Goal: Task Accomplishment & Management: Manage account settings

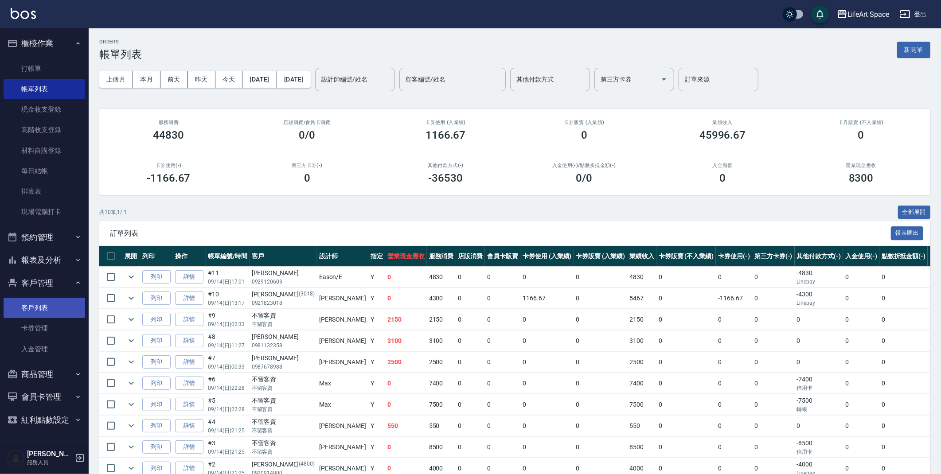
click at [35, 306] on link "客戶列表" at bounding box center [45, 308] width 82 height 20
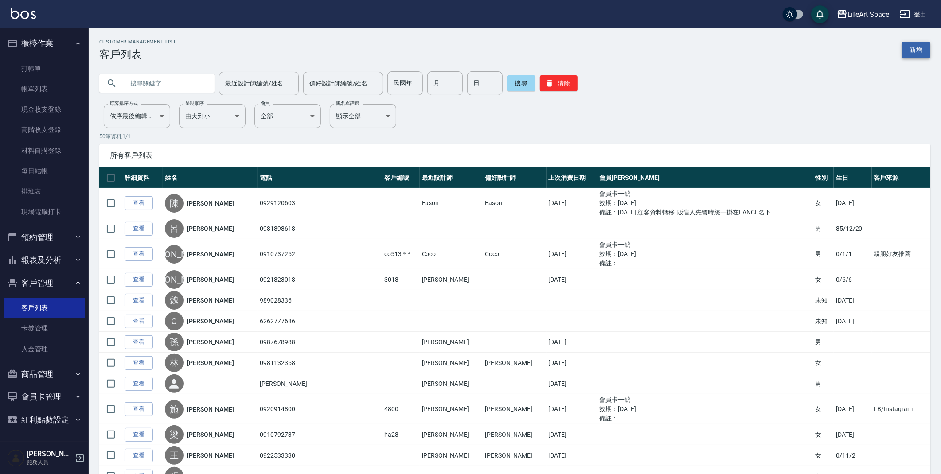
click at [911, 48] on link "新增" at bounding box center [916, 50] width 28 height 16
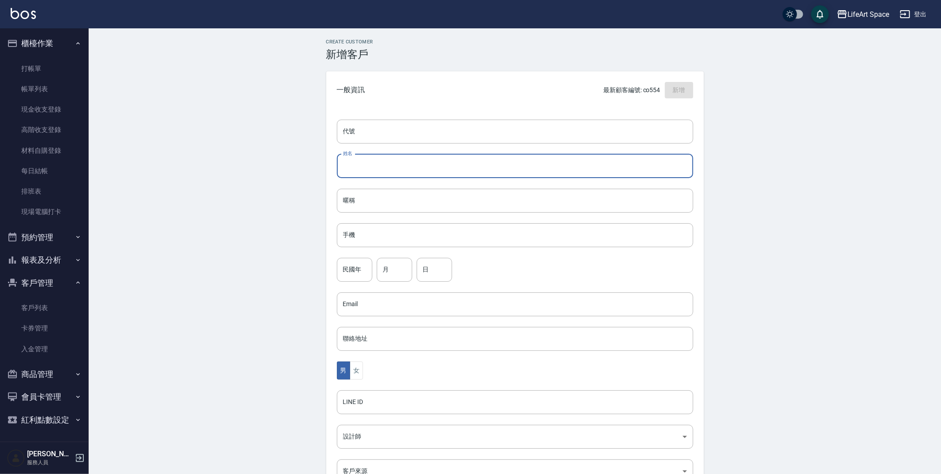
click at [389, 167] on input "姓名" at bounding box center [515, 166] width 356 height 24
type input "ㄋ"
type input "sandy/[PERSON_NAME]"
click at [370, 237] on input "手機" at bounding box center [515, 235] width 356 height 24
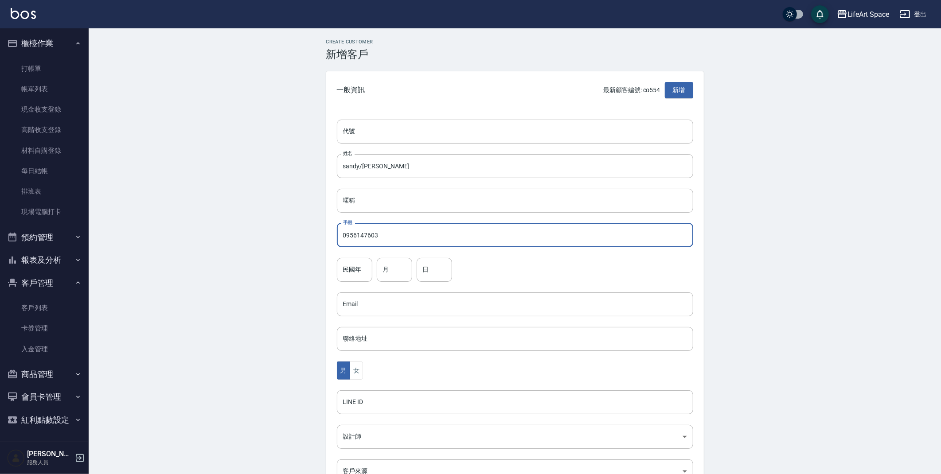
type input "0956147603"
click at [363, 372] on div "男 女" at bounding box center [515, 371] width 356 height 18
click at [360, 374] on button "女" at bounding box center [356, 371] width 13 height 18
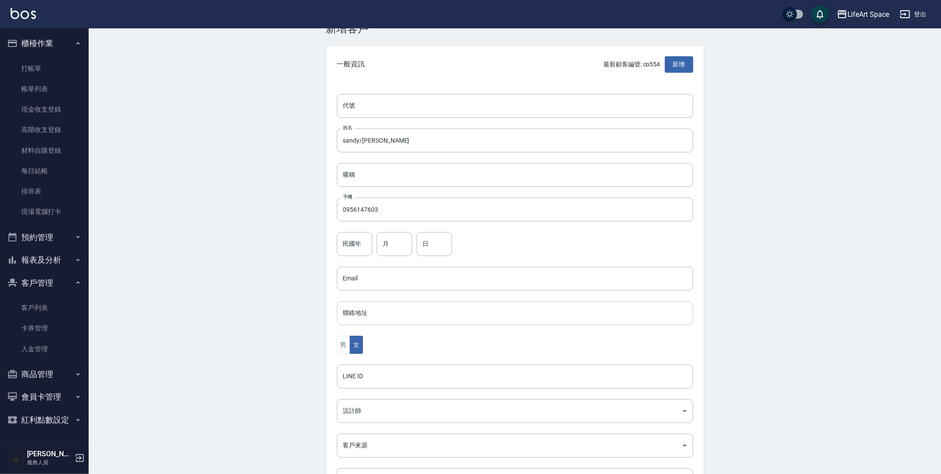
scroll to position [103, 0]
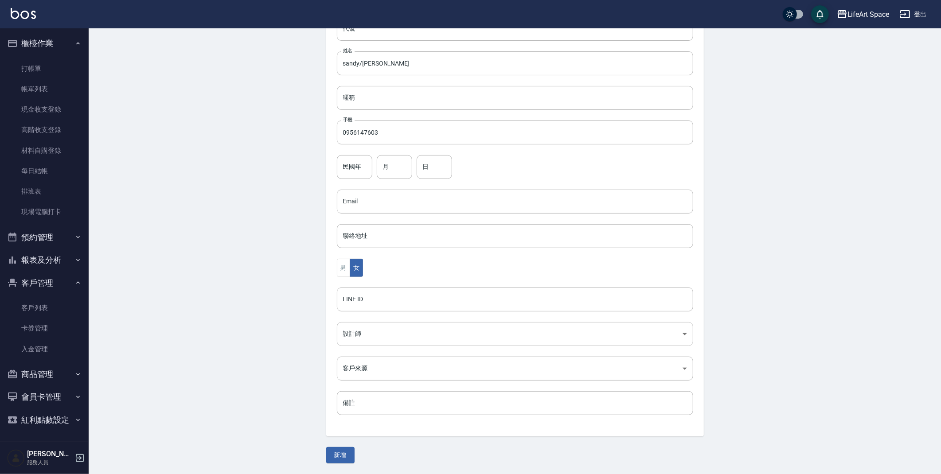
click at [394, 330] on body "LifeArt Space 登出 櫃檯作業 打帳單 帳單列表 現金收支登錄 高階收支登錄 材料自購登錄 每日結帳 排班表 現場電腦打卡 預約管理 預約管理 單…" at bounding box center [470, 185] width 941 height 577
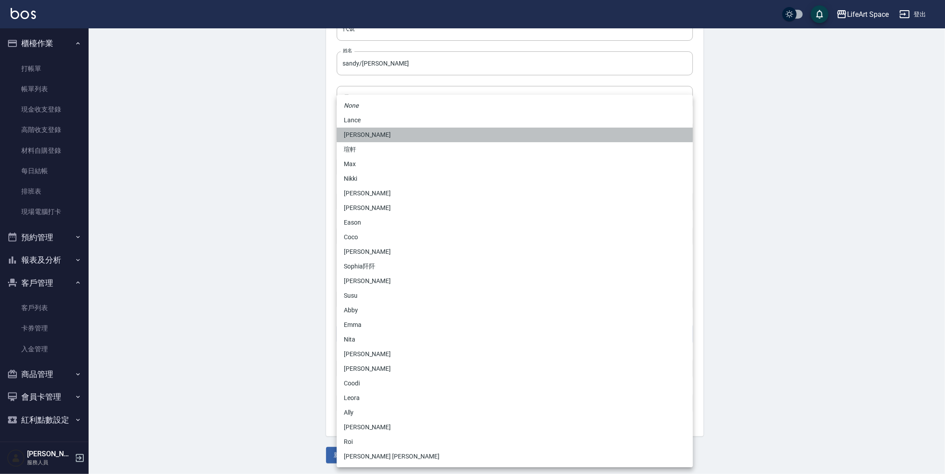
click at [386, 136] on li "[PERSON_NAME]" at bounding box center [515, 135] width 356 height 15
type input "3fd5e77f-d133-45c9-9c8a-ccd66447b9d8"
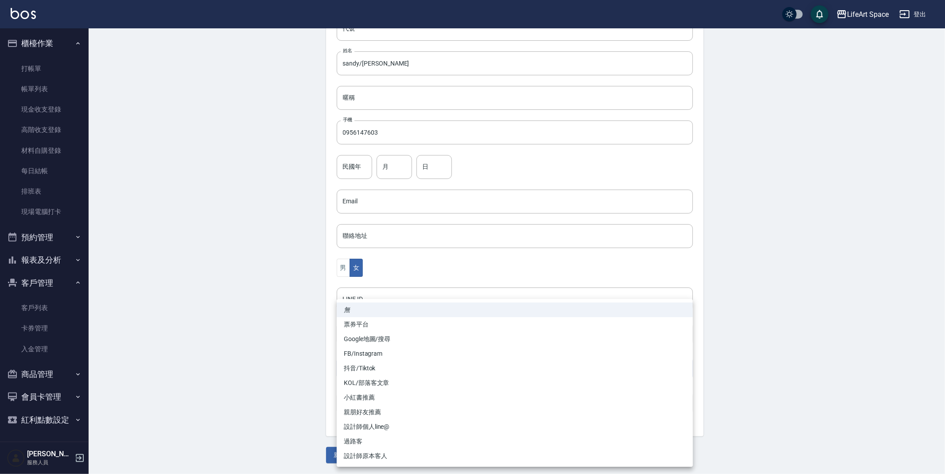
click at [391, 367] on body "LifeArt Space 登出 櫃檯作業 打帳單 帳單列表 現金收支登錄 高階收支登錄 材料自購登錄 每日結帳 排班表 現場電腦打卡 預約管理 預約管理 單…" at bounding box center [472, 185] width 945 height 577
click at [391, 358] on li "FB/Instagram" at bounding box center [515, 354] width 356 height 15
type input "FB/Instagram"
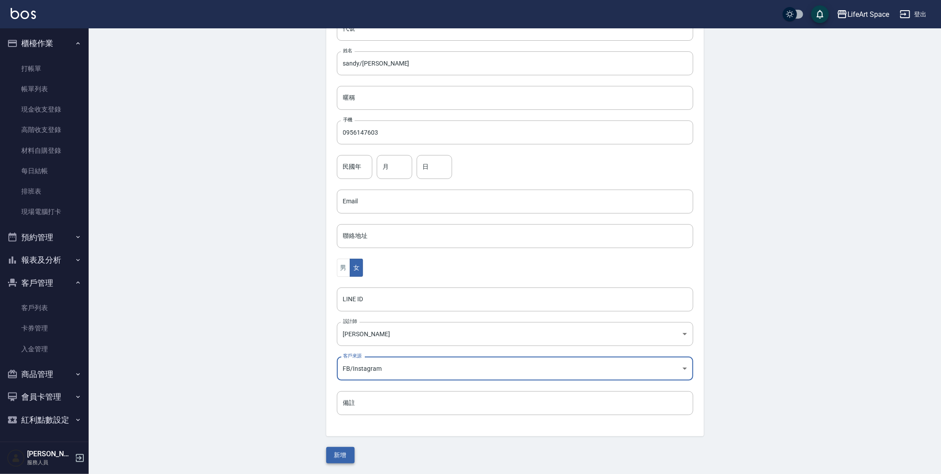
click at [345, 455] on button "新增" at bounding box center [340, 455] width 28 height 16
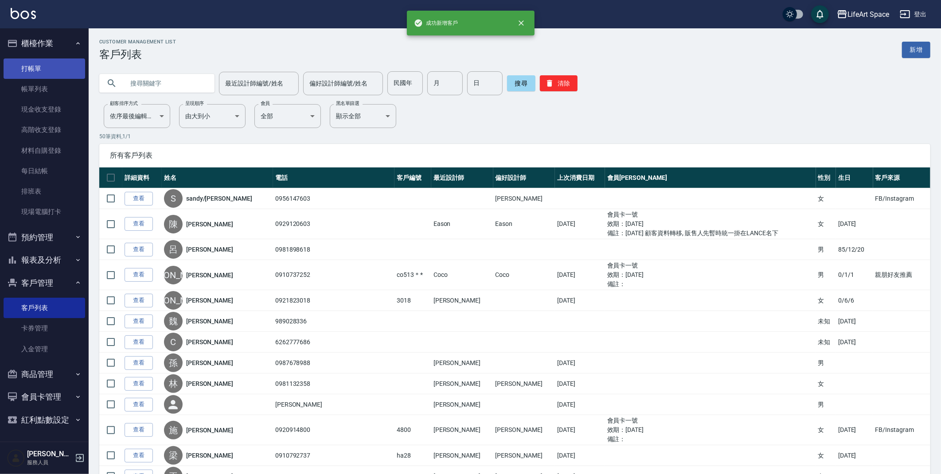
click at [31, 73] on link "打帳單" at bounding box center [45, 68] width 82 height 20
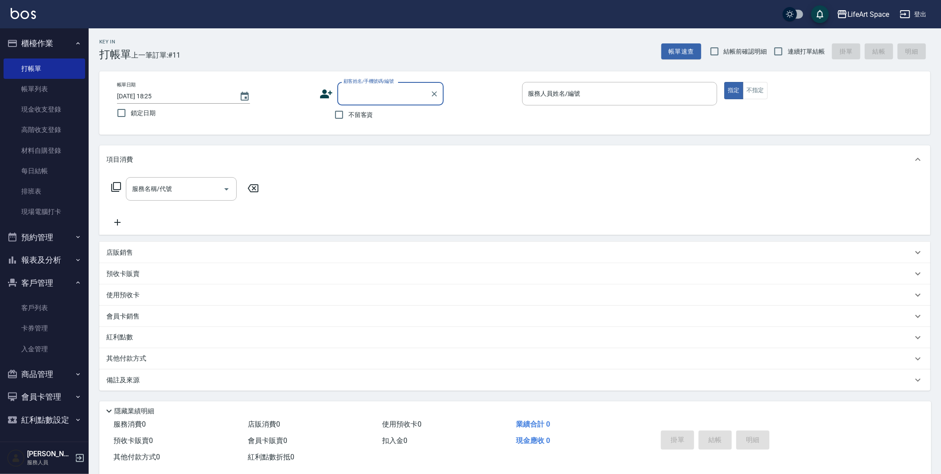
click at [373, 98] on input "顧客姓名/手機號碼/編號" at bounding box center [383, 94] width 85 height 16
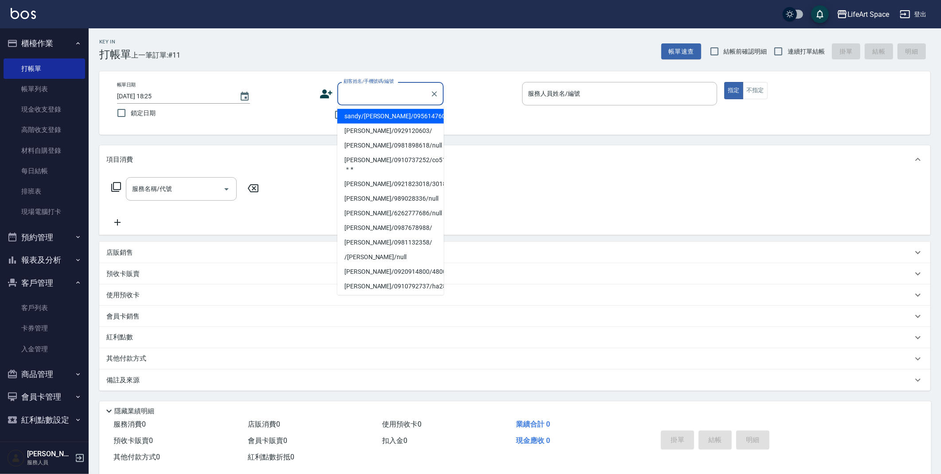
click at [374, 115] on li "sandy/[PERSON_NAME]/0956147603/" at bounding box center [390, 116] width 106 height 15
type input "sandy/[PERSON_NAME]/0956147603/"
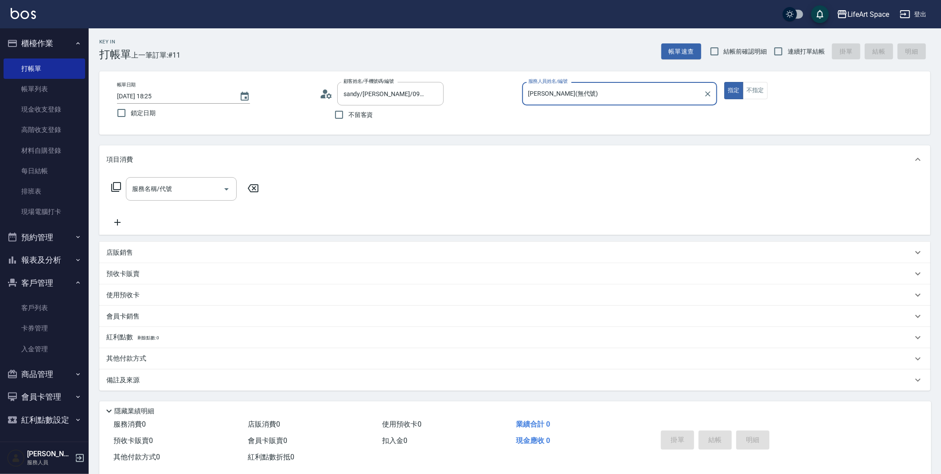
type input "[PERSON_NAME](無代號)"
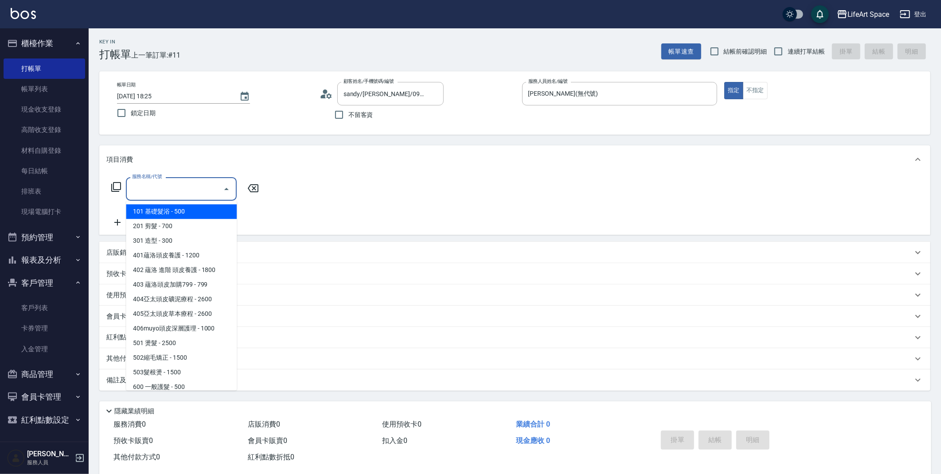
click at [160, 196] on input "服務名稱/代號" at bounding box center [175, 189] width 90 height 16
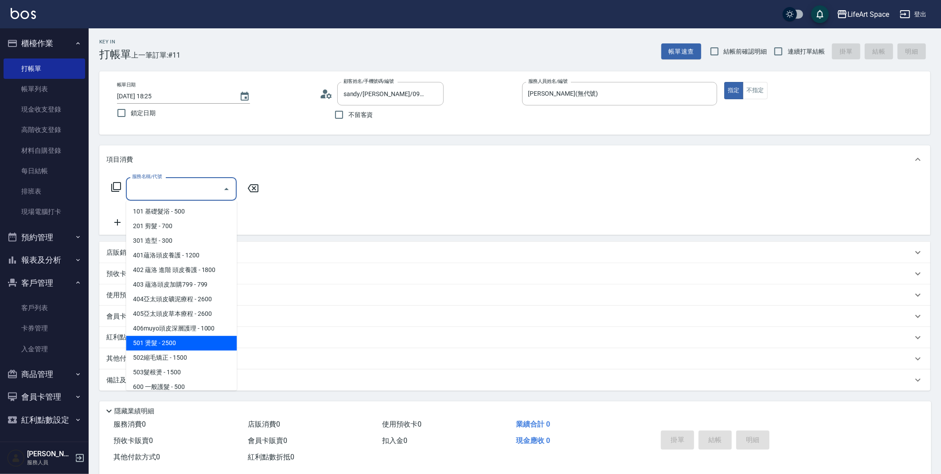
click at [190, 348] on span "501 燙髮 - 2500" at bounding box center [181, 343] width 111 height 15
type input "501 燙髮(501)"
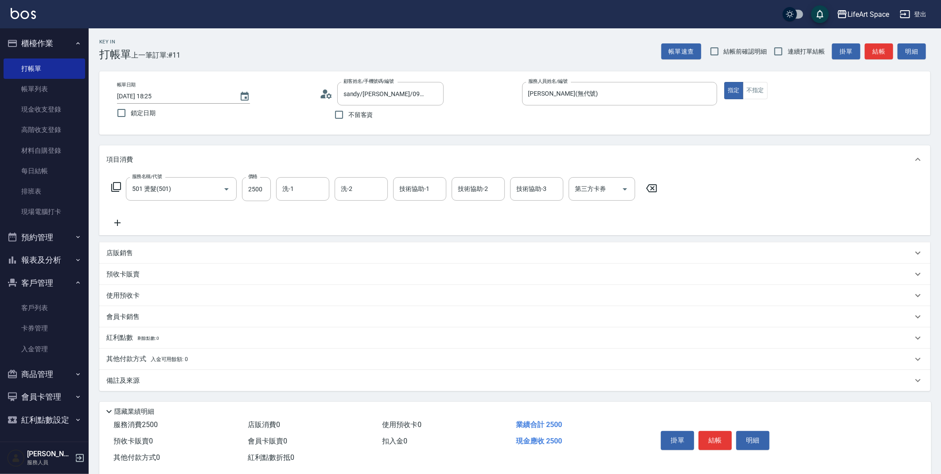
click at [118, 223] on icon at bounding box center [117, 223] width 22 height 11
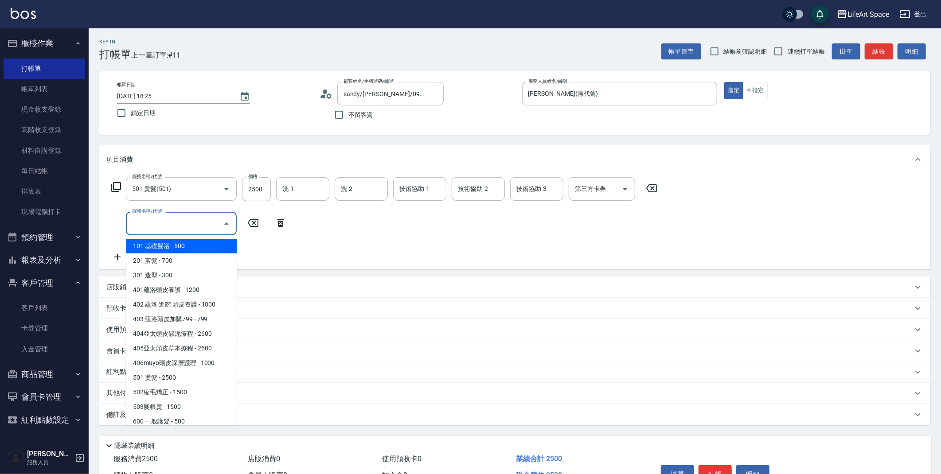
click at [167, 225] on input "服務名稱/代號" at bounding box center [175, 224] width 90 height 16
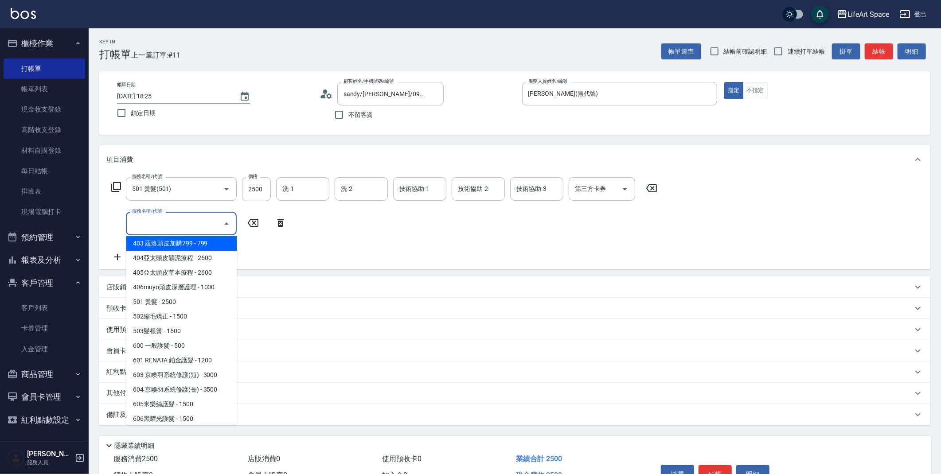
scroll to position [130, 0]
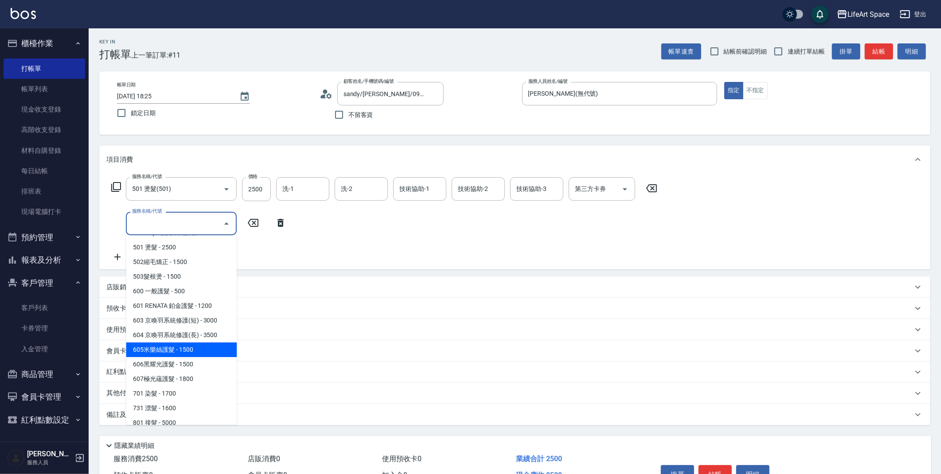
click at [196, 346] on span "605米樂絲護髮 - 1500" at bounding box center [181, 350] width 111 height 15
type input "605米樂絲護髮(605)"
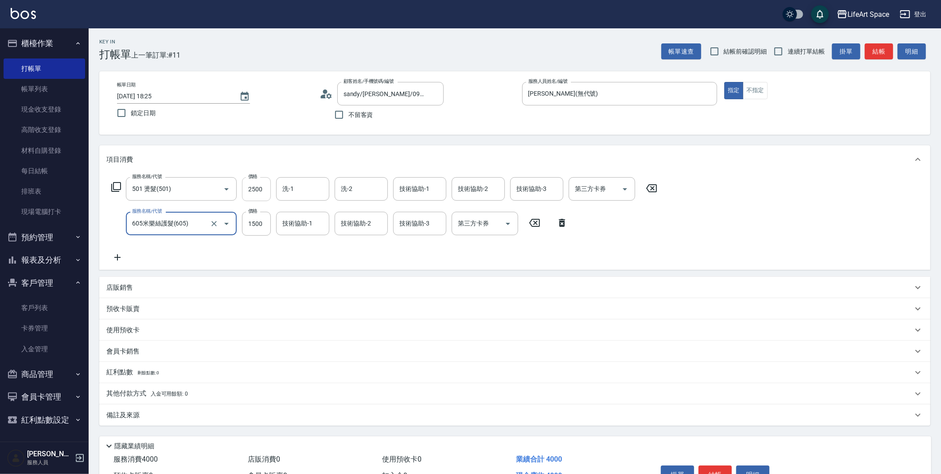
click at [260, 191] on input "2500" at bounding box center [256, 189] width 29 height 24
type input "2800"
click at [294, 222] on div "技術協助-1 技術協助-1" at bounding box center [302, 223] width 53 height 23
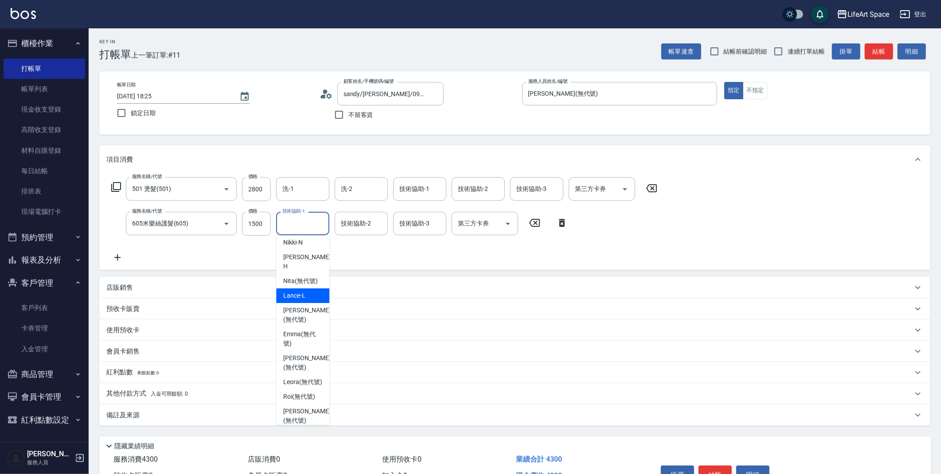
scroll to position [29, 0]
click at [292, 419] on span "[PERSON_NAME] (無代號)" at bounding box center [306, 414] width 47 height 19
type input "[PERSON_NAME](無代號)"
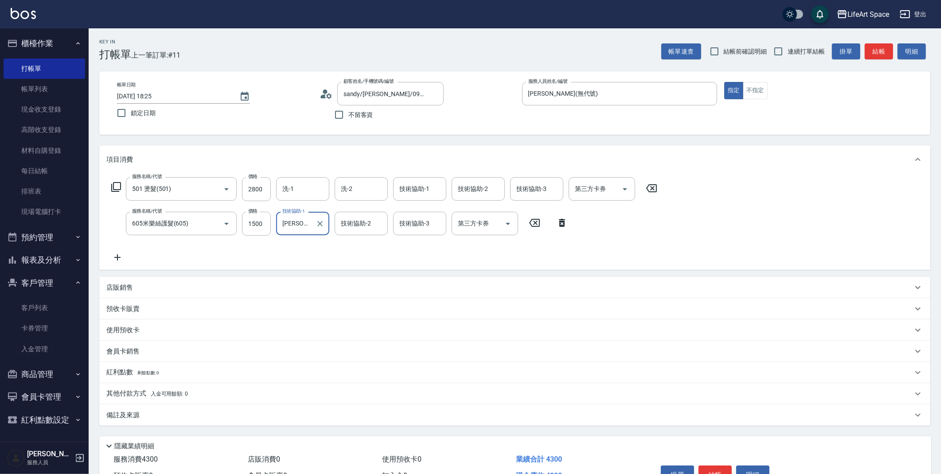
click at [204, 396] on div "其他付款方式 入金可用餘額: 0" at bounding box center [509, 394] width 806 height 10
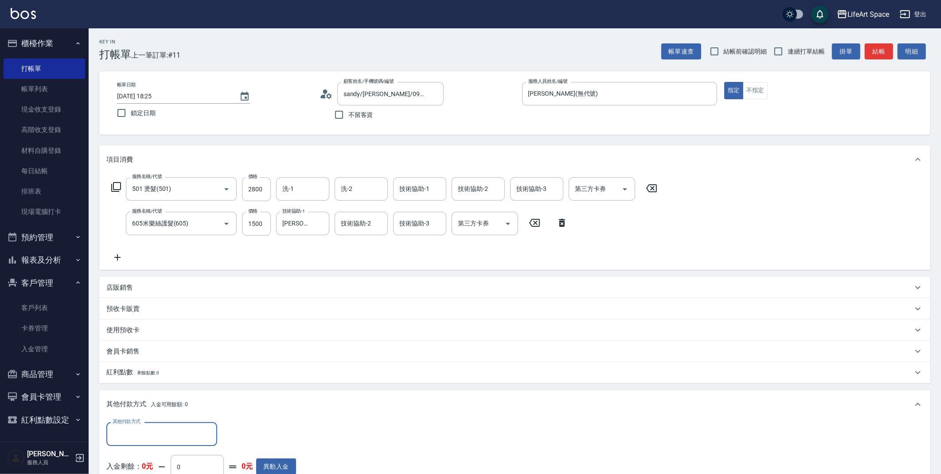
scroll to position [0, 0]
click at [190, 430] on input "其他付款方式" at bounding box center [161, 434] width 103 height 16
click at [184, 372] on span "轉帳" at bounding box center [161, 367] width 111 height 15
type input "轉帳"
click at [266, 432] on input "0" at bounding box center [255, 434] width 66 height 24
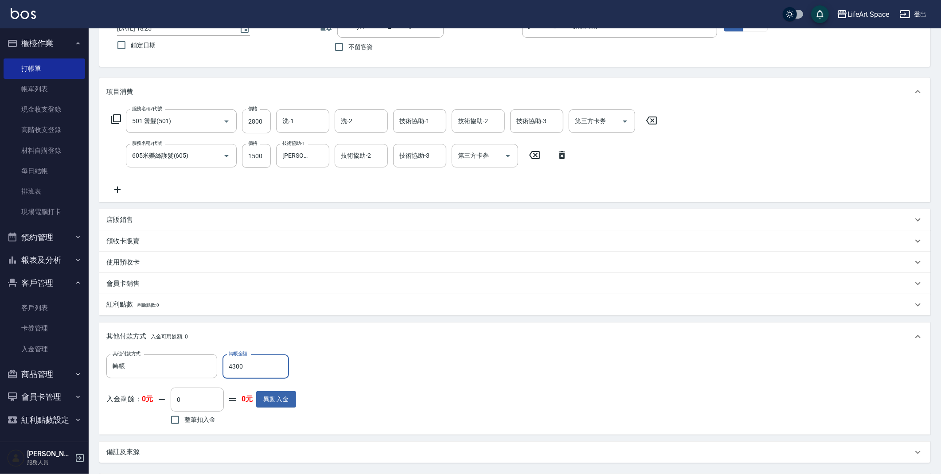
scroll to position [156, 0]
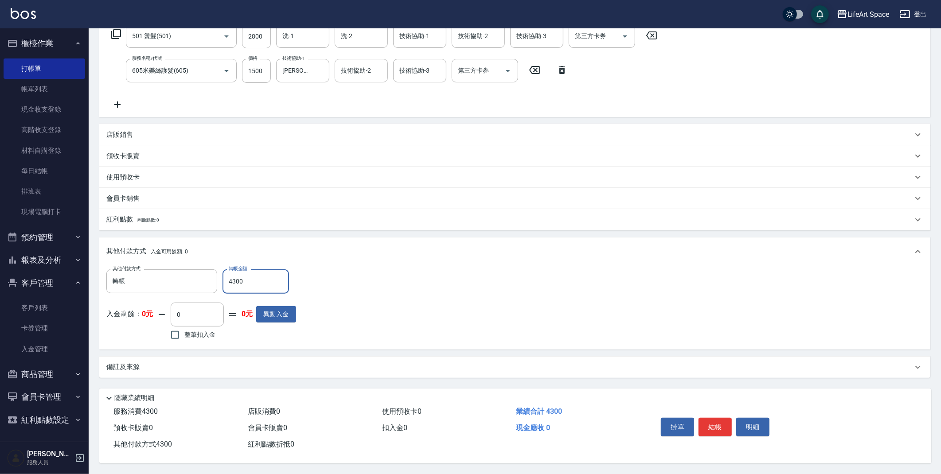
type input "4300"
click at [204, 370] on div "備註及來源" at bounding box center [514, 367] width 831 height 21
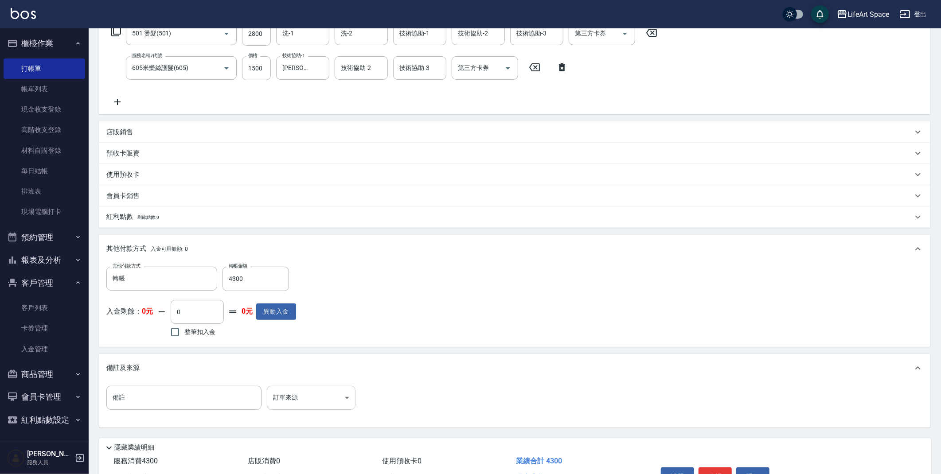
click at [300, 397] on body "LifeArt Space 登出 櫃檯作業 打帳單 帳單列表 現金收支登錄 高階收支登錄 材料自購登錄 每日結帳 排班表 現場電腦打卡 預約管理 預約管理 單…" at bounding box center [470, 183] width 941 height 679
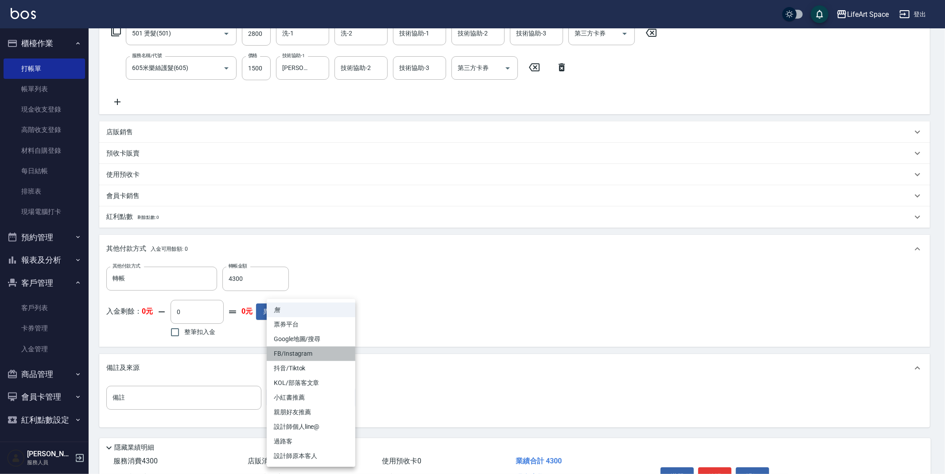
click at [309, 352] on li "FB/Instagram" at bounding box center [311, 354] width 89 height 15
type input "FB/Instagram"
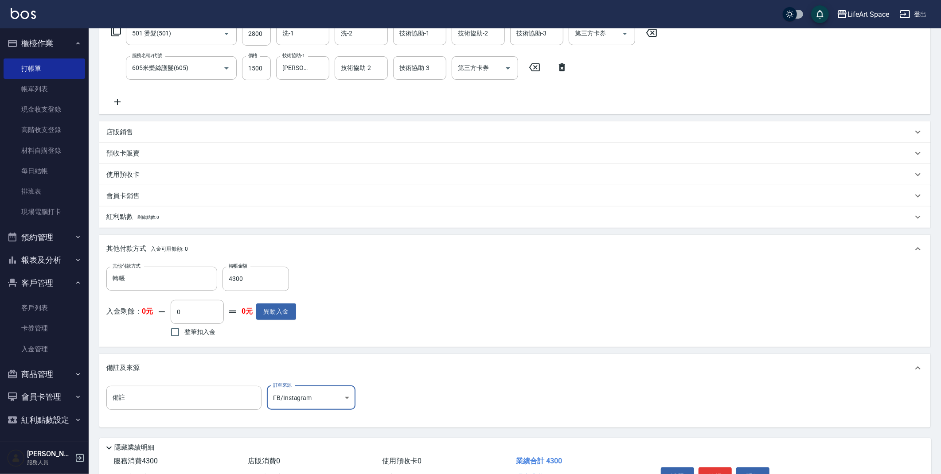
scroll to position [207, 0]
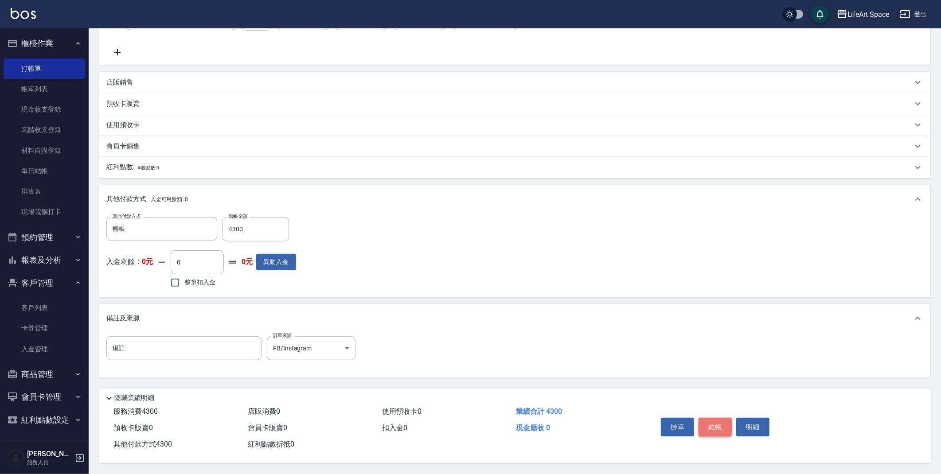
click at [714, 420] on button "結帳" at bounding box center [714, 427] width 33 height 19
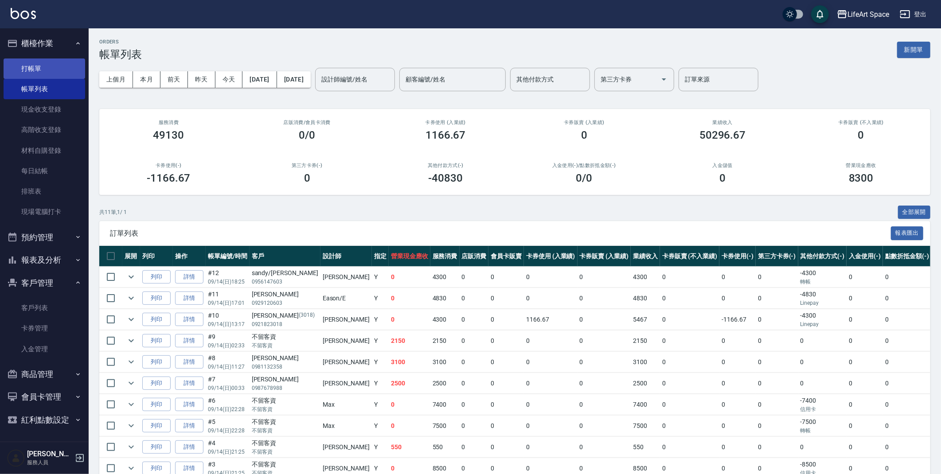
drag, startPoint x: 38, startPoint y: 69, endPoint x: 48, endPoint y: 70, distance: 10.6
click at [38, 69] on link "打帳單" at bounding box center [45, 68] width 82 height 20
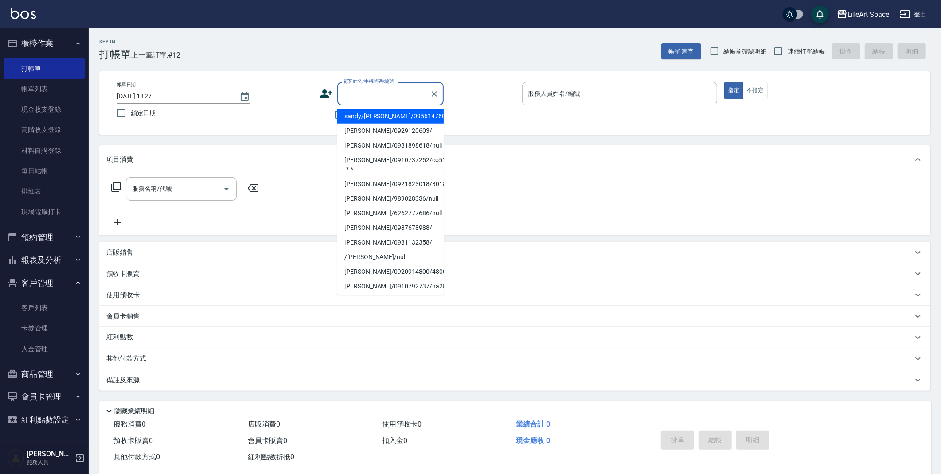
click at [403, 99] on input "顧客姓名/手機號碼/編號" at bounding box center [383, 94] width 85 height 16
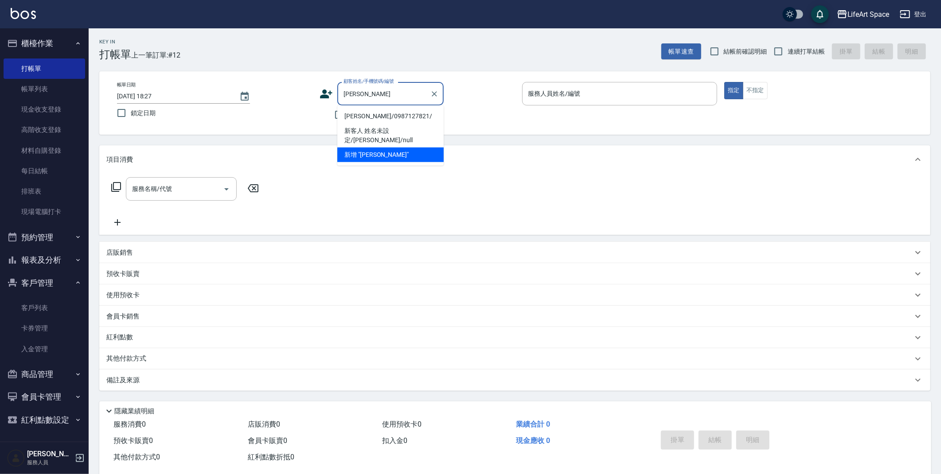
drag, startPoint x: 401, startPoint y: 118, endPoint x: 405, endPoint y: 117, distance: 4.5
click at [401, 118] on li "[PERSON_NAME]/0987127821/" at bounding box center [390, 116] width 106 height 15
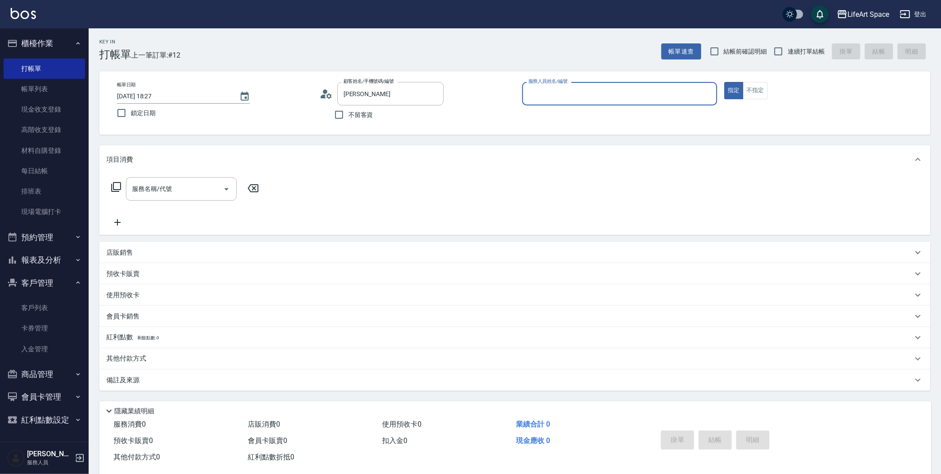
type input "[PERSON_NAME]/0987127821/"
type input "[PERSON_NAME](無代號)"
click at [175, 186] on input "服務名稱/代號" at bounding box center [175, 189] width 90 height 16
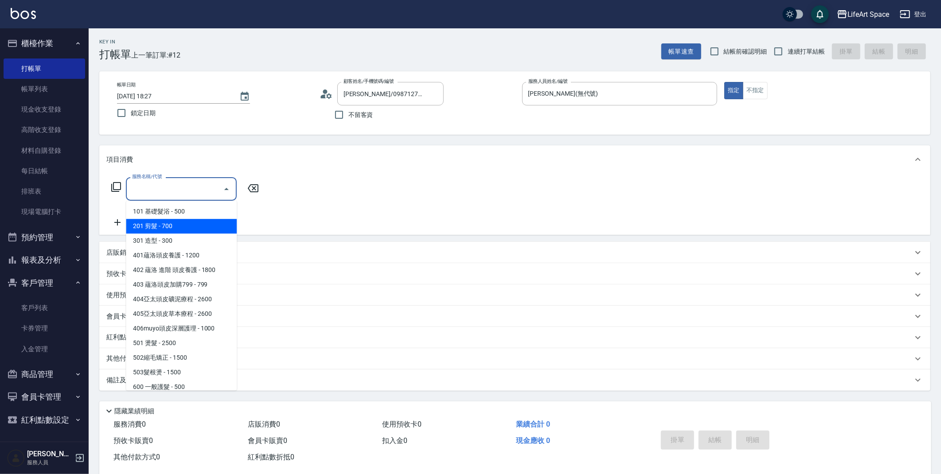
click at [170, 230] on span "201 剪髮 - 700" at bounding box center [181, 226] width 111 height 15
type input "201 剪髮(201)"
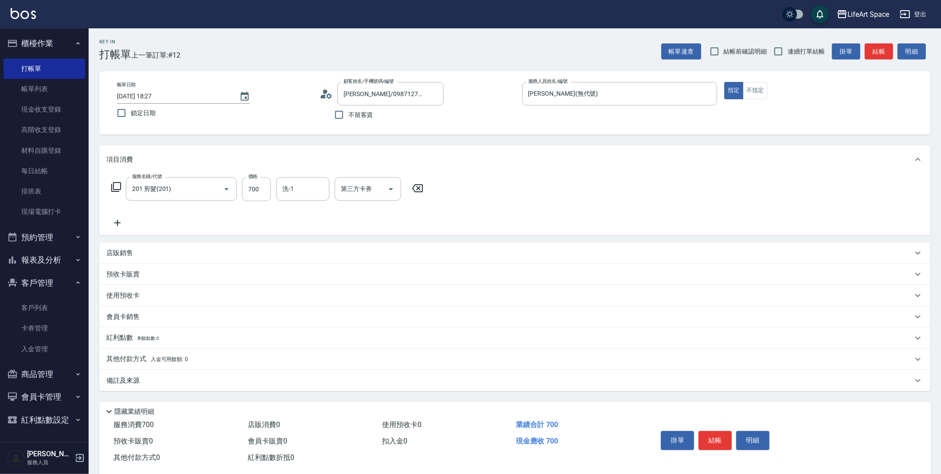
click at [115, 223] on icon at bounding box center [117, 223] width 6 height 6
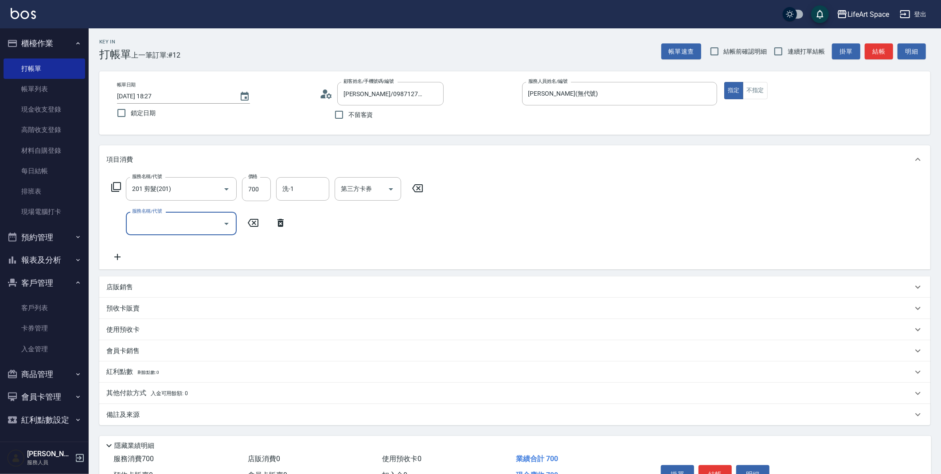
click at [147, 225] on input "服務名稱/代號" at bounding box center [175, 224] width 90 height 16
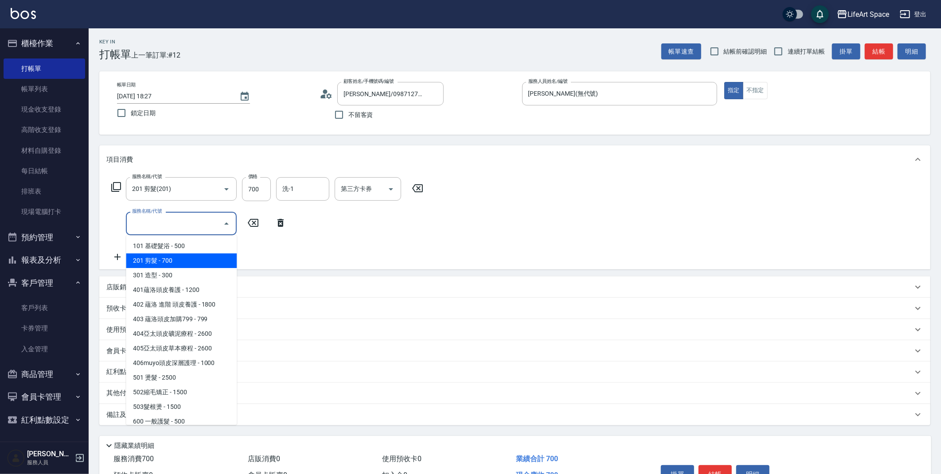
click at [157, 256] on span "201 剪髮 - 700" at bounding box center [181, 260] width 111 height 15
type input "201 剪髮(201)"
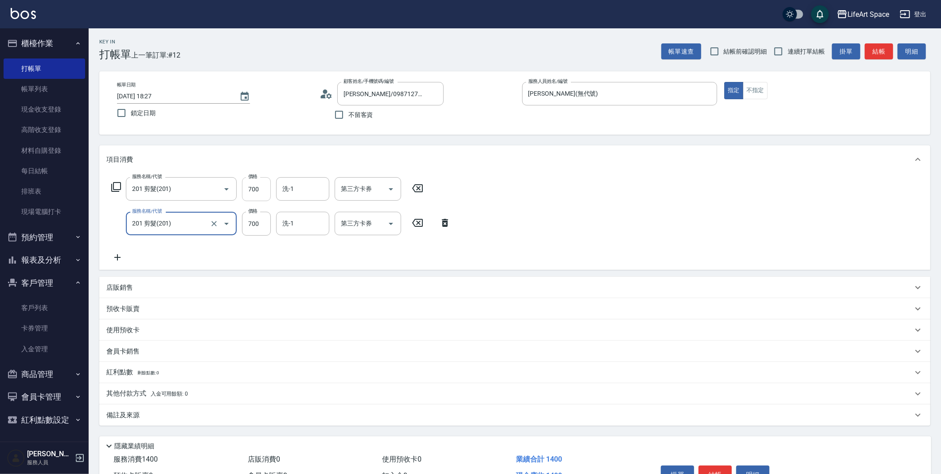
click at [259, 191] on input "700" at bounding box center [256, 189] width 29 height 24
type input "1000"
click at [266, 224] on input "700" at bounding box center [256, 224] width 29 height 24
type input "1000"
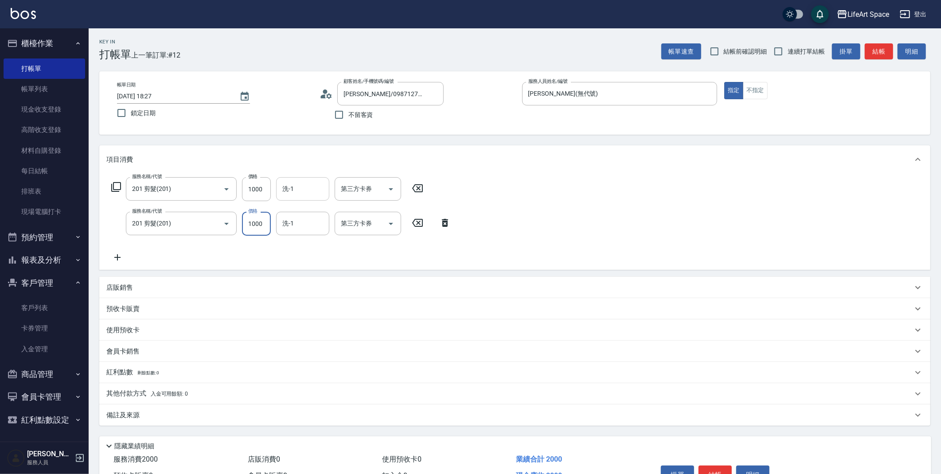
click at [299, 186] on input "洗-1" at bounding box center [302, 189] width 45 height 16
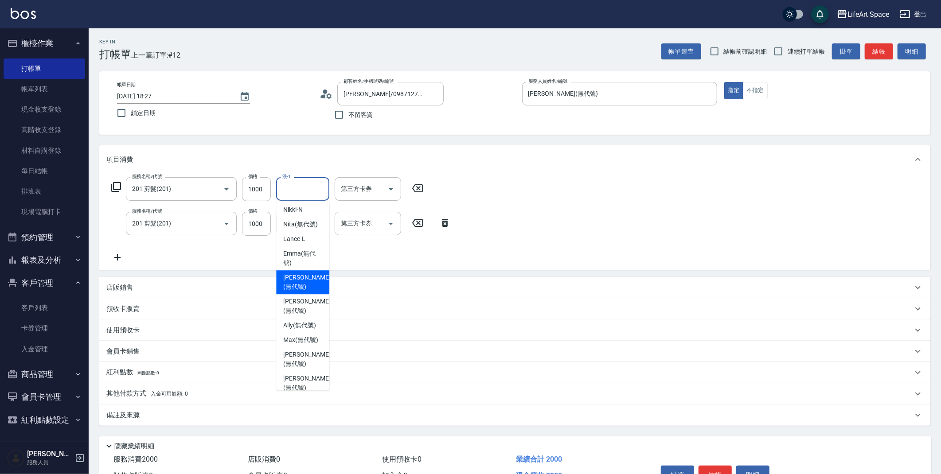
scroll to position [113, 0]
click at [309, 374] on span "[PERSON_NAME] (無代號)" at bounding box center [306, 383] width 47 height 19
type input "[PERSON_NAME](無代號)"
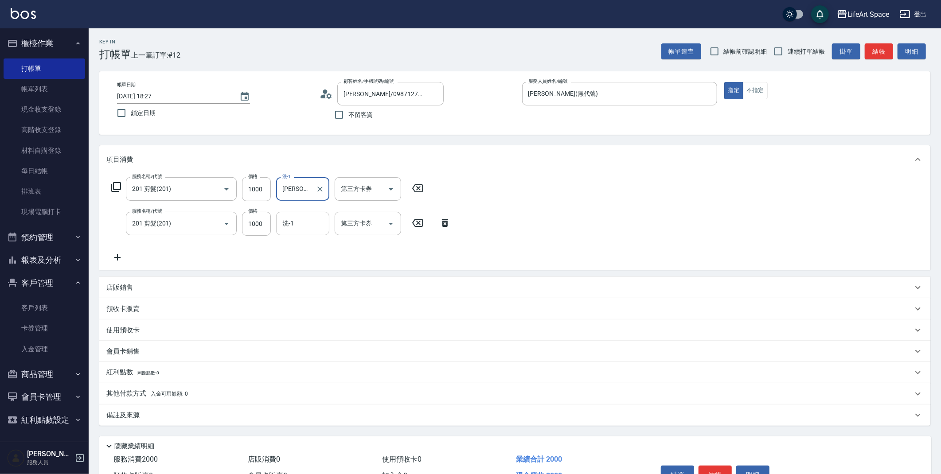
click at [310, 231] on div "洗-1" at bounding box center [302, 223] width 53 height 23
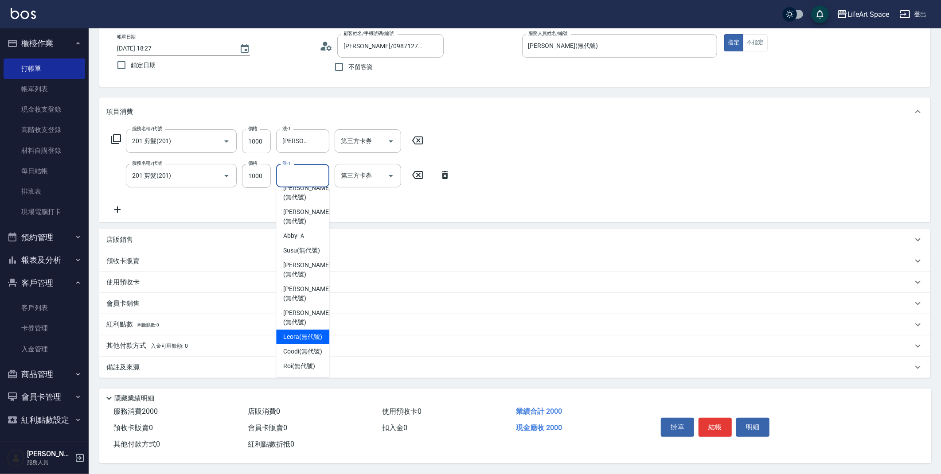
scroll to position [238, 0]
click at [301, 234] on span "[PERSON_NAME] (無代號)" at bounding box center [306, 243] width 47 height 19
type input "[PERSON_NAME](無代號)"
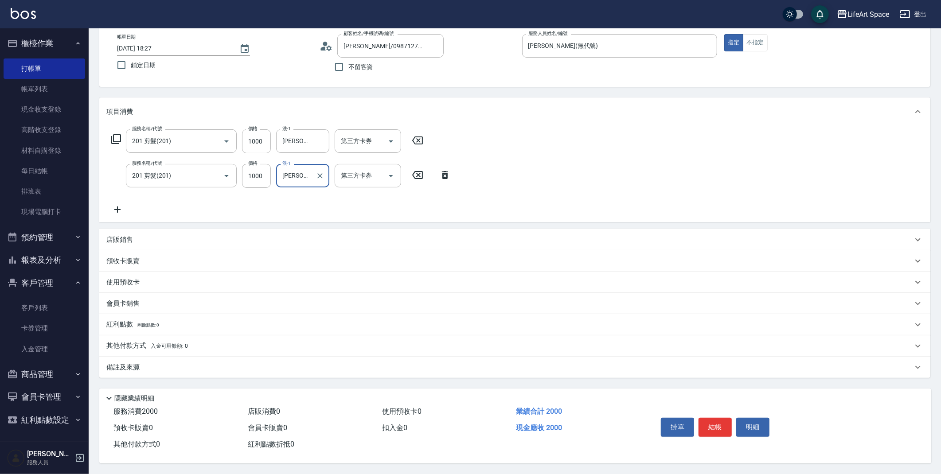
click at [160, 368] on div "備註及來源" at bounding box center [509, 367] width 806 height 9
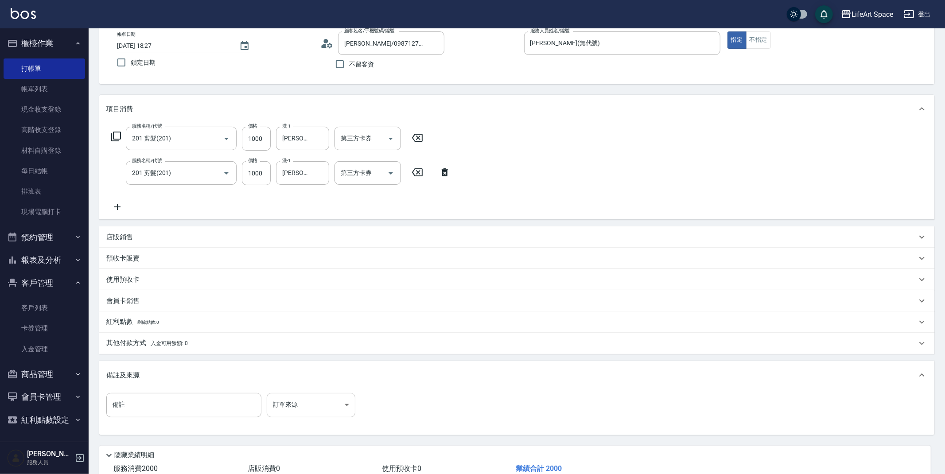
click at [297, 405] on body "LifeArt Space 登出 櫃檯作業 打帳單 帳單列表 現金收支登錄 高階收支登錄 材料自購登錄 每日結帳 排班表 現場電腦打卡 預約管理 預約管理 單…" at bounding box center [472, 240] width 945 height 582
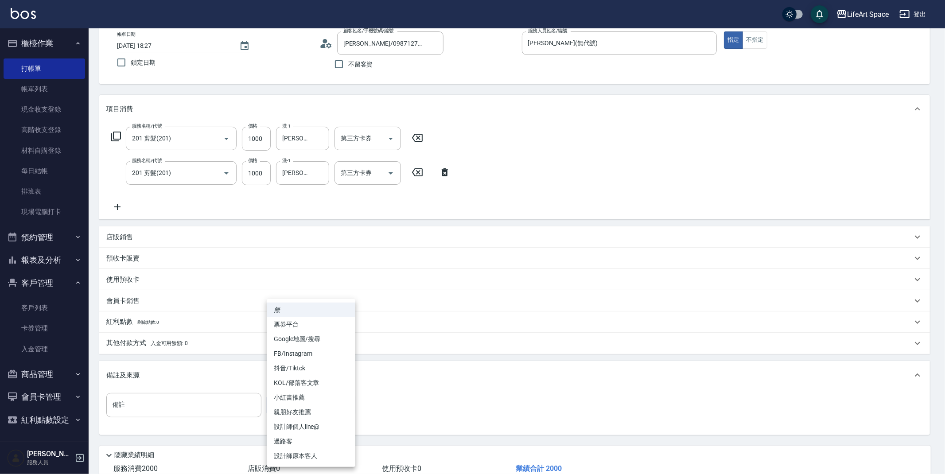
click at [301, 360] on li "FB/Instagram" at bounding box center [311, 354] width 89 height 15
click at [320, 398] on body "LifeArt Space 登出 櫃檯作業 打帳單 帳單列表 現金收支登錄 高階收支登錄 材料自購登錄 每日結帳 排班表 現場電腦打卡 預約管理 預約管理 單…" at bounding box center [472, 240] width 945 height 582
click at [323, 457] on li "設計師原本客人" at bounding box center [311, 456] width 89 height 15
type input "設計師原本客人"
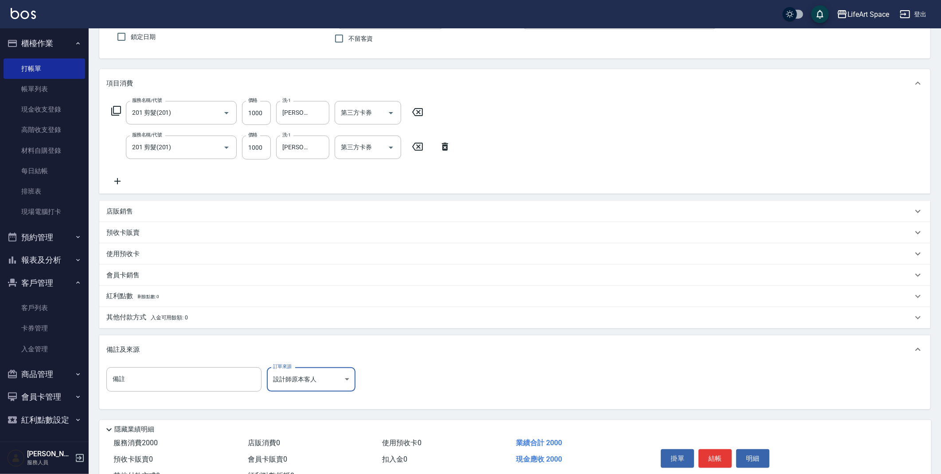
scroll to position [110, 0]
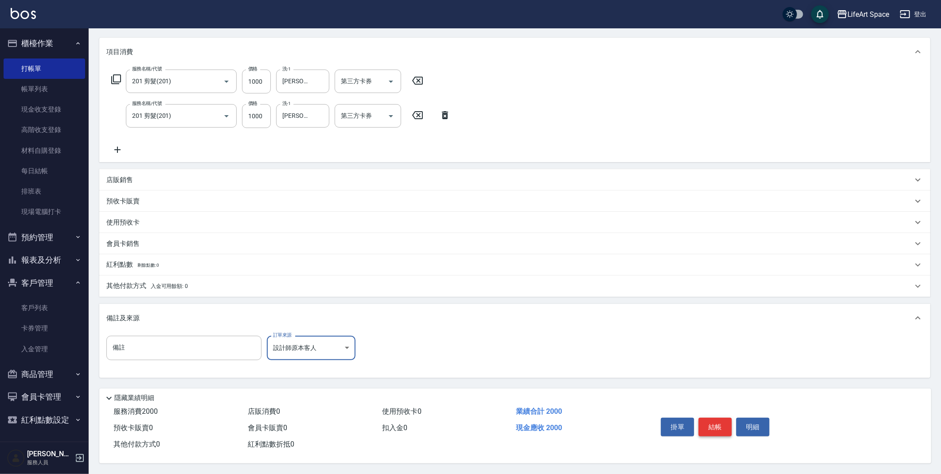
click at [719, 426] on button "結帳" at bounding box center [714, 427] width 33 height 19
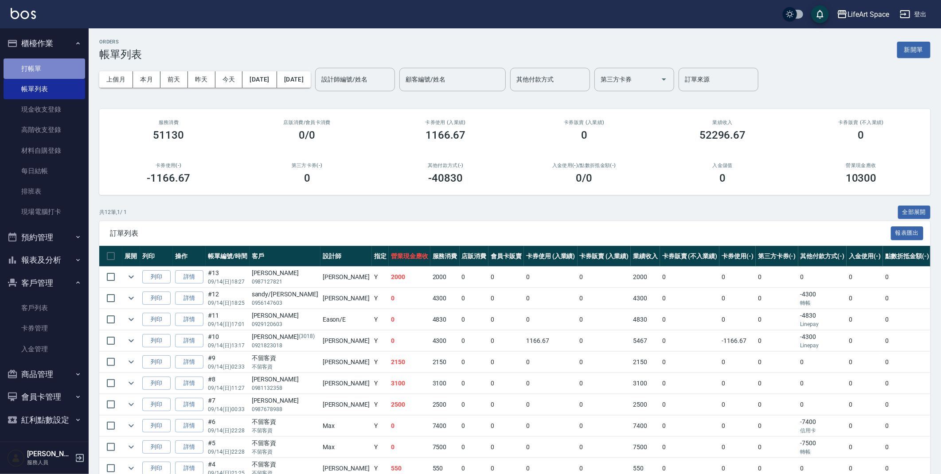
click at [29, 72] on link "打帳單" at bounding box center [45, 68] width 82 height 20
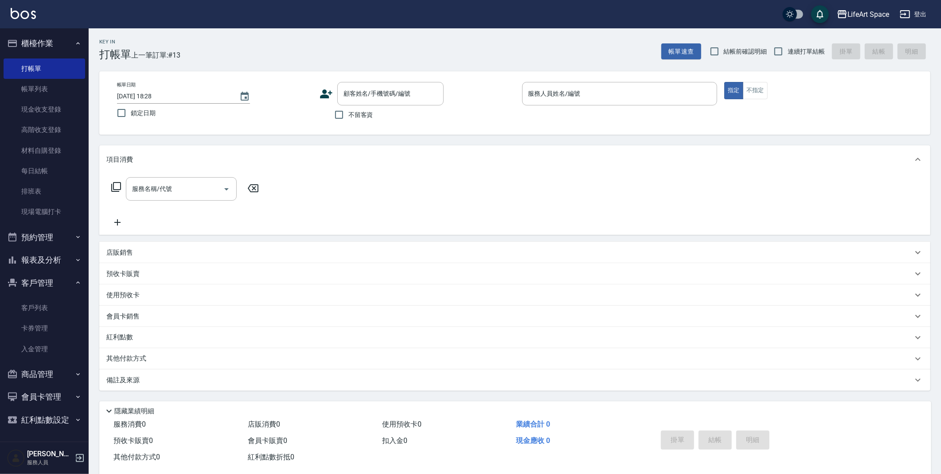
click at [351, 111] on span "不留客資" at bounding box center [360, 114] width 25 height 9
click at [348, 111] on input "不留客資" at bounding box center [339, 114] width 19 height 19
checkbox input "true"
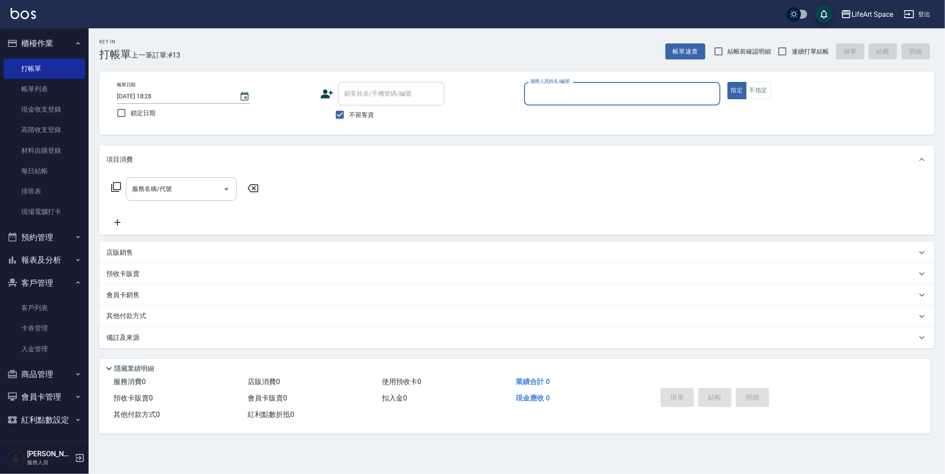
click at [553, 95] on input "服務人員姓名/編號" at bounding box center [622, 94] width 188 height 16
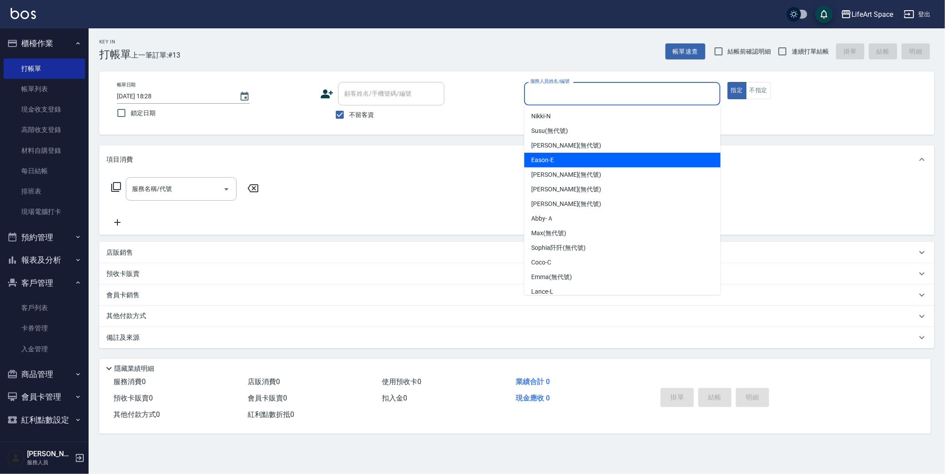
click at [564, 161] on div "Eason -E" at bounding box center [622, 160] width 196 height 15
type input "Eason-E"
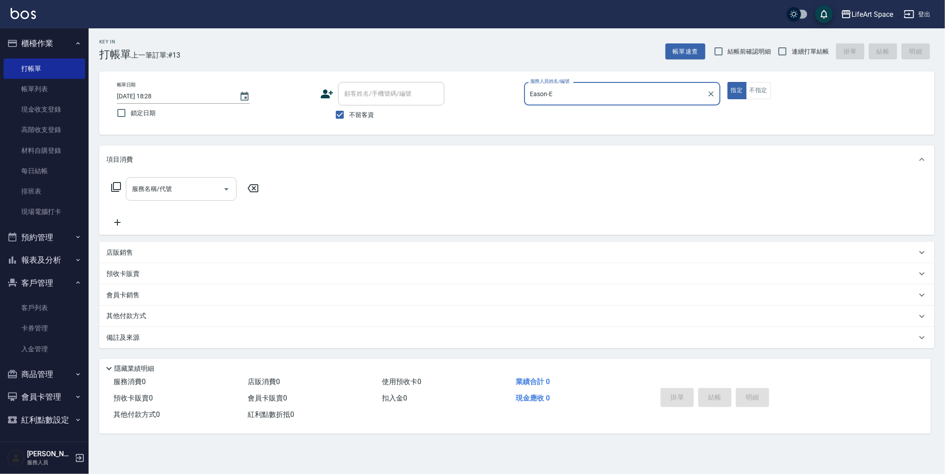
click at [185, 187] on input "服務名稱/代號" at bounding box center [175, 189] width 90 height 16
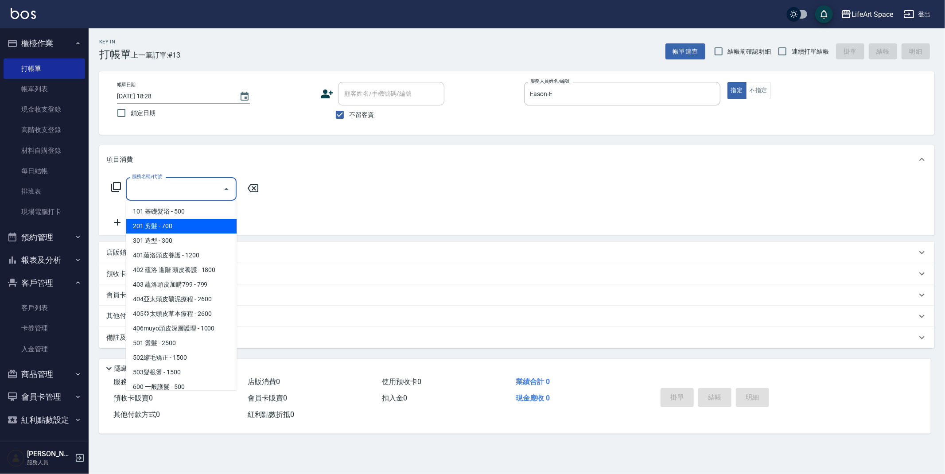
click at [174, 228] on span "201 剪髮 - 700" at bounding box center [181, 226] width 111 height 15
type input "201 剪髮(201)"
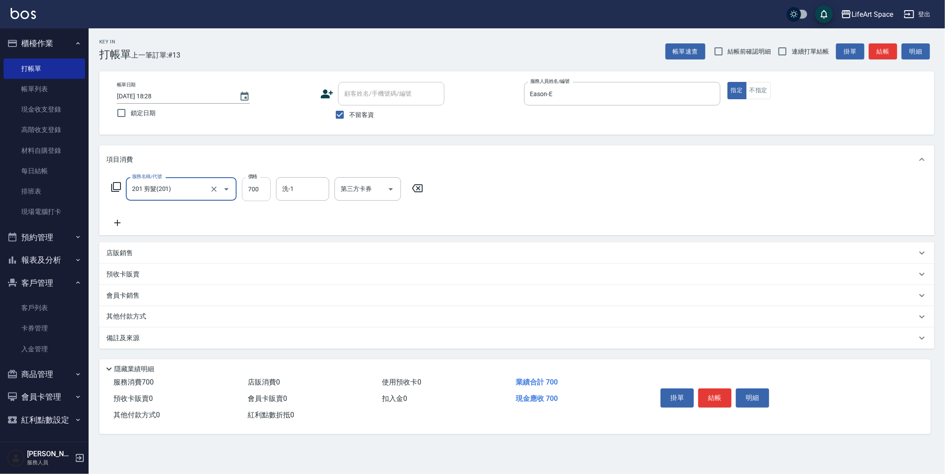
click at [265, 193] on input "700" at bounding box center [256, 189] width 29 height 24
type input "800"
click at [166, 341] on div "備註及來源" at bounding box center [511, 338] width 810 height 9
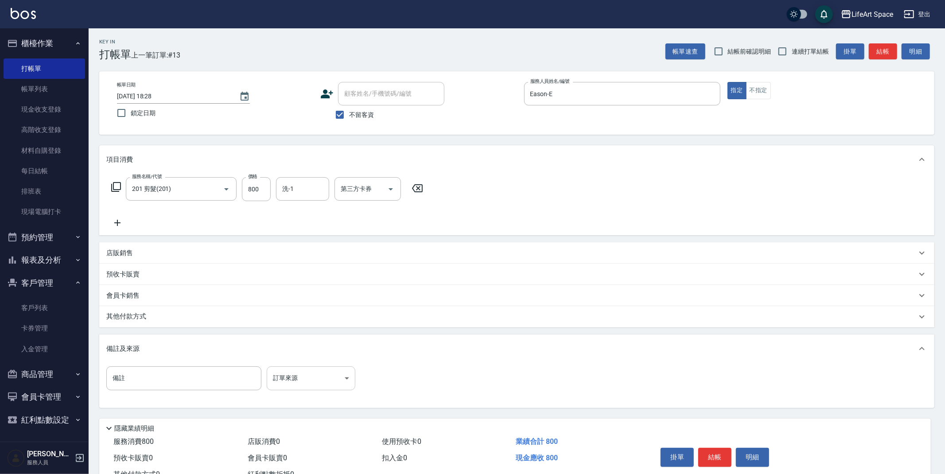
click at [286, 382] on body "LifeArt Space 登出 櫃檯作業 打帳單 帳單列表 現金收支登錄 高階收支登錄 材料自購登錄 每日結帳 排班表 現場電腦打卡 預約管理 預約管理 單…" at bounding box center [472, 252] width 945 height 504
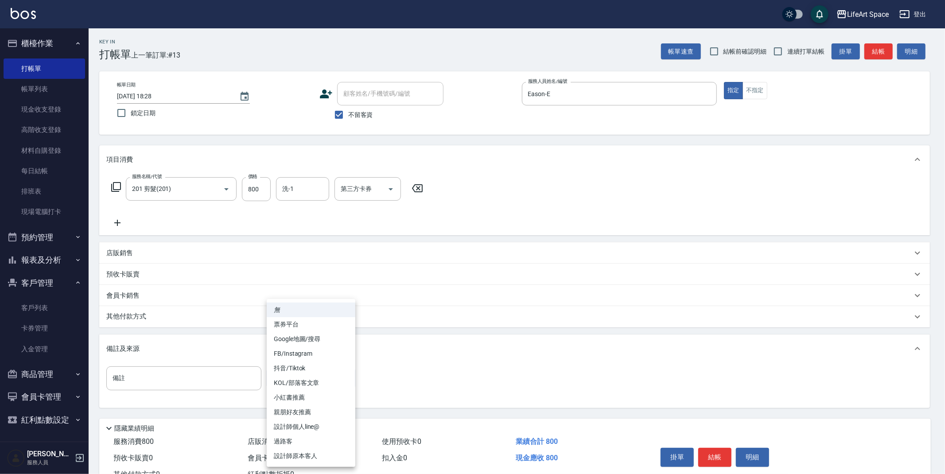
click at [316, 454] on li "設計師原本客人" at bounding box center [311, 456] width 89 height 15
type input "設計師原本客人"
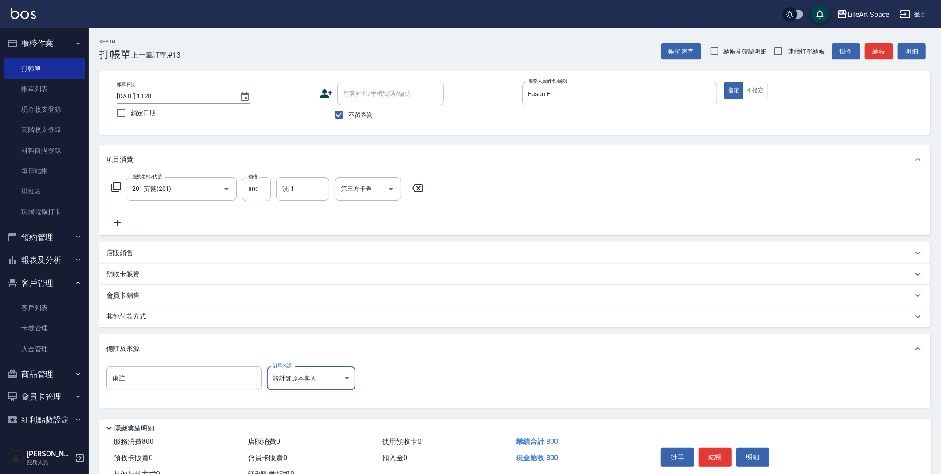
click at [152, 311] on div "其他付款方式" at bounding box center [514, 316] width 831 height 21
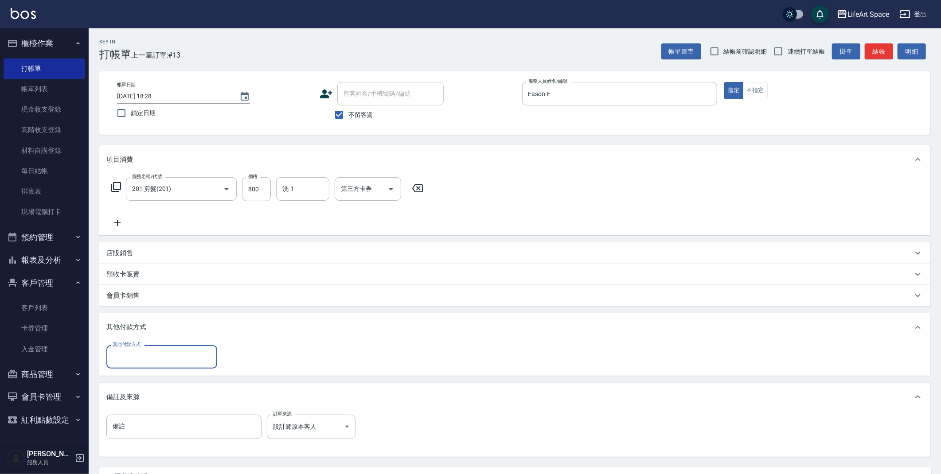
click at [148, 361] on input "其他付款方式" at bounding box center [161, 357] width 103 height 16
click at [134, 383] on span "轉帳" at bounding box center [161, 379] width 111 height 15
type input "轉帳"
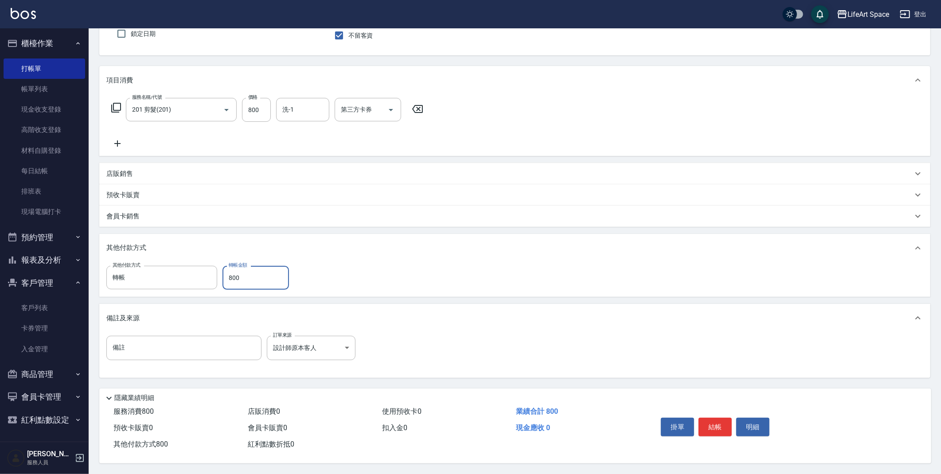
type input "800"
click at [718, 424] on button "結帳" at bounding box center [714, 427] width 33 height 19
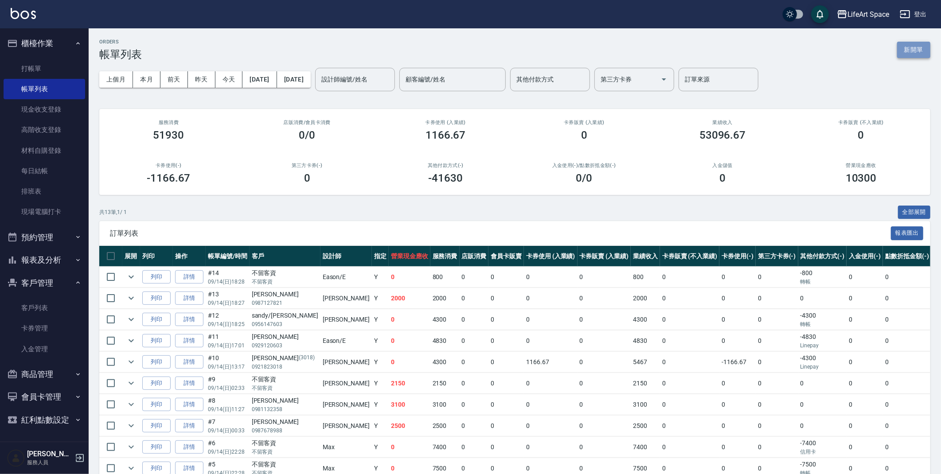
click at [907, 54] on button "新開單" at bounding box center [913, 50] width 33 height 16
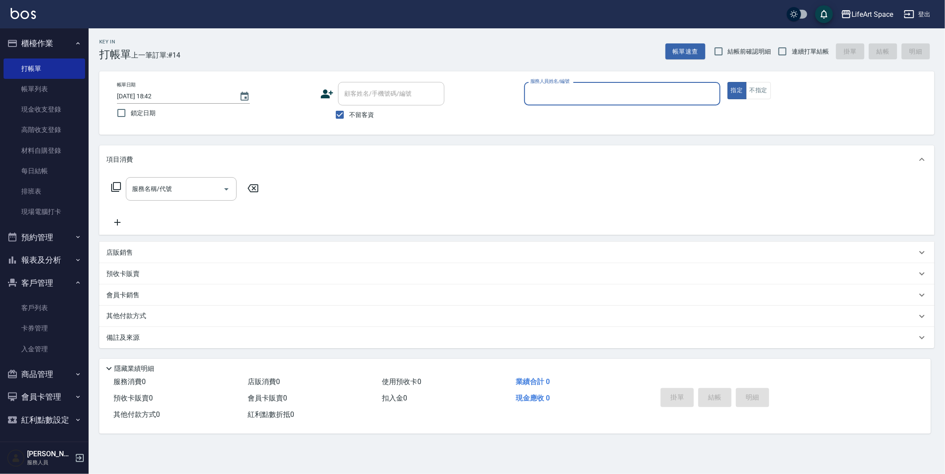
click at [538, 94] on input "服務人員姓名/編號" at bounding box center [622, 94] width 188 height 16
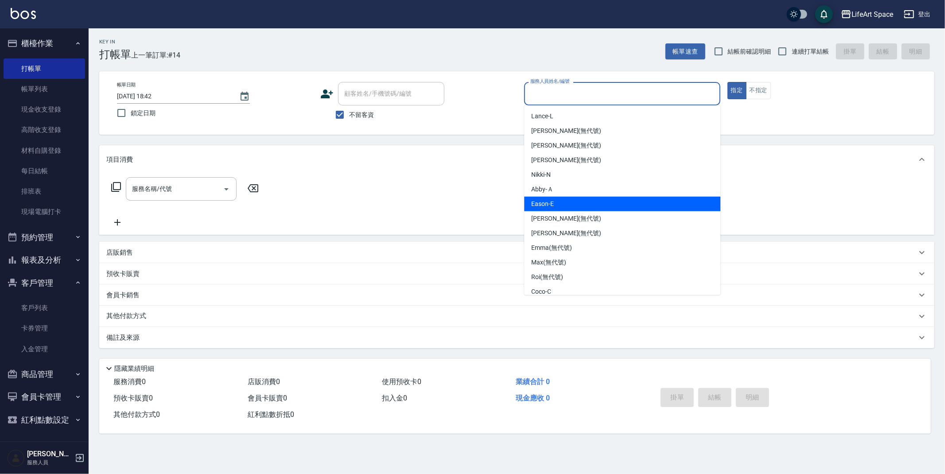
click at [557, 206] on div "Eason -E" at bounding box center [622, 204] width 196 height 15
type input "Eason-E"
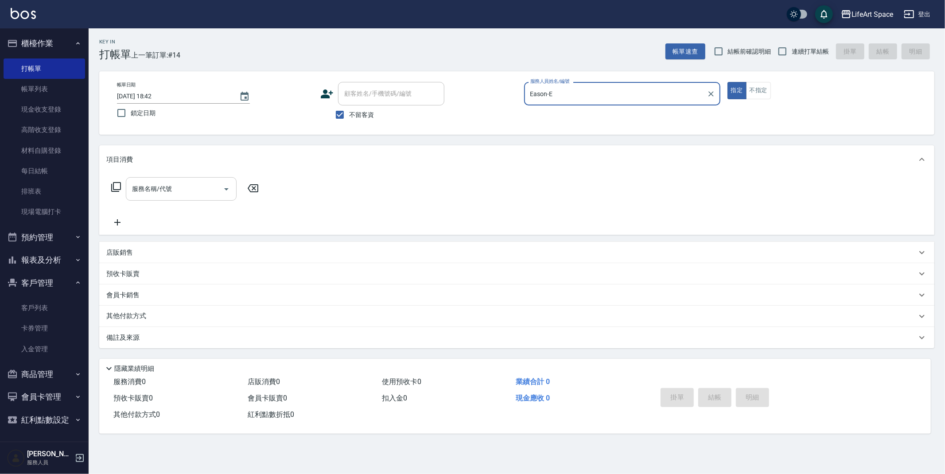
drag, startPoint x: 197, startPoint y: 186, endPoint x: 192, endPoint y: 197, distance: 12.1
click at [197, 186] on input "服務名稱/代號" at bounding box center [175, 189] width 90 height 16
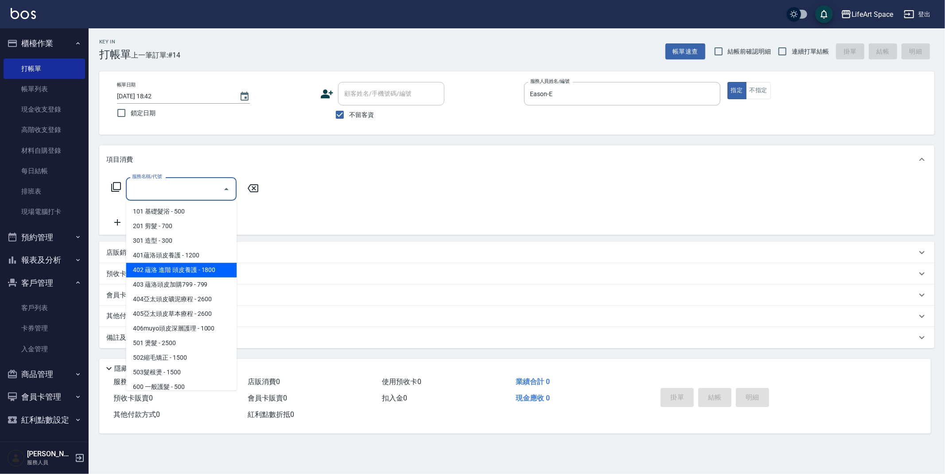
scroll to position [139, 0]
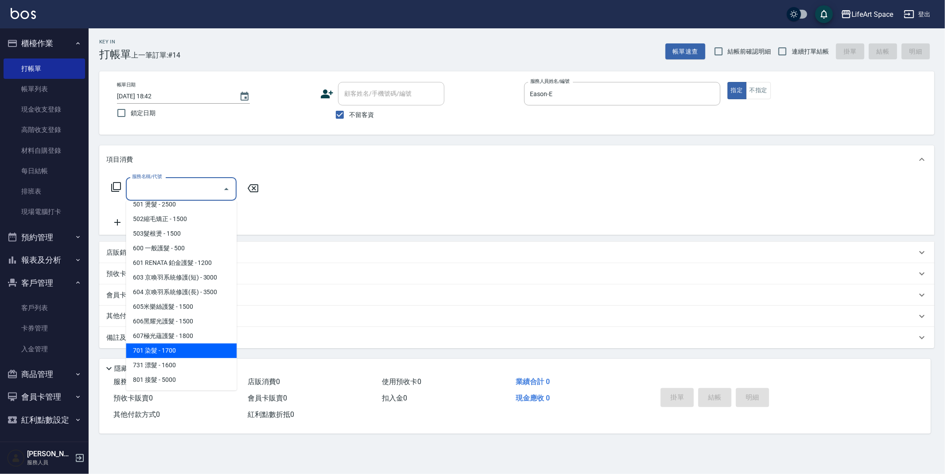
click at [182, 351] on span "701 染髮 - 1700" at bounding box center [181, 350] width 111 height 15
type input "701 染髮(701)"
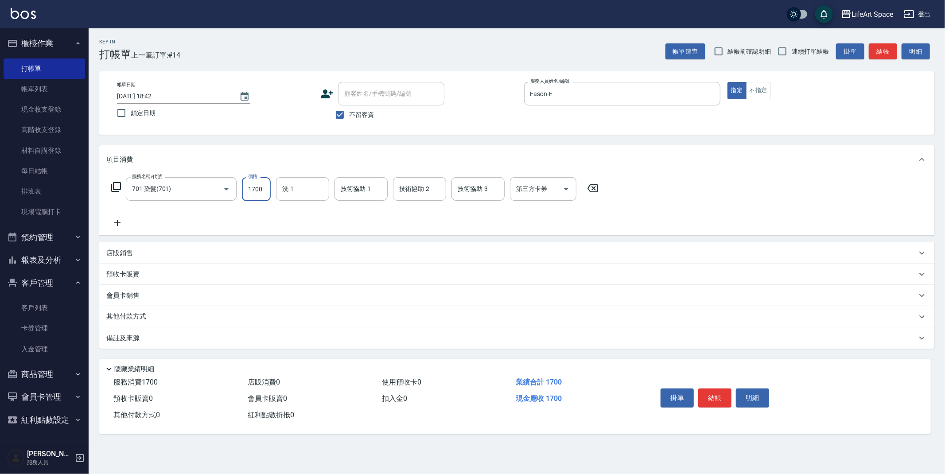
click at [268, 195] on input "1700" at bounding box center [256, 189] width 29 height 24
type input "8100"
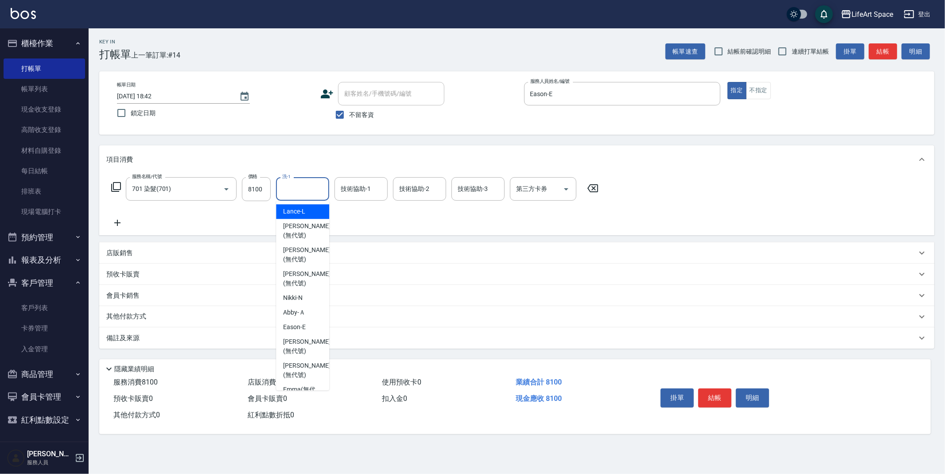
click at [302, 192] on input "洗-1" at bounding box center [302, 189] width 45 height 16
click at [305, 288] on span "Nita (無代號)" at bounding box center [300, 292] width 35 height 9
click at [304, 193] on input "Nita (無代號)" at bounding box center [296, 189] width 32 height 16
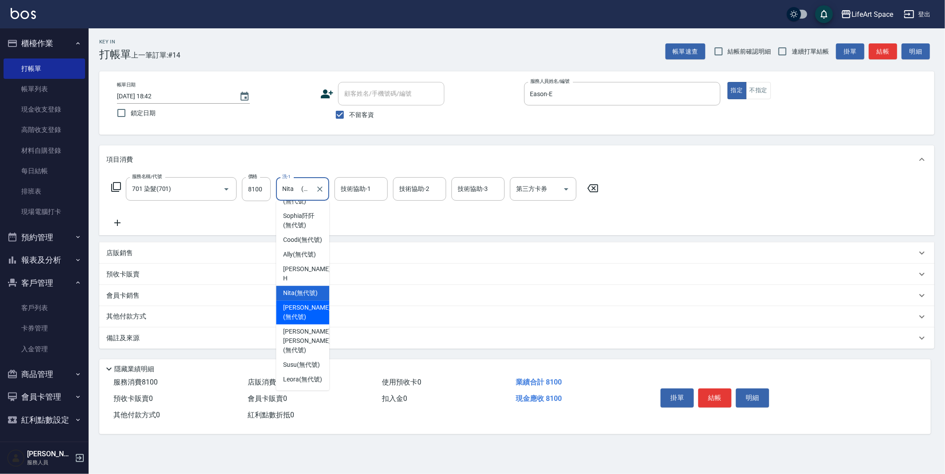
click at [305, 308] on span "[PERSON_NAME] (無代號)" at bounding box center [306, 312] width 47 height 19
type input "[PERSON_NAME](無代號)"
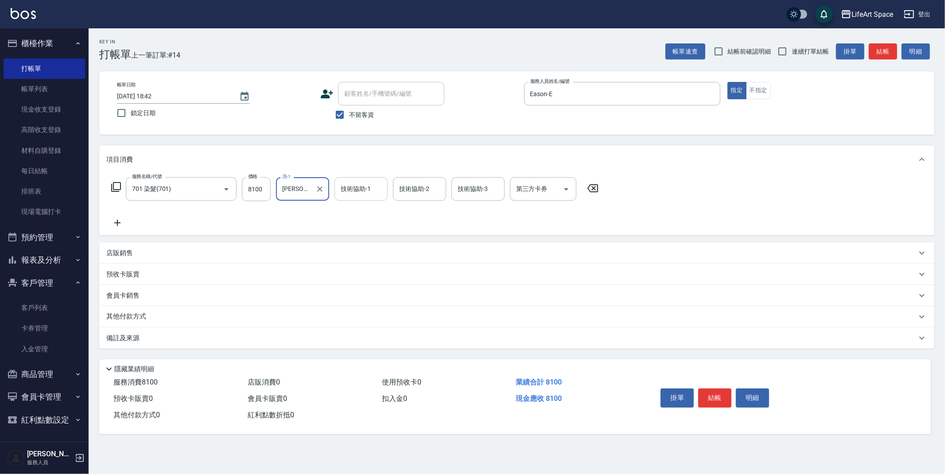
click at [360, 198] on div "技術協助-1" at bounding box center [361, 188] width 53 height 23
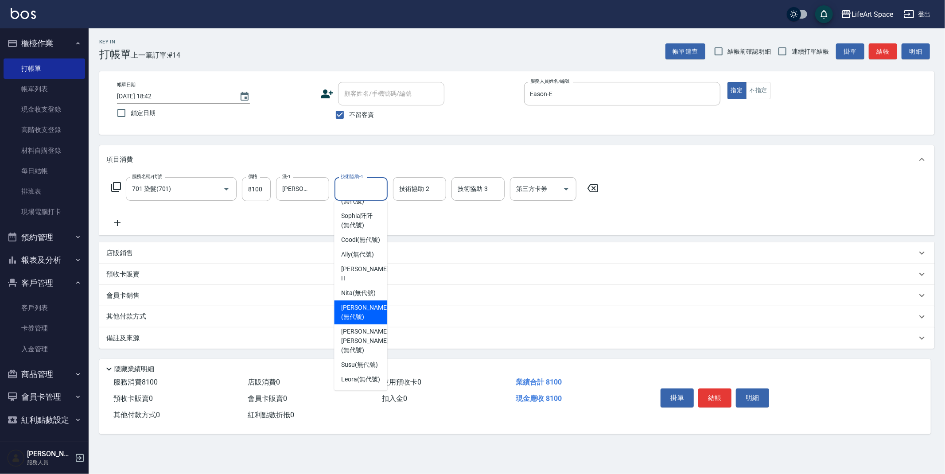
drag, startPoint x: 358, startPoint y: 309, endPoint x: 397, endPoint y: 239, distance: 80.3
click at [358, 309] on span "[PERSON_NAME] (無代號)" at bounding box center [364, 312] width 47 height 19
type input "[PERSON_NAME](無代號)"
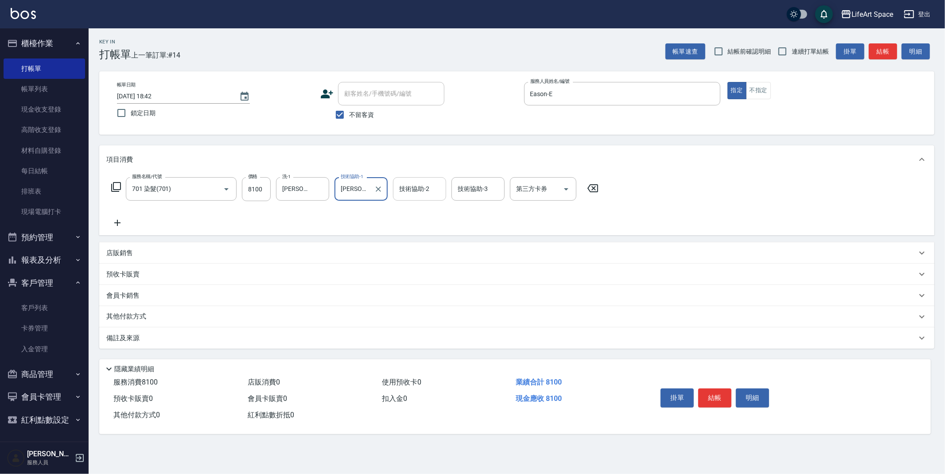
click at [433, 183] on input "技術協助-2" at bounding box center [419, 189] width 45 height 16
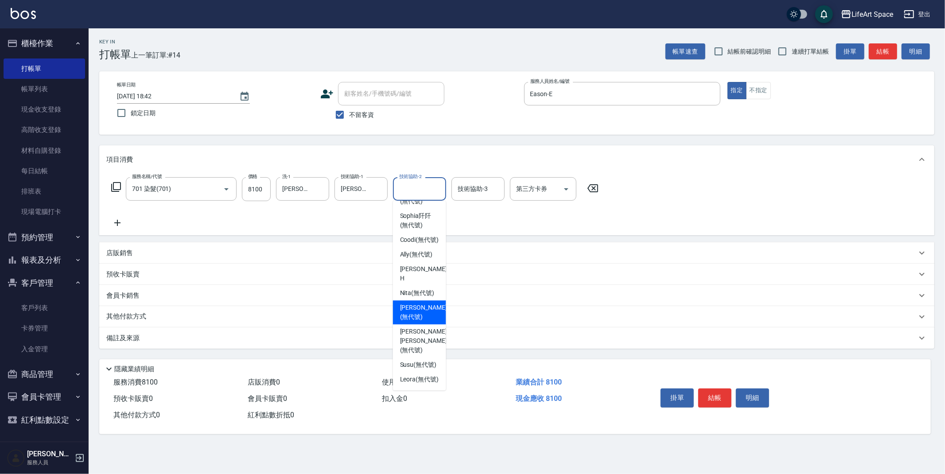
click at [420, 310] on span "[PERSON_NAME] (無代號)" at bounding box center [423, 312] width 47 height 19
type input "[PERSON_NAME](無代號)"
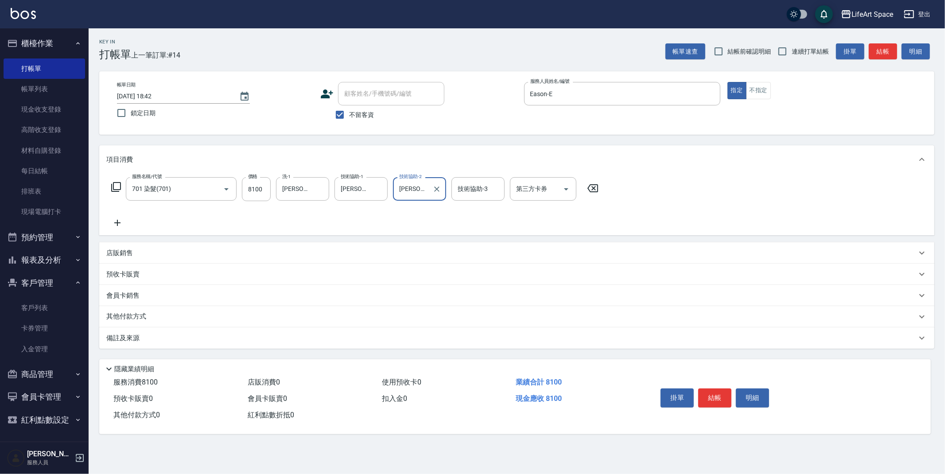
click at [241, 343] on div "備註及來源" at bounding box center [516, 337] width 835 height 21
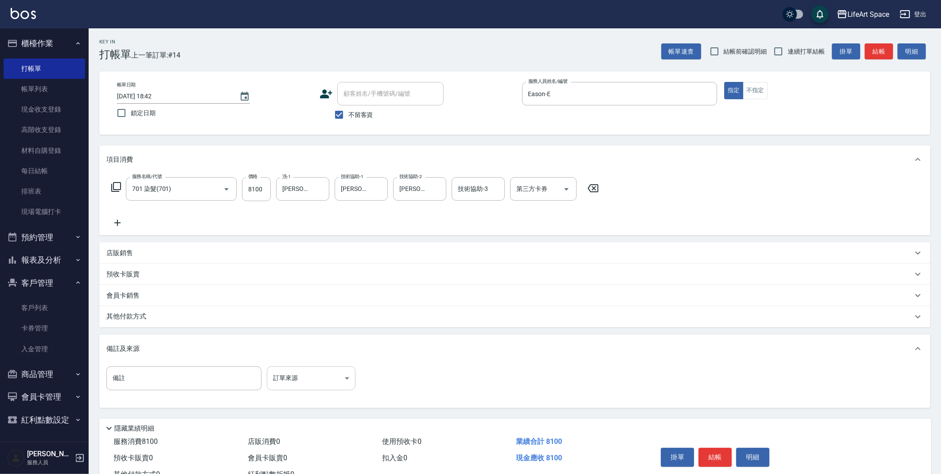
click at [309, 377] on body "LifeArt Space 登出 櫃檯作業 打帳單 帳單列表 現金收支登錄 高階收支登錄 材料自購登錄 每日結帳 排班表 現場電腦打卡 預約管理 預約管理 單…" at bounding box center [470, 252] width 941 height 504
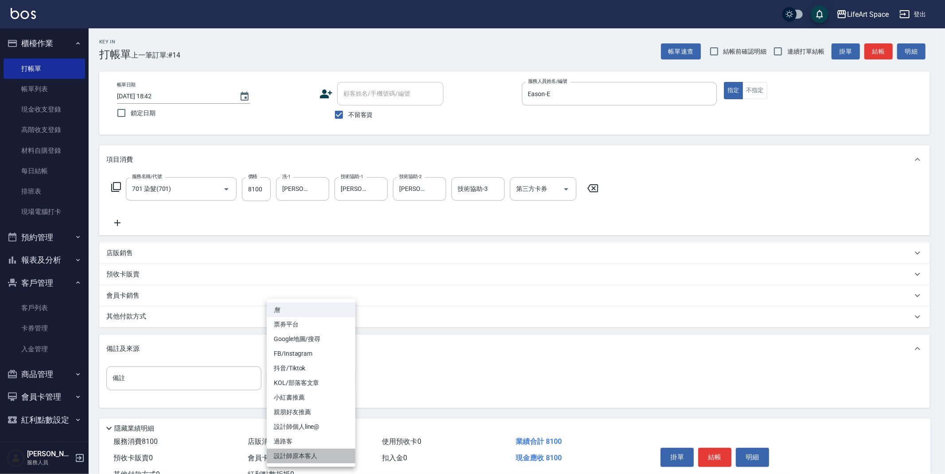
click at [315, 459] on li "設計師原本客人" at bounding box center [311, 456] width 89 height 15
type input "設計師原本客人"
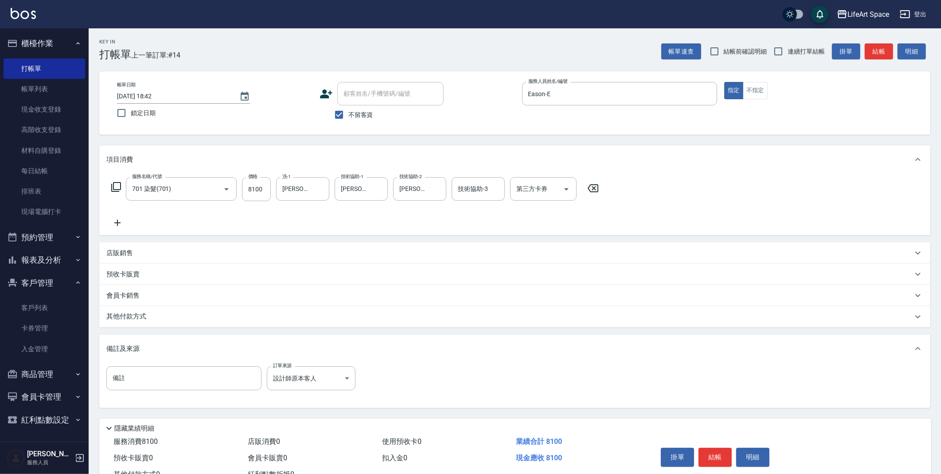
click at [168, 319] on div "其他付款方式" at bounding box center [509, 317] width 806 height 10
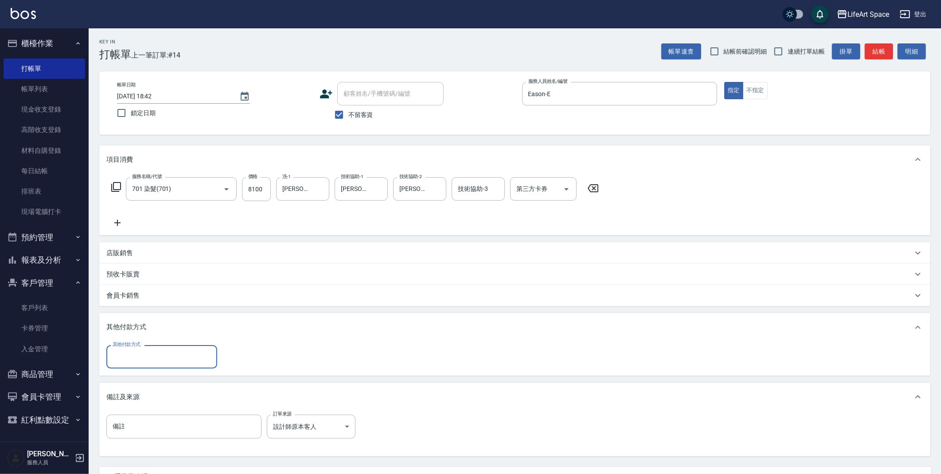
scroll to position [0, 0]
click at [162, 359] on input "其他付款方式" at bounding box center [161, 357] width 103 height 16
drag, startPoint x: 152, startPoint y: 386, endPoint x: 142, endPoint y: 386, distance: 9.8
click at [152, 386] on ul "轉帳 Linepay 信用卡 資料轉移" at bounding box center [161, 402] width 111 height 66
click at [143, 392] on span "Linepay" at bounding box center [161, 394] width 111 height 15
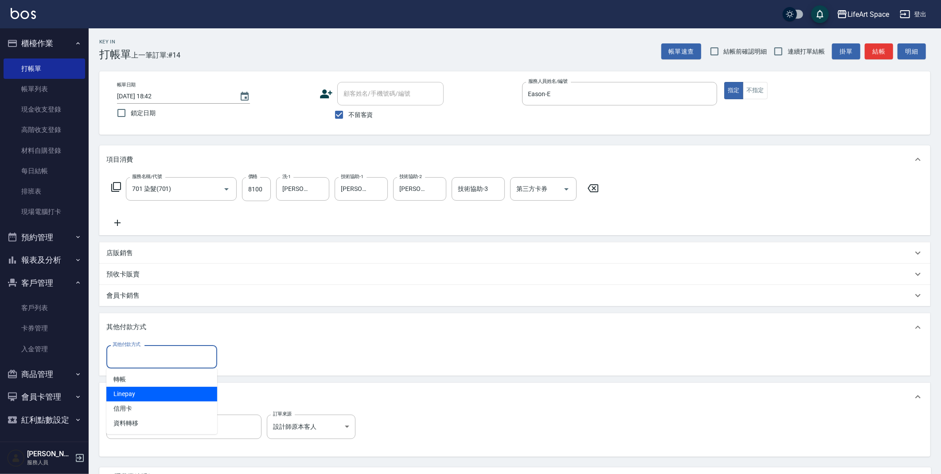
type input "Linepay"
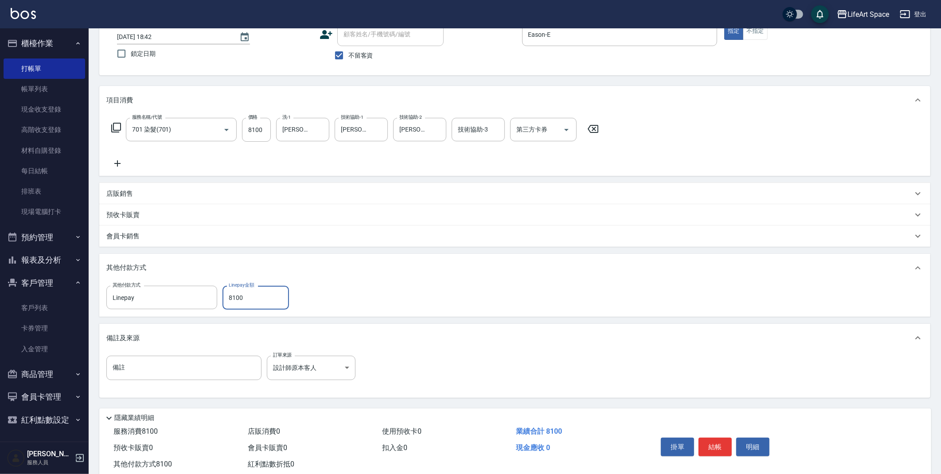
scroll to position [82, 0]
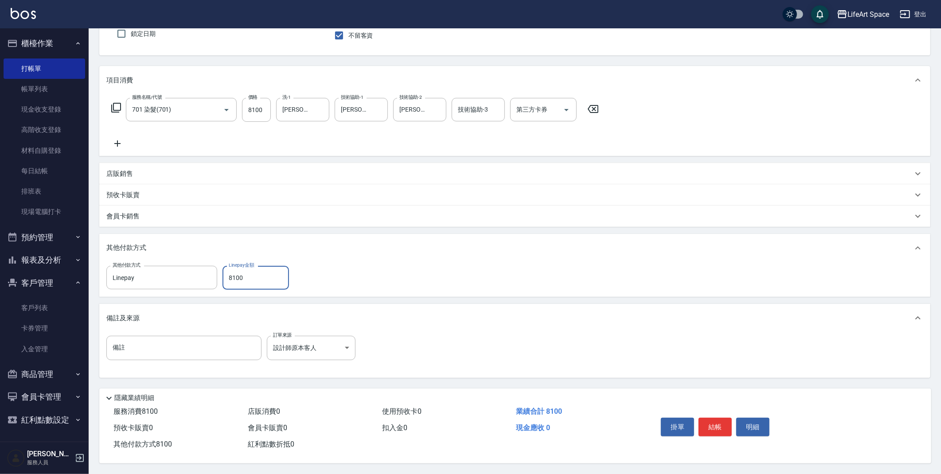
type input "8100"
click at [723, 424] on button "結帳" at bounding box center [714, 427] width 33 height 19
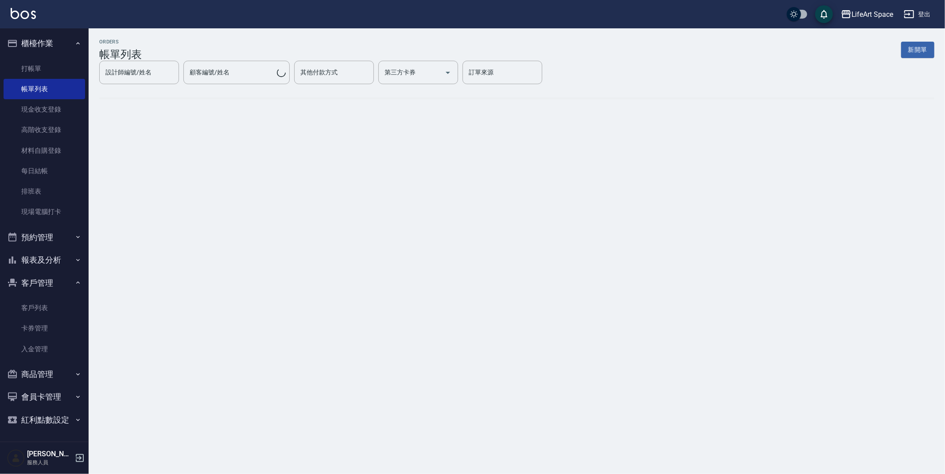
click at [915, 49] on button "新開單" at bounding box center [917, 50] width 33 height 16
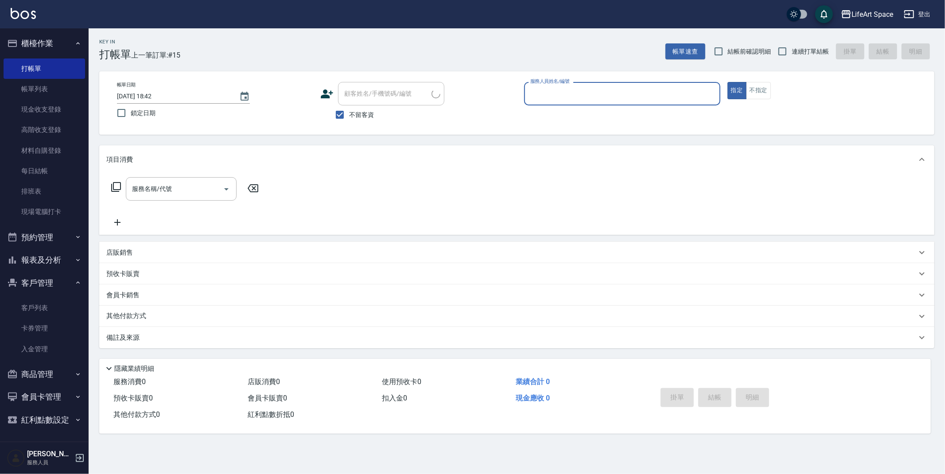
click at [558, 97] on input "服務人員姓名/編號" at bounding box center [622, 94] width 188 height 16
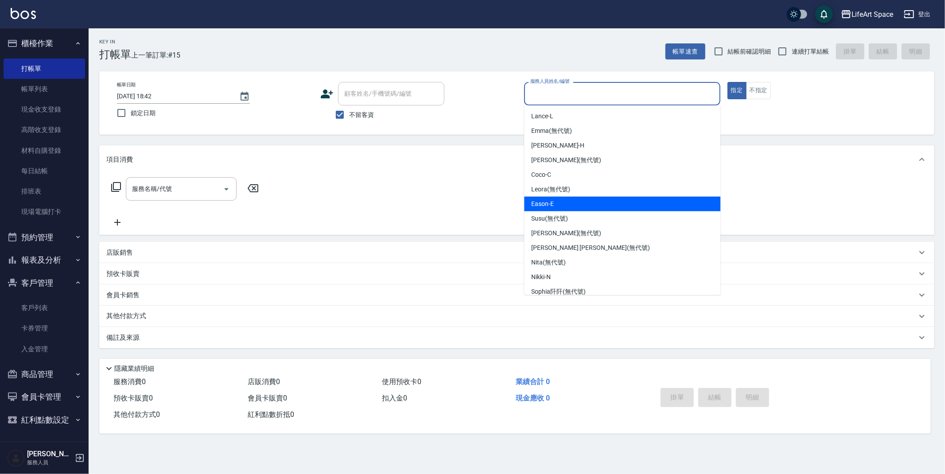
click at [555, 199] on div "Eason -E" at bounding box center [622, 204] width 196 height 15
type input "Eason-E"
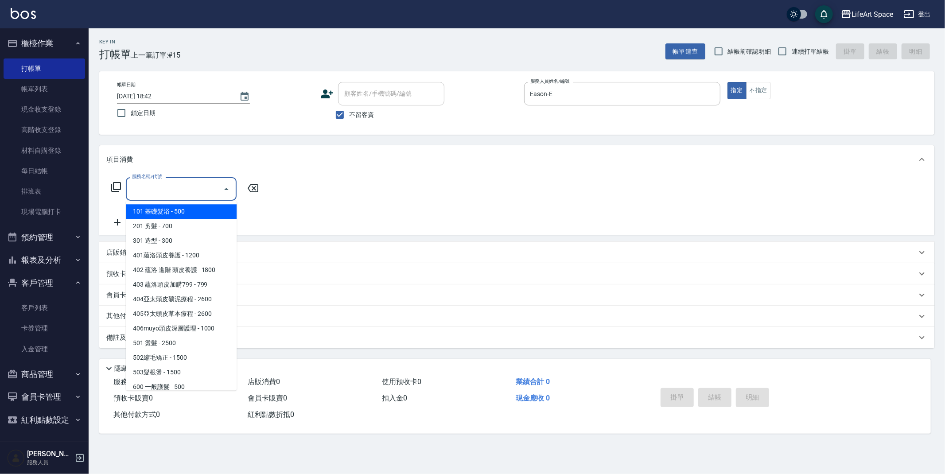
click at [199, 191] on input "服務名稱/代號" at bounding box center [175, 189] width 90 height 16
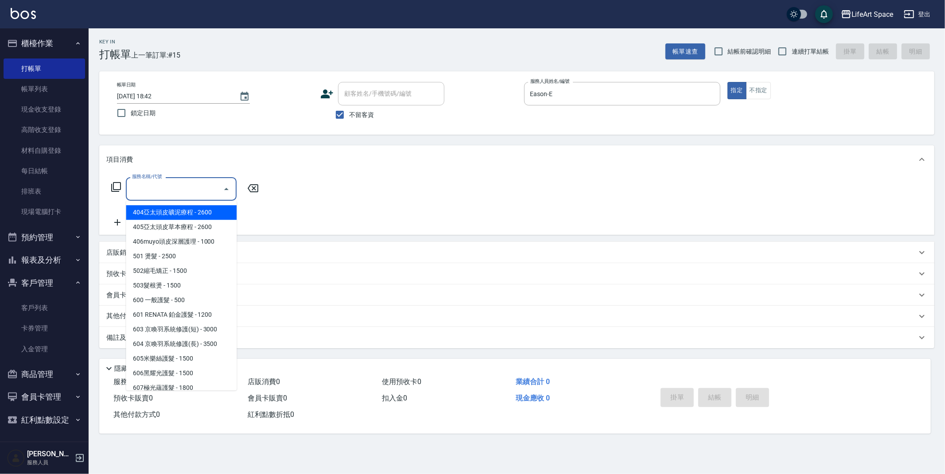
scroll to position [139, 0]
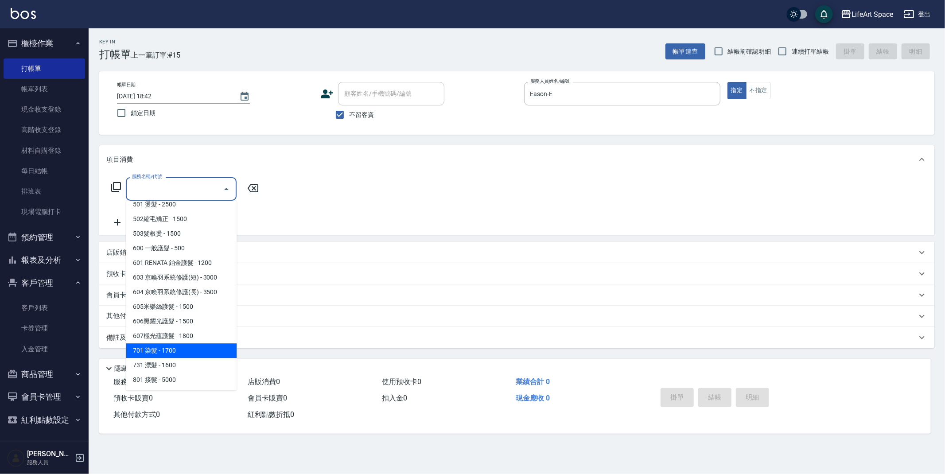
click at [188, 342] on span "607極光蘊護髮 - 1800" at bounding box center [181, 336] width 111 height 15
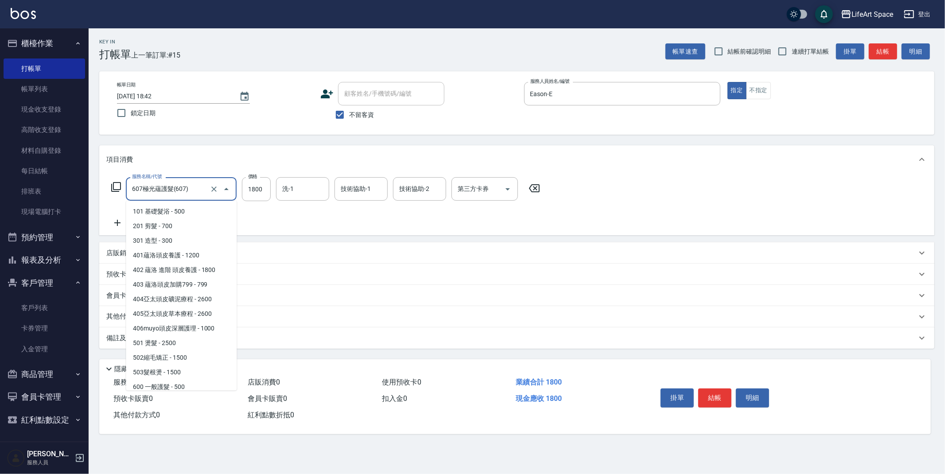
click at [174, 193] on input "607極光蘊護髮(607)" at bounding box center [169, 189] width 78 height 16
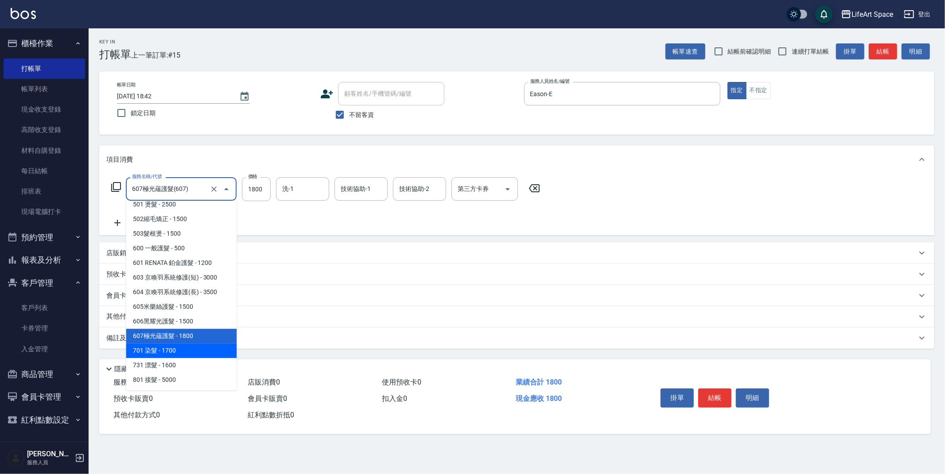
drag, startPoint x: 167, startPoint y: 351, endPoint x: 235, endPoint y: 236, distance: 133.7
click at [168, 351] on span "701 染髮 - 1700" at bounding box center [181, 350] width 111 height 15
type input "701 染髮(701)"
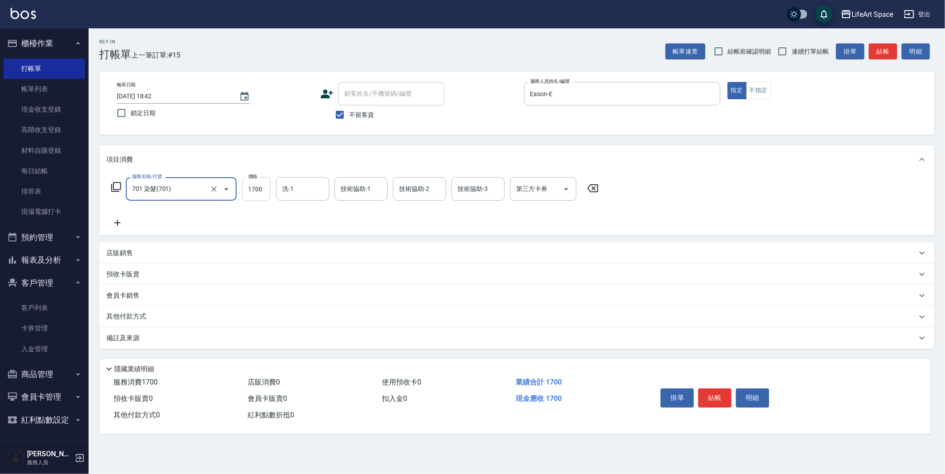
click at [261, 191] on input "1700" at bounding box center [256, 189] width 29 height 24
type input "5600"
click at [299, 184] on input "洗-1" at bounding box center [302, 189] width 45 height 16
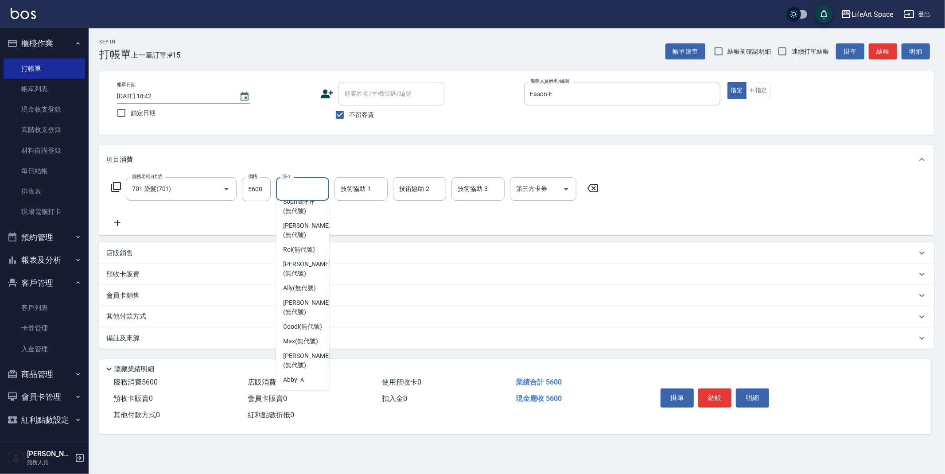
scroll to position [274, 0]
click at [306, 339] on span "[PERSON_NAME] (無代號)" at bounding box center [306, 336] width 47 height 19
type input "[PERSON_NAME](無代號)"
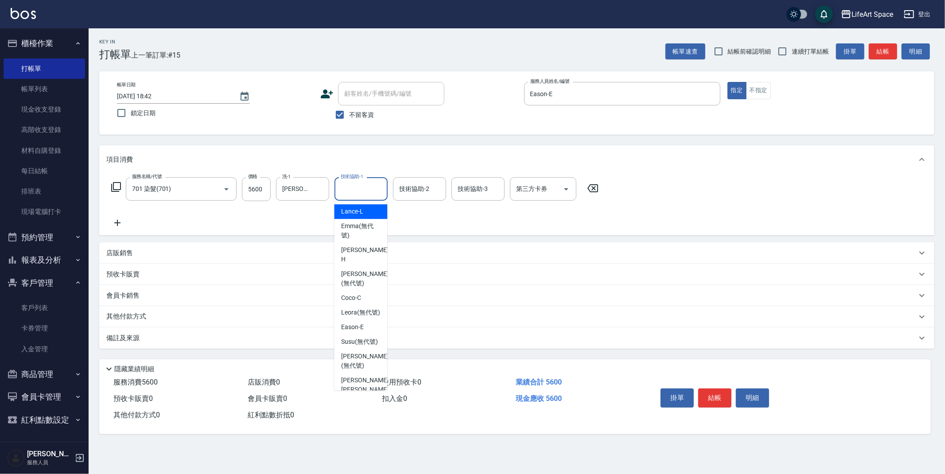
click at [364, 186] on div "技術協助-1 技術協助-1" at bounding box center [361, 188] width 53 height 23
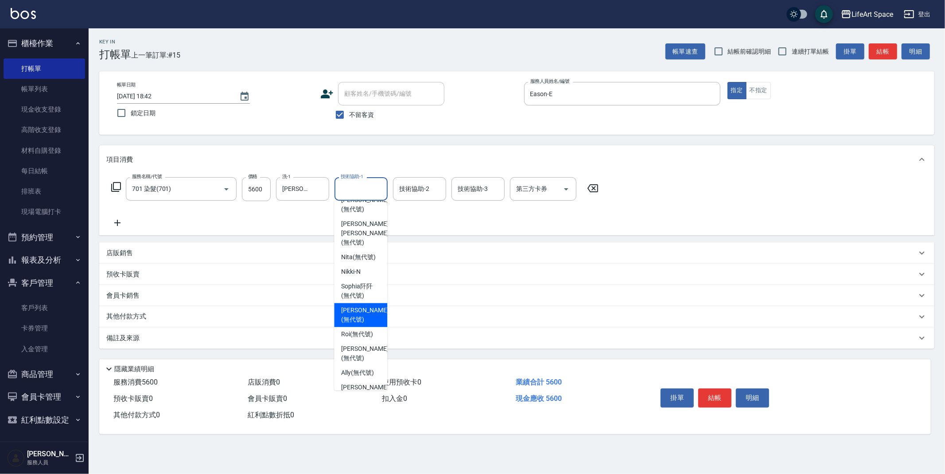
click at [368, 317] on span "[PERSON_NAME] (無代號)" at bounding box center [364, 315] width 47 height 19
type input "[PERSON_NAME](無代號)"
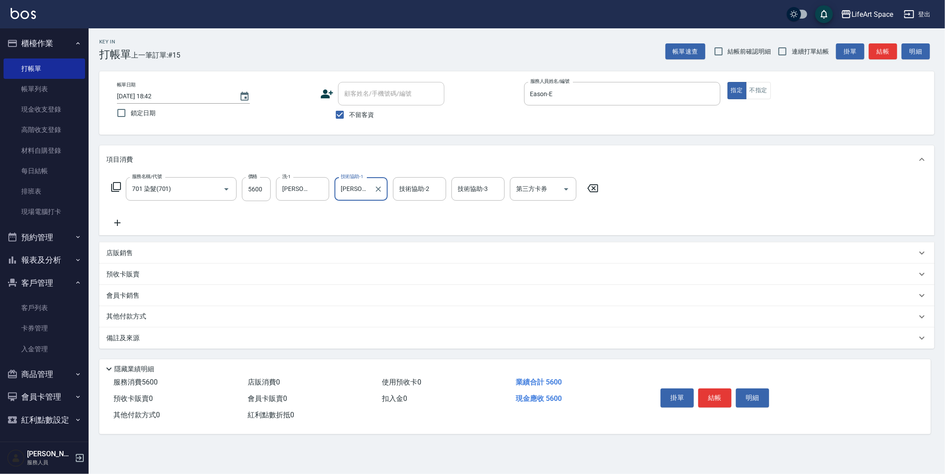
click at [418, 188] on div "技術協助-2 技術協助-2" at bounding box center [419, 188] width 53 height 23
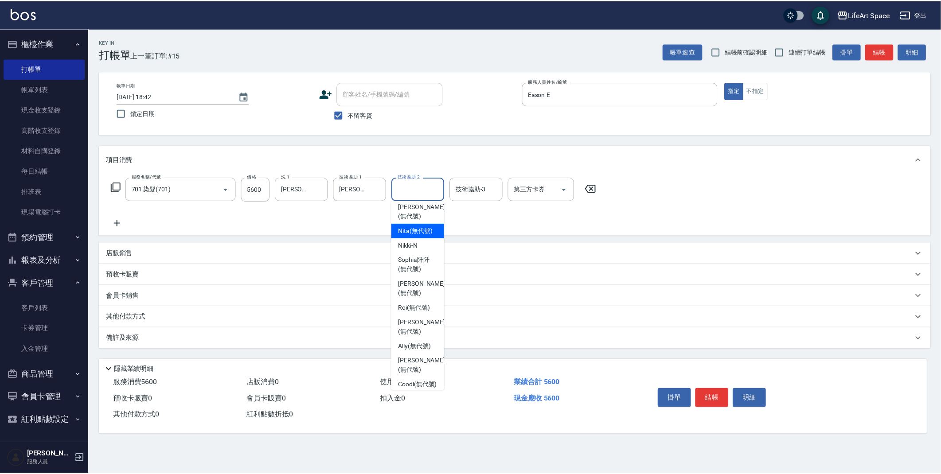
scroll to position [193, 0]
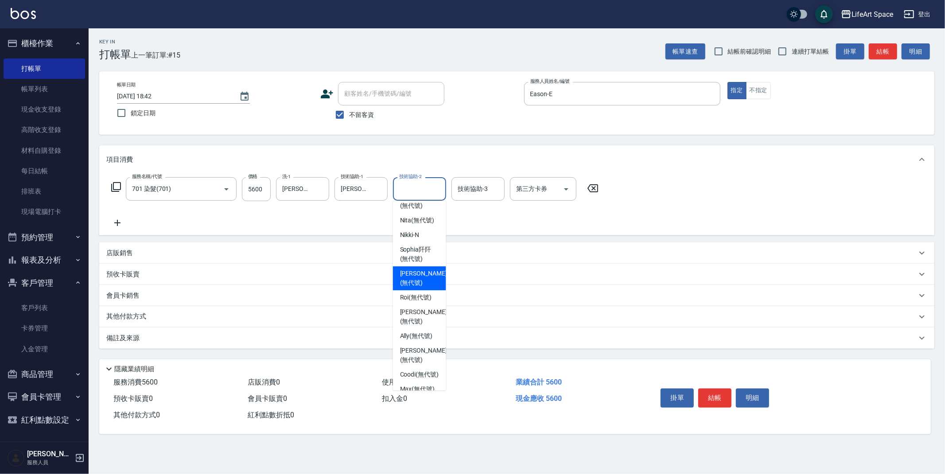
drag, startPoint x: 424, startPoint y: 284, endPoint x: 335, endPoint y: 311, distance: 92.5
click at [424, 284] on span "[PERSON_NAME] (無代號)" at bounding box center [423, 278] width 47 height 19
type input "[PERSON_NAME](無代號)"
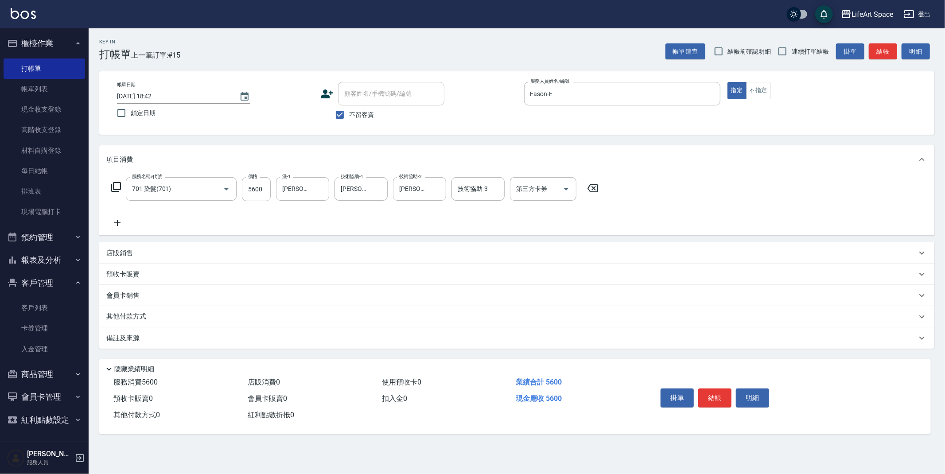
click at [264, 335] on div "備註及來源" at bounding box center [511, 338] width 810 height 9
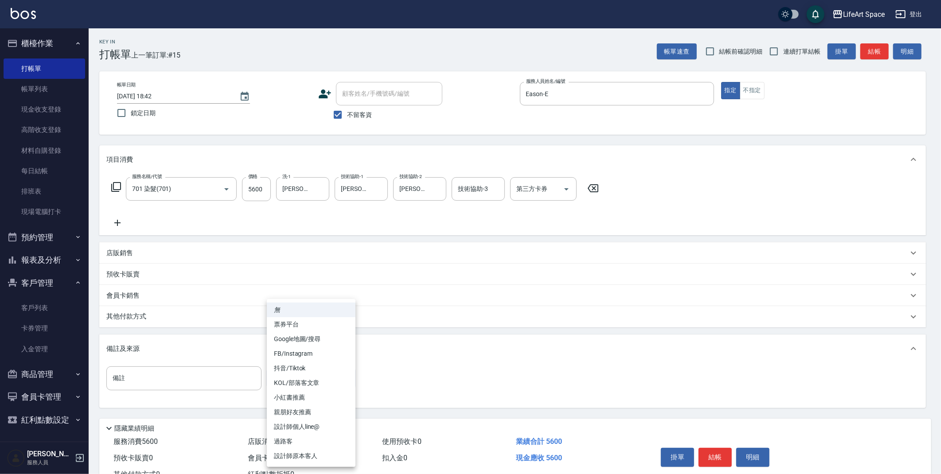
click at [302, 371] on body "LifeArt Space 登出 櫃檯作業 打帳單 帳單列表 現金收支登錄 高階收支登錄 材料自購登錄 每日結帳 排班表 現場電腦打卡 預約管理 預約管理 單…" at bounding box center [470, 252] width 941 height 504
click at [305, 358] on li "FB/Instagram" at bounding box center [311, 354] width 89 height 15
type input "FB/Instagram"
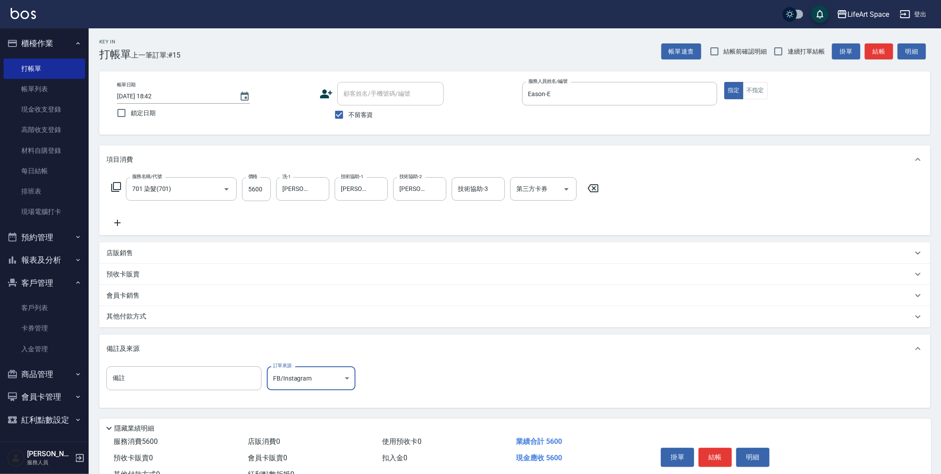
click at [155, 322] on div "其他付款方式" at bounding box center [514, 316] width 831 height 21
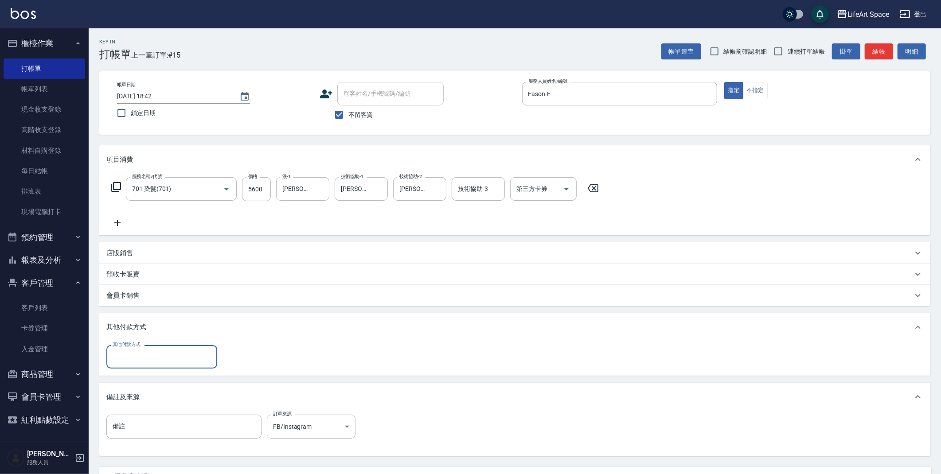
scroll to position [0, 0]
drag, startPoint x: 153, startPoint y: 361, endPoint x: 153, endPoint y: 366, distance: 5.8
click at [152, 361] on input "其他付款方式" at bounding box center [161, 357] width 103 height 16
click at [144, 393] on span "Linepay" at bounding box center [161, 394] width 111 height 15
type input "Linepay"
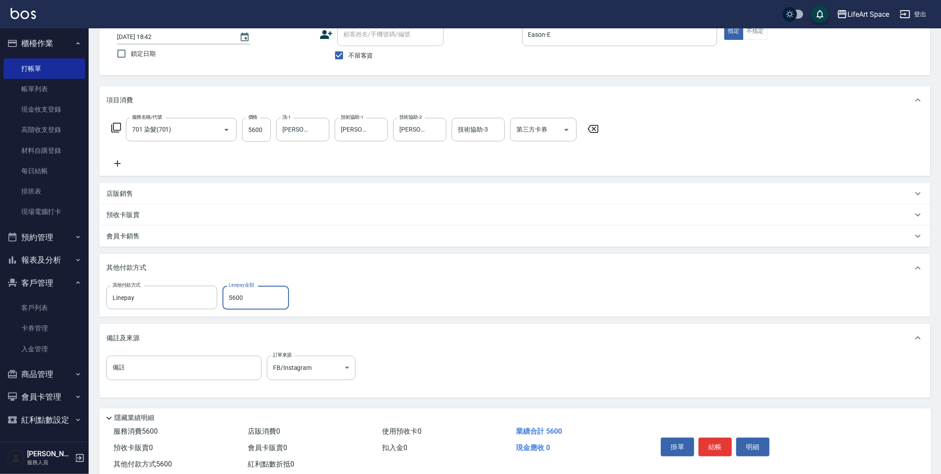
scroll to position [82, 0]
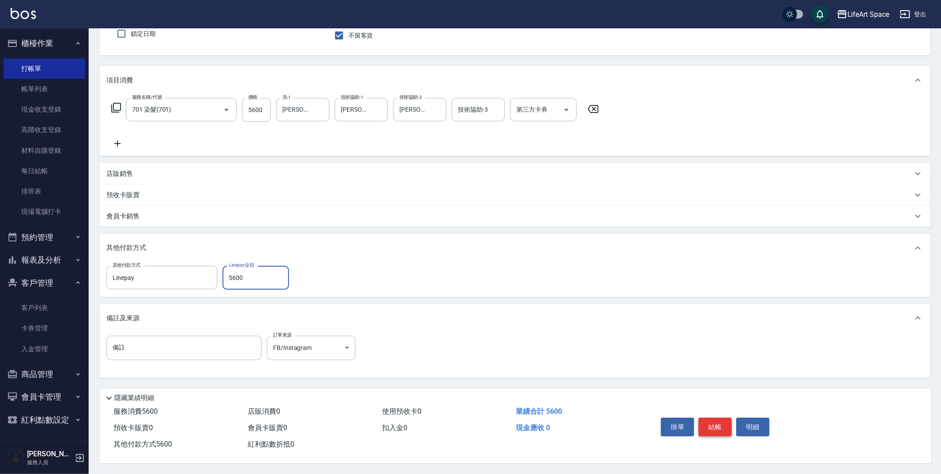
type input "5600"
click at [710, 425] on button "結帳" at bounding box center [714, 427] width 33 height 19
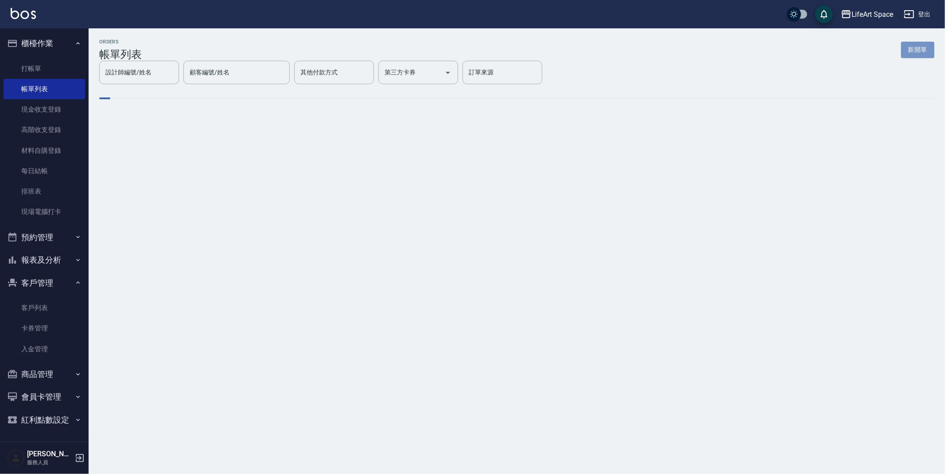
drag, startPoint x: 711, startPoint y: 426, endPoint x: 911, endPoint y: 51, distance: 425.0
click at [917, 47] on button "新開單" at bounding box center [917, 50] width 33 height 16
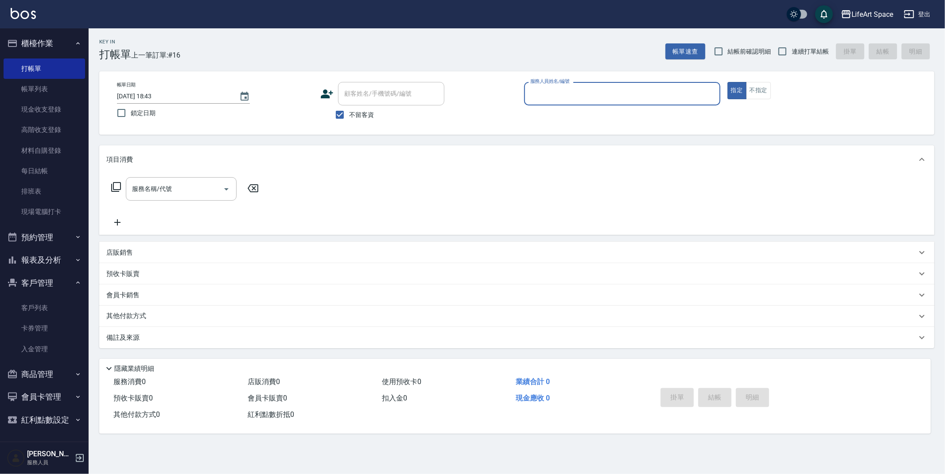
click at [592, 100] on input "服務人員姓名/編號" at bounding box center [622, 94] width 188 height 16
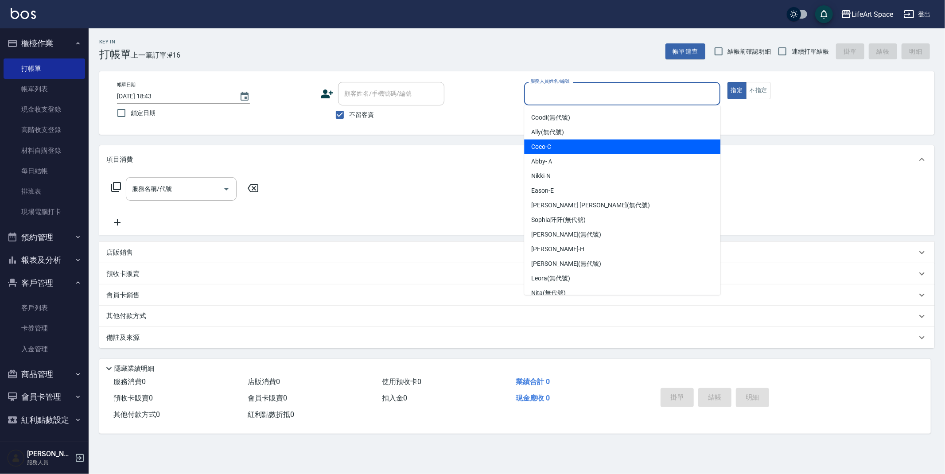
scroll to position [153, 0]
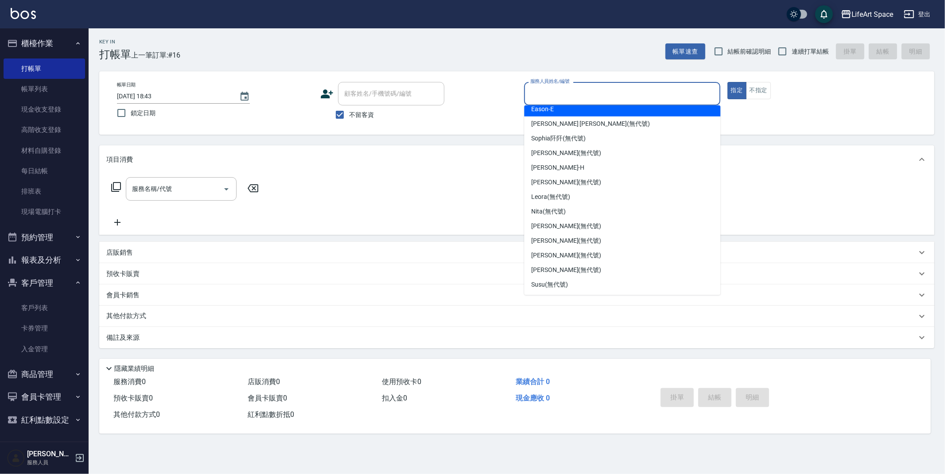
click at [553, 109] on span "Eason -E" at bounding box center [542, 109] width 23 height 9
type input "Eason-E"
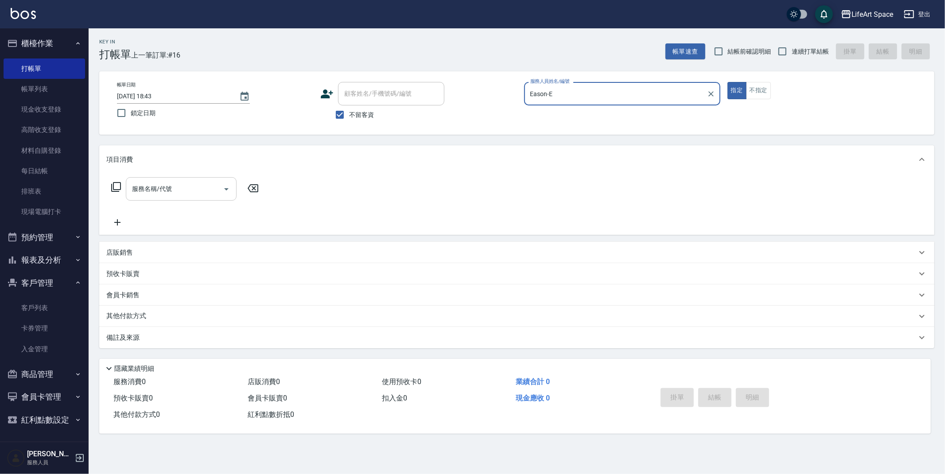
click at [184, 196] on div "服務名稱/代號" at bounding box center [181, 188] width 111 height 23
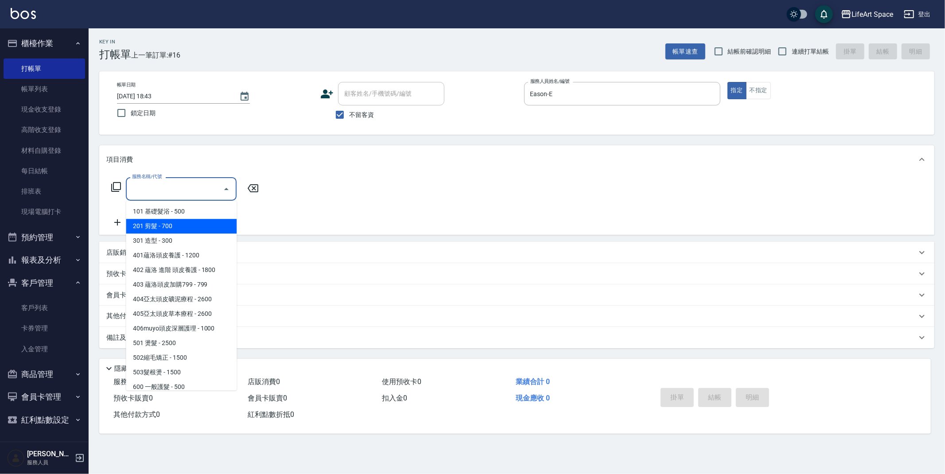
click at [173, 223] on span "201 剪髮 - 700" at bounding box center [181, 226] width 111 height 15
type input "201 剪髮(201)"
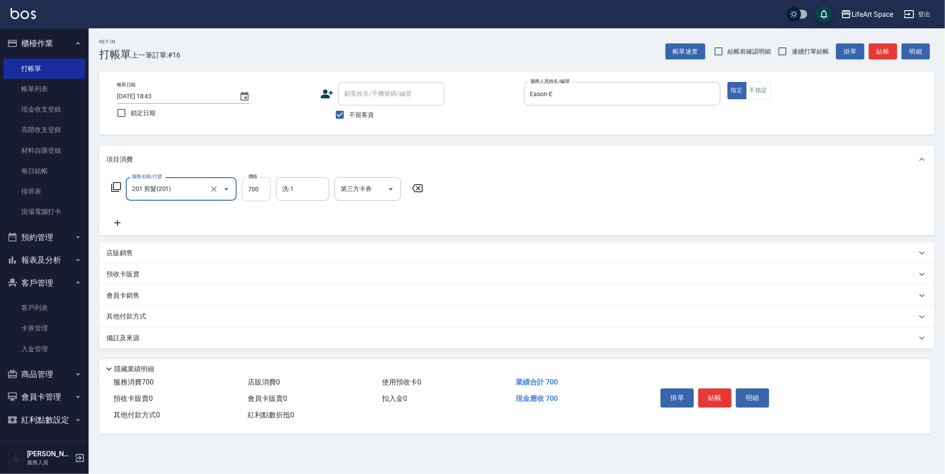
click at [261, 190] on input "700" at bounding box center [256, 189] width 29 height 24
type input "1000"
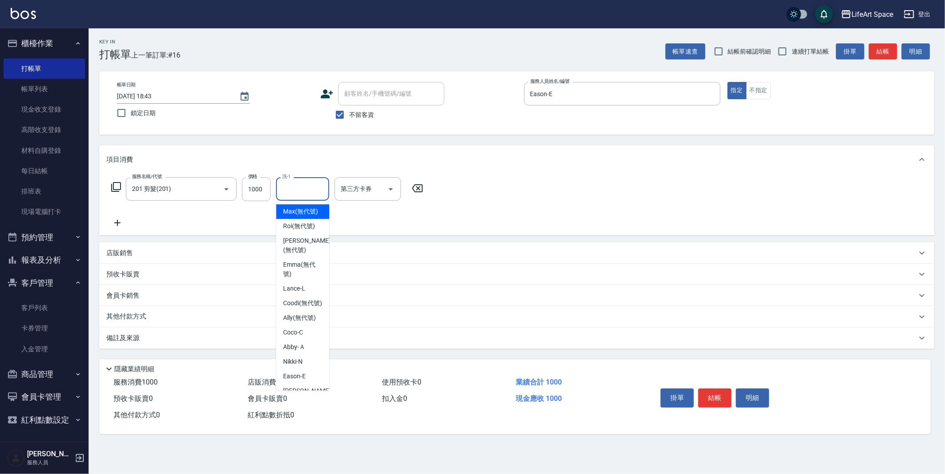
click at [322, 185] on input "洗-1" at bounding box center [302, 189] width 45 height 16
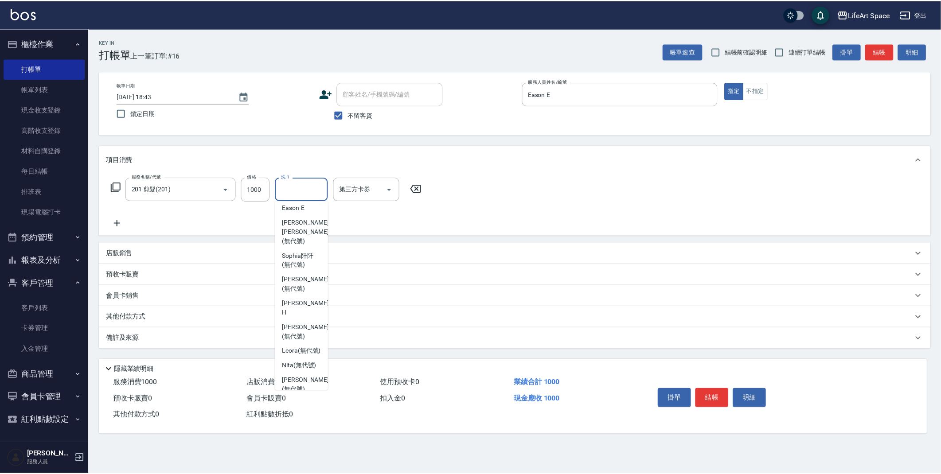
scroll to position [274, 0]
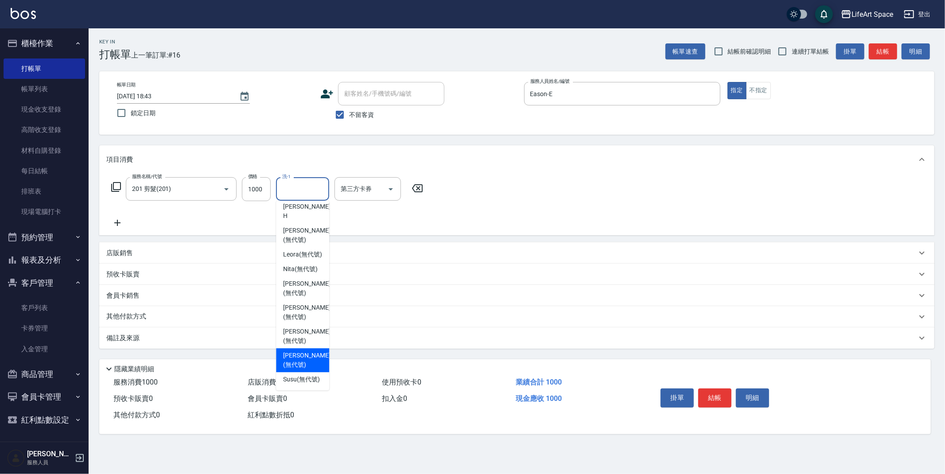
click at [302, 351] on span "[PERSON_NAME] (無代號)" at bounding box center [306, 360] width 47 height 19
type input "[PERSON_NAME](無代號)"
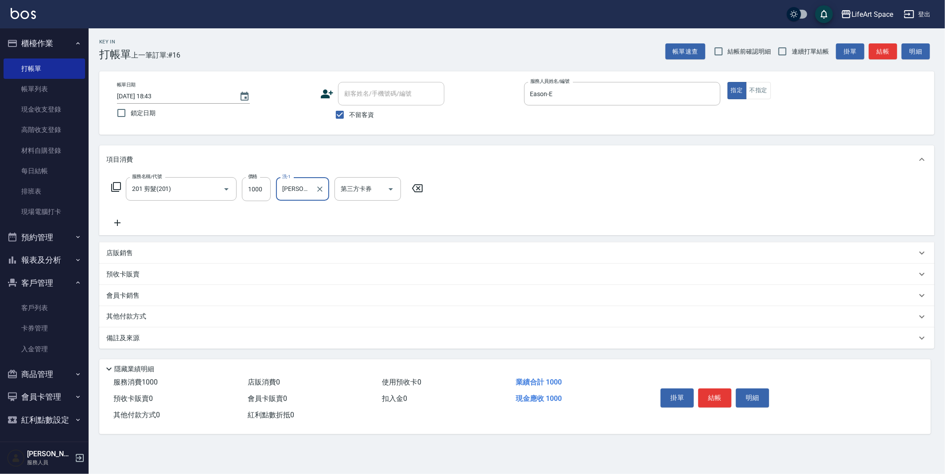
click at [226, 345] on div "備註及來源" at bounding box center [516, 337] width 835 height 21
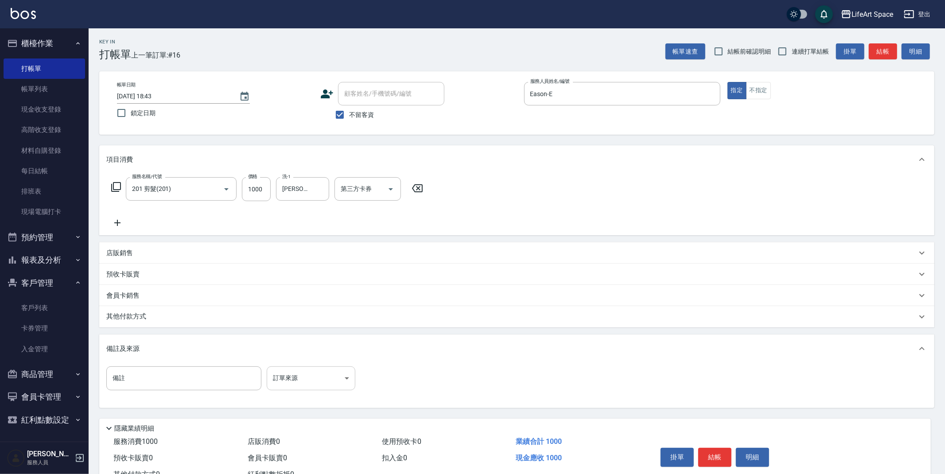
click at [321, 372] on body "LifeArt Space 登出 櫃檯作業 打帳單 帳單列表 現金收支登錄 高階收支登錄 材料自購登錄 每日結帳 排班表 現場電腦打卡 預約管理 預約管理 單…" at bounding box center [472, 252] width 945 height 504
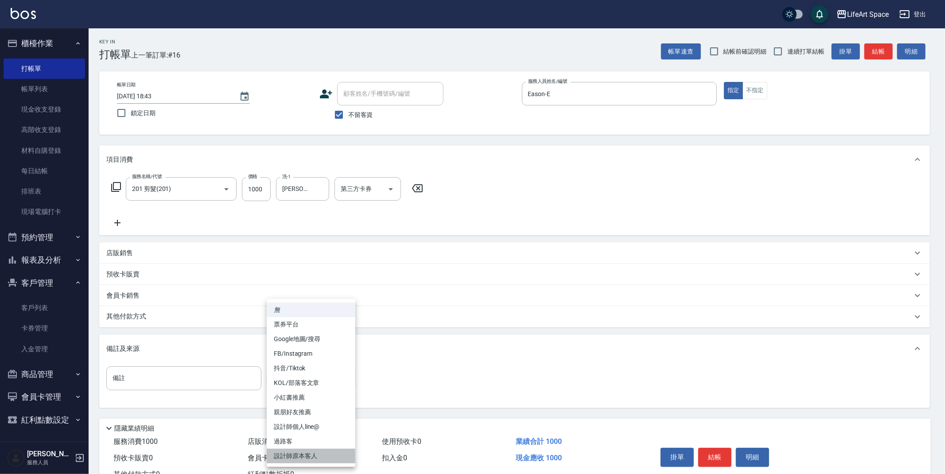
click at [308, 460] on li "設計師原本客人" at bounding box center [311, 456] width 89 height 15
type input "設計師原本客人"
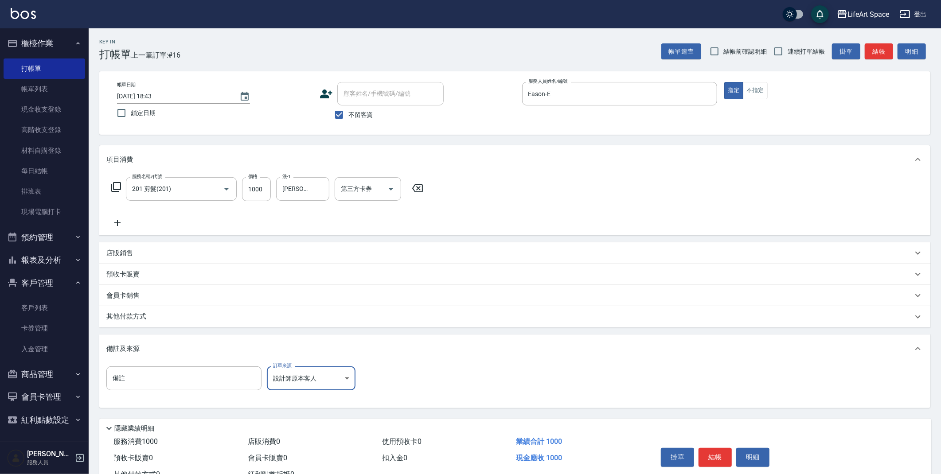
drag, startPoint x: 150, startPoint y: 318, endPoint x: 148, endPoint y: 323, distance: 5.5
click at [150, 318] on p "其他付款方式" at bounding box center [128, 317] width 44 height 10
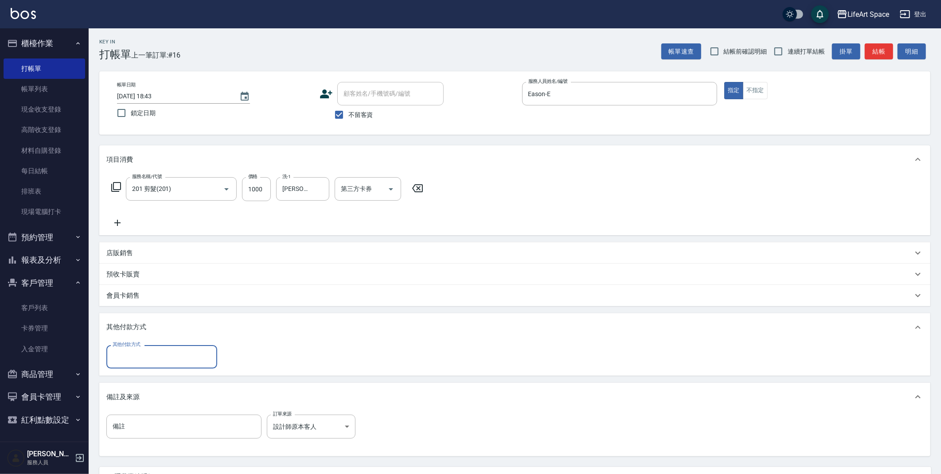
scroll to position [0, 0]
drag, startPoint x: 129, startPoint y: 356, endPoint x: 132, endPoint y: 361, distance: 6.2
click at [129, 355] on input "其他付款方式" at bounding box center [161, 357] width 103 height 16
click at [136, 381] on span "轉帳" at bounding box center [161, 379] width 111 height 15
type input "轉帳"
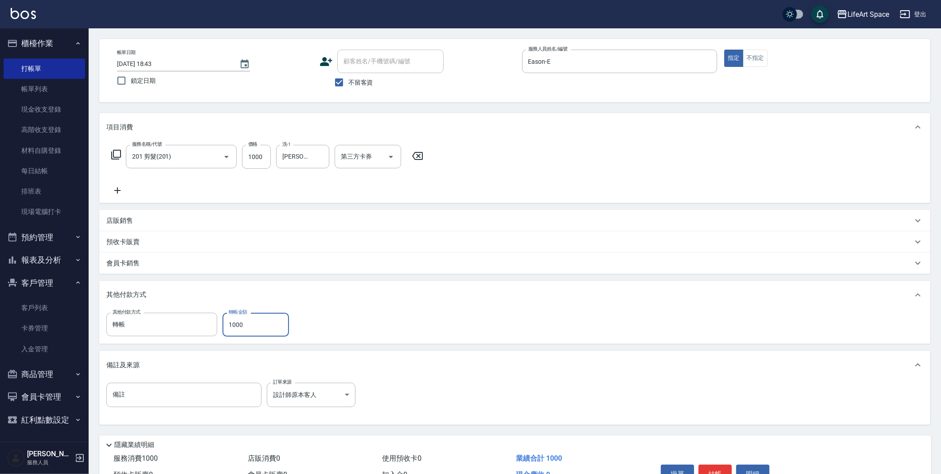
scroll to position [82, 0]
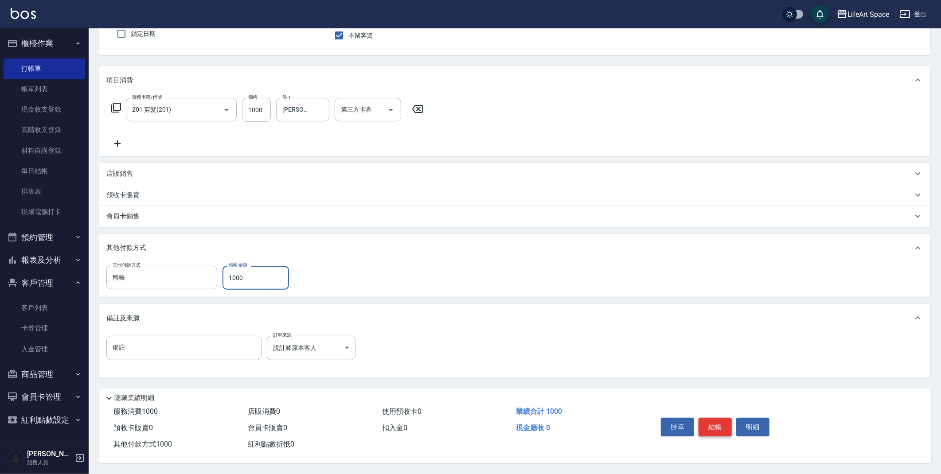
type input "1000"
click at [712, 425] on button "結帳" at bounding box center [714, 427] width 33 height 19
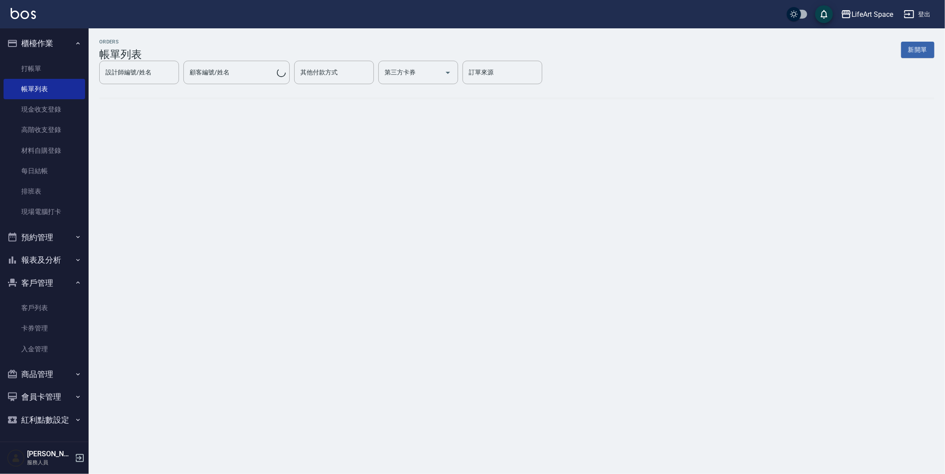
click at [912, 51] on button "新開單" at bounding box center [917, 50] width 33 height 16
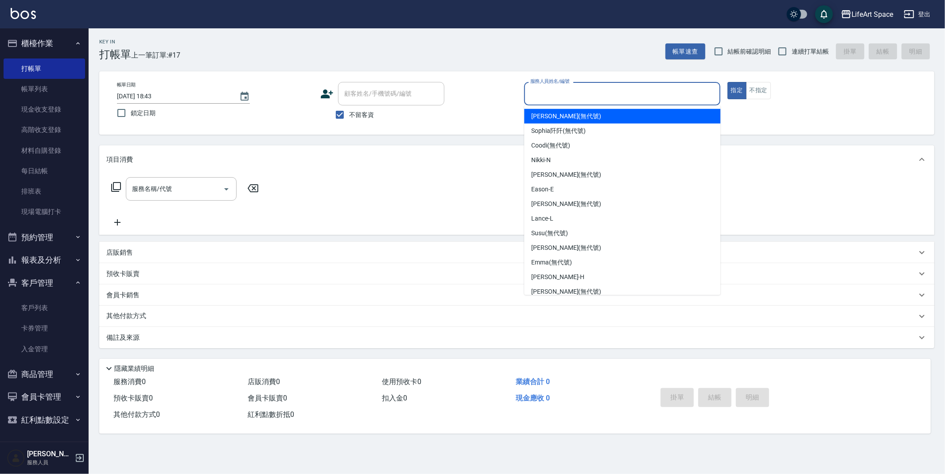
click at [638, 91] on input "服務人員姓名/編號" at bounding box center [622, 94] width 188 height 16
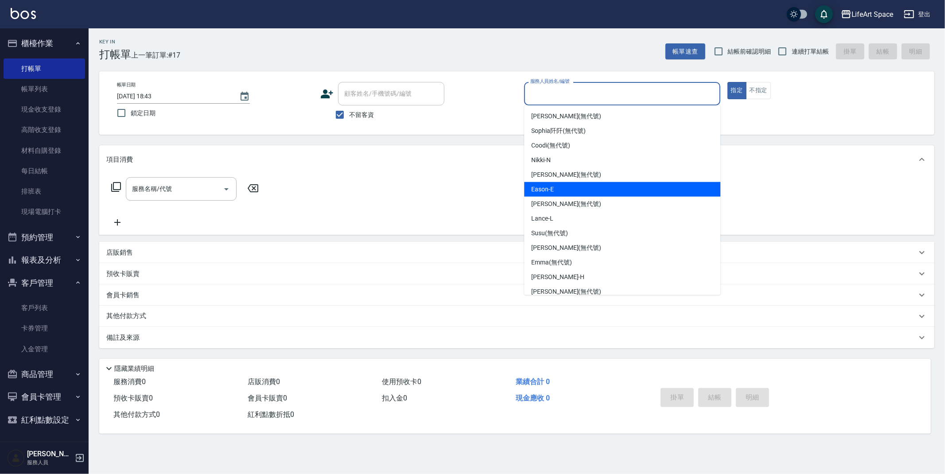
click at [568, 189] on div "Eason -E" at bounding box center [622, 189] width 196 height 15
type input "Eason-E"
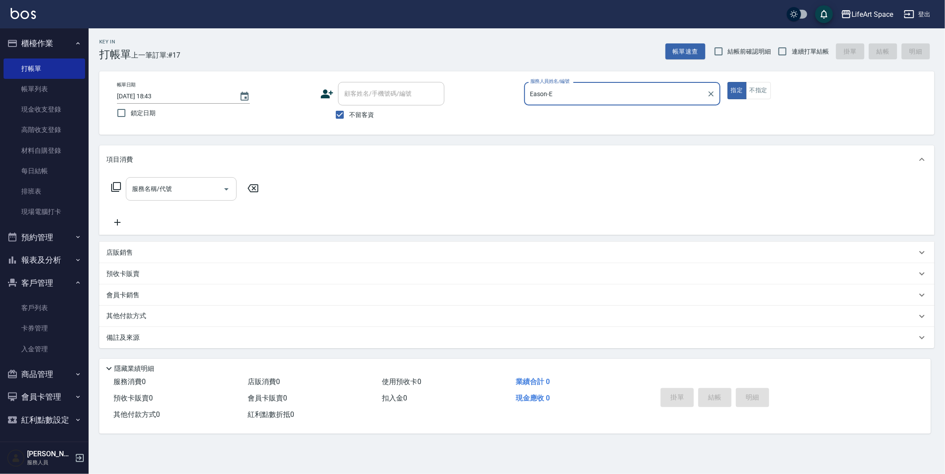
click at [169, 189] on input "服務名稱/代號" at bounding box center [175, 189] width 90 height 16
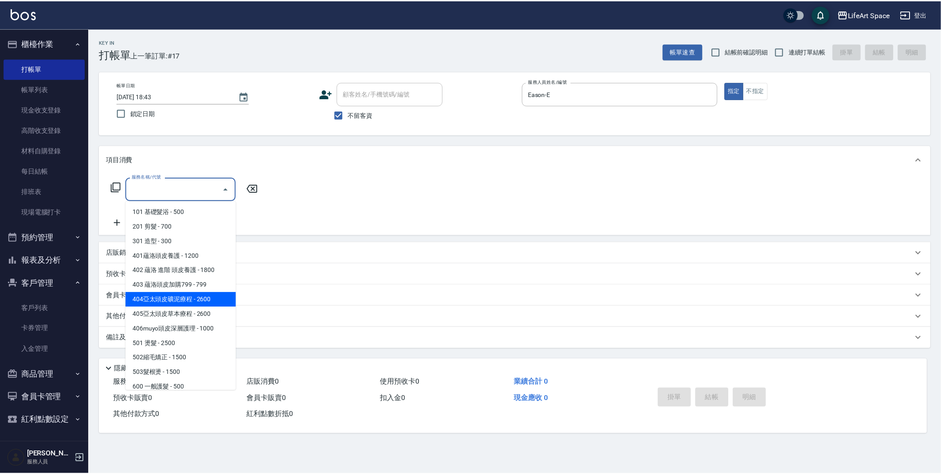
scroll to position [139, 0]
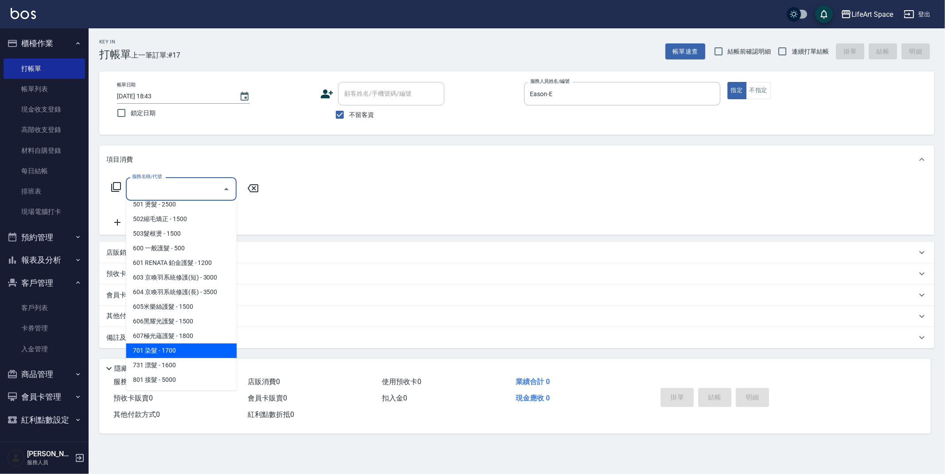
click at [202, 344] on span "701 染髮 - 1700" at bounding box center [181, 350] width 111 height 15
type input "701 染髮(701)"
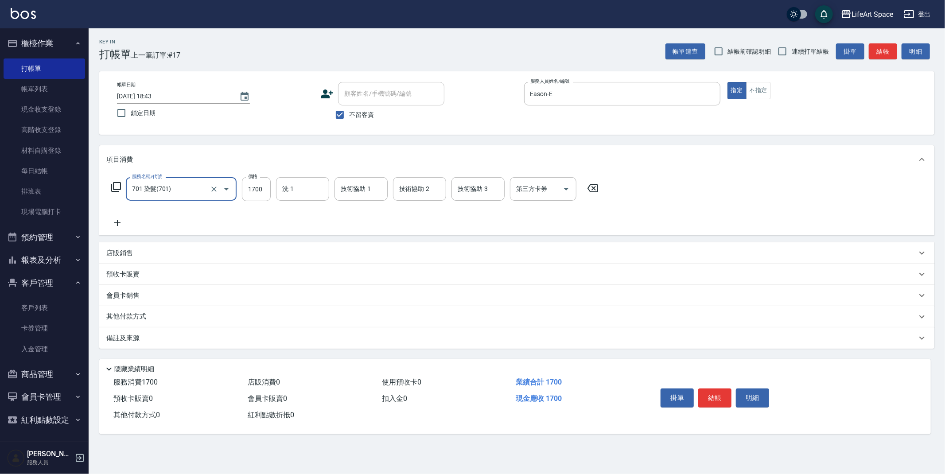
click at [122, 223] on icon at bounding box center [117, 223] width 22 height 11
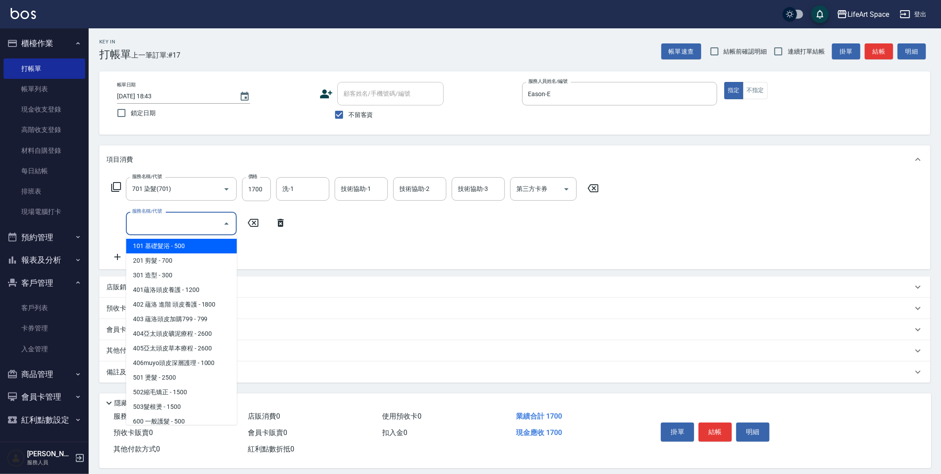
click at [140, 225] on input "服務名稱/代號" at bounding box center [175, 224] width 90 height 16
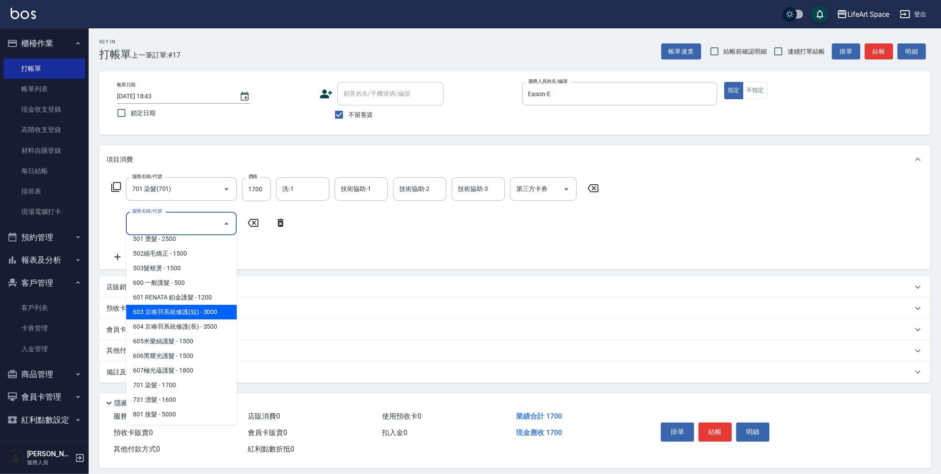
drag, startPoint x: 189, startPoint y: 308, endPoint x: 227, endPoint y: 245, distance: 73.6
click at [189, 308] on span "603 京喚羽系統修護(短) - 3000" at bounding box center [181, 312] width 111 height 15
type input "603 京喚羽系統修護(短)(603)"
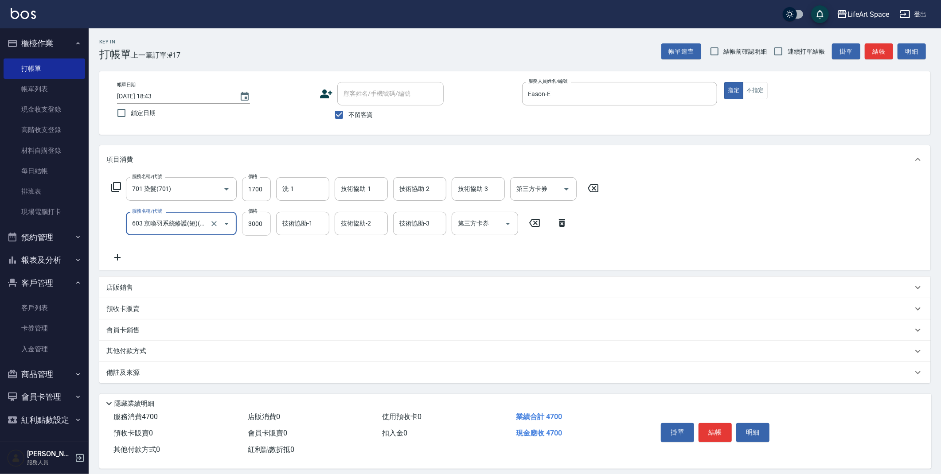
click at [266, 229] on input "3000" at bounding box center [256, 224] width 29 height 24
type input "2500"
click at [264, 194] on input "1700" at bounding box center [256, 189] width 29 height 24
click at [312, 200] on div "洗-1" at bounding box center [302, 188] width 53 height 23
type input "5500"
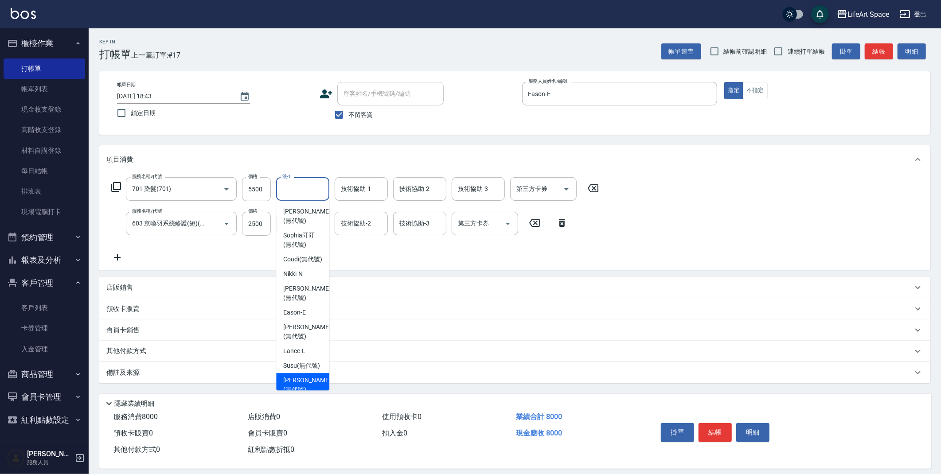
click at [304, 388] on span "[PERSON_NAME] (無代號)" at bounding box center [306, 385] width 47 height 19
type input "[PERSON_NAME](無代號)"
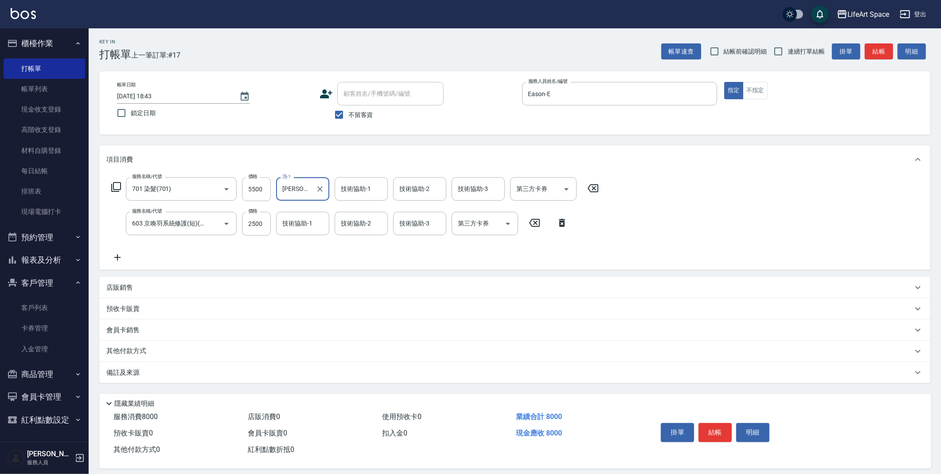
click at [303, 223] on div "技術協助-1 技術協助-1" at bounding box center [302, 223] width 53 height 23
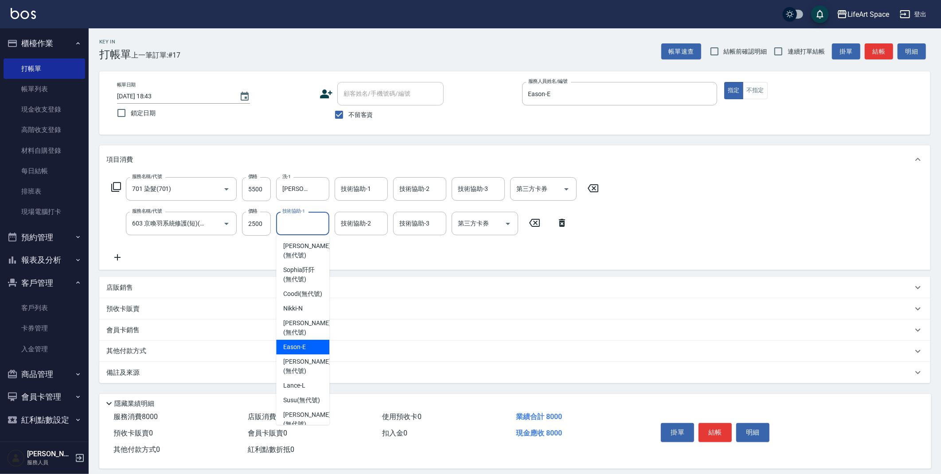
scroll to position [274, 0]
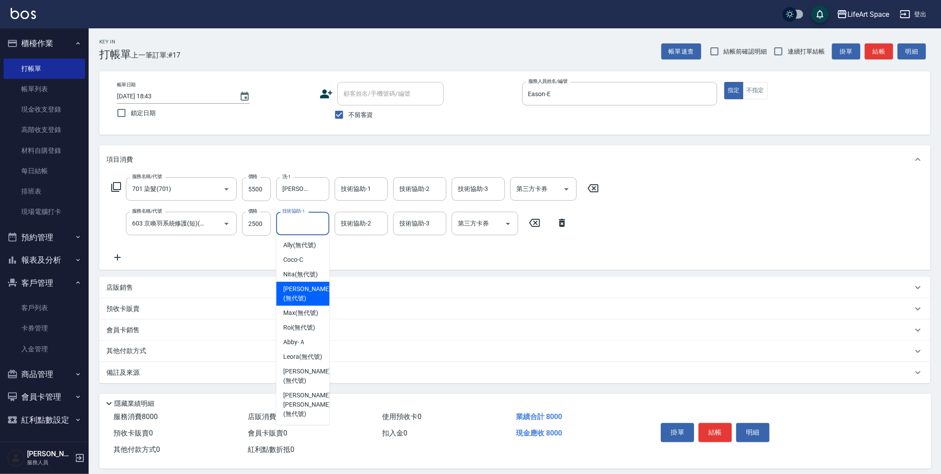
click at [294, 286] on span "[PERSON_NAME] (無代號)" at bounding box center [306, 293] width 47 height 19
type input "[PERSON_NAME](無代號)"
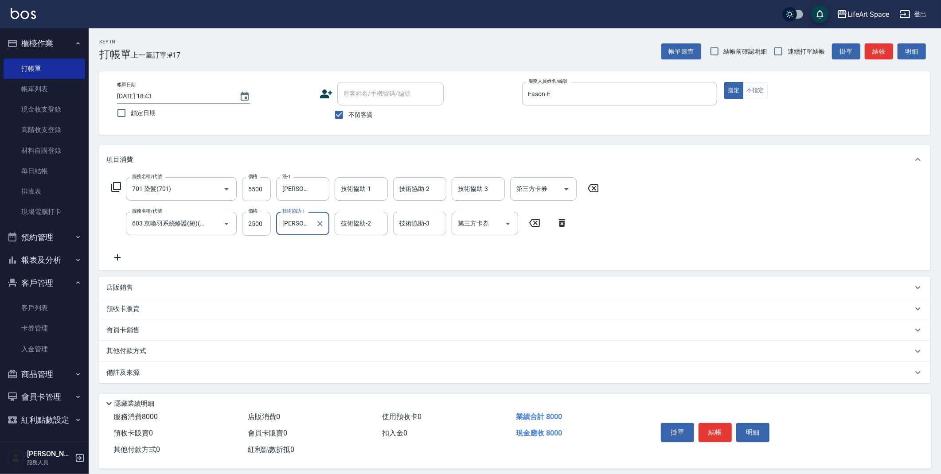
click at [363, 220] on div "技術協助-2 技術協助-2" at bounding box center [361, 223] width 53 height 23
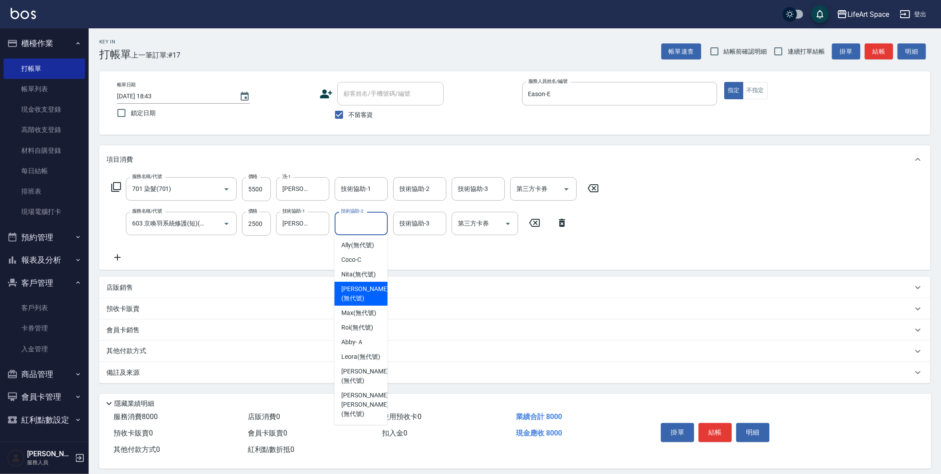
click at [360, 293] on span "[PERSON_NAME] (無代號)" at bounding box center [364, 293] width 47 height 19
type input "[PERSON_NAME](無代號)"
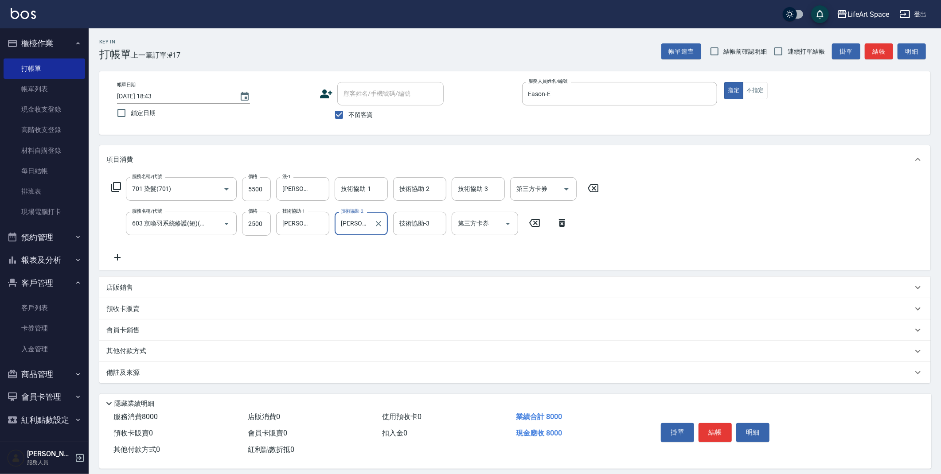
click at [368, 191] on div "技術協助-1 技術協助-1" at bounding box center [361, 188] width 53 height 23
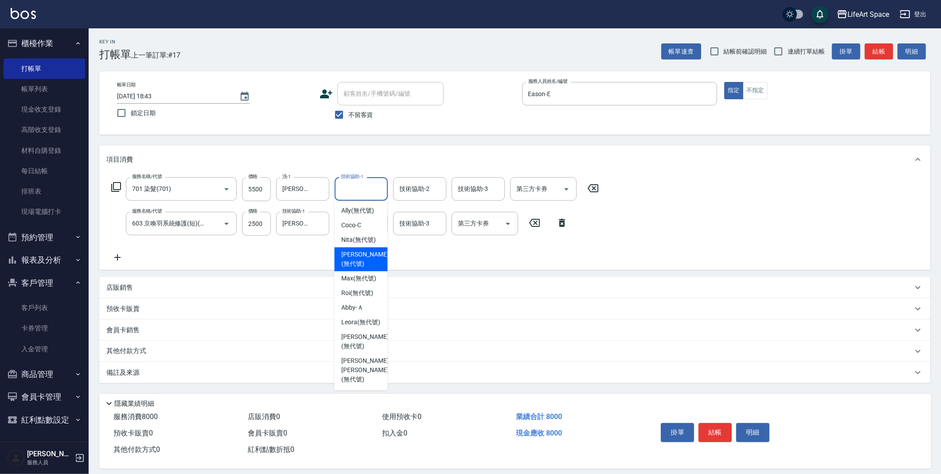
drag, startPoint x: 362, startPoint y: 257, endPoint x: 200, endPoint y: 383, distance: 205.8
click at [362, 257] on span "[PERSON_NAME] (無代號)" at bounding box center [364, 259] width 47 height 19
type input "[PERSON_NAME](無代號)"
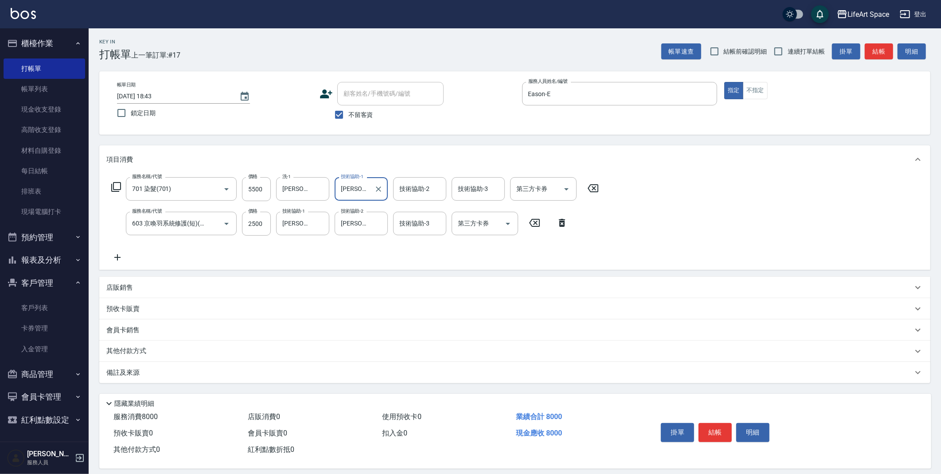
drag, startPoint x: 191, startPoint y: 371, endPoint x: 197, endPoint y: 375, distance: 7.0
click at [192, 371] on div "備註及來源" at bounding box center [509, 372] width 806 height 9
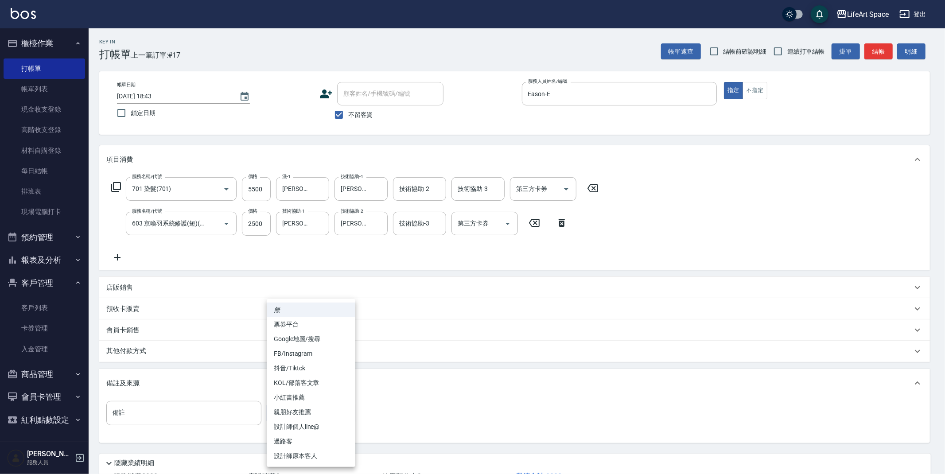
click at [295, 415] on body "LifeArt Space 登出 櫃檯作業 打帳單 帳單列表 現金收支登錄 高階收支登錄 材料自購登錄 每日結帳 排班表 現場電腦打卡 預約管理 預約管理 單…" at bounding box center [472, 269] width 945 height 539
click at [298, 350] on li "FB/Instagram" at bounding box center [311, 354] width 89 height 15
type input "FB/Instagram"
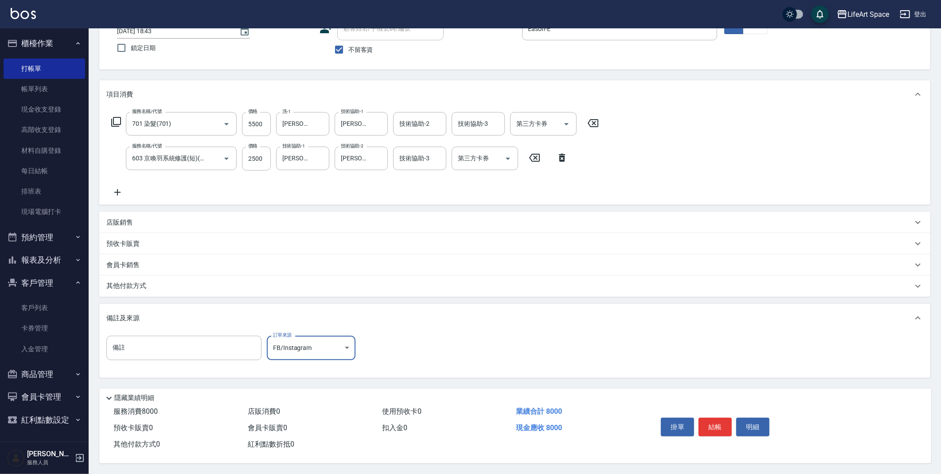
scroll to position [68, 0]
click at [143, 286] on p "其他付款方式" at bounding box center [128, 286] width 44 height 10
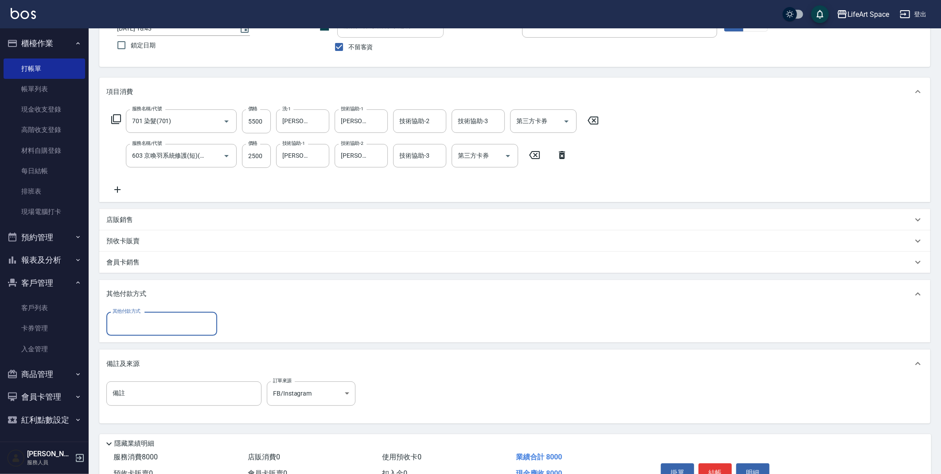
scroll to position [0, 0]
click at [161, 327] on input "其他付款方式" at bounding box center [161, 324] width 103 height 16
click at [156, 370] on span "信用卡" at bounding box center [161, 375] width 111 height 15
type input "信用卡"
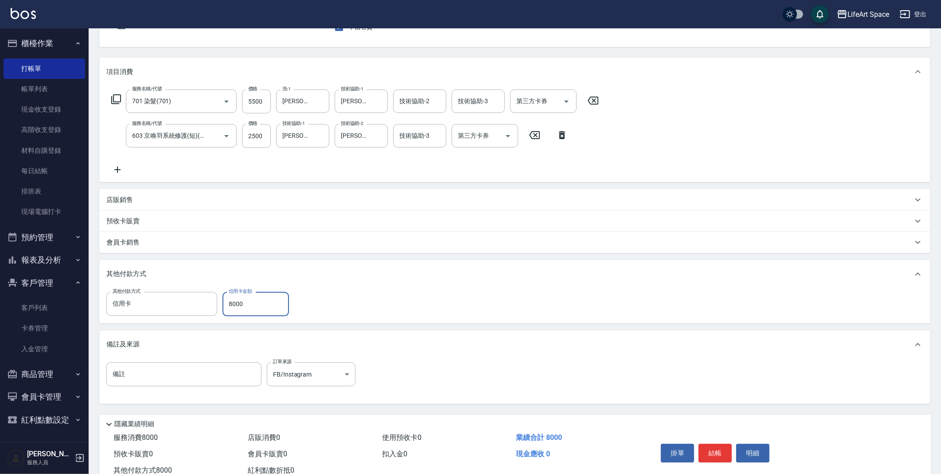
scroll to position [117, 0]
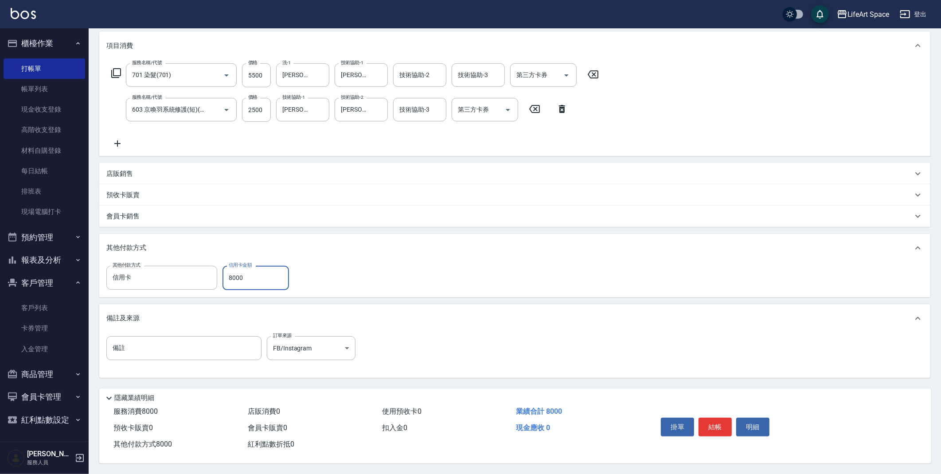
type input "8000"
click at [720, 422] on button "結帳" at bounding box center [714, 427] width 33 height 19
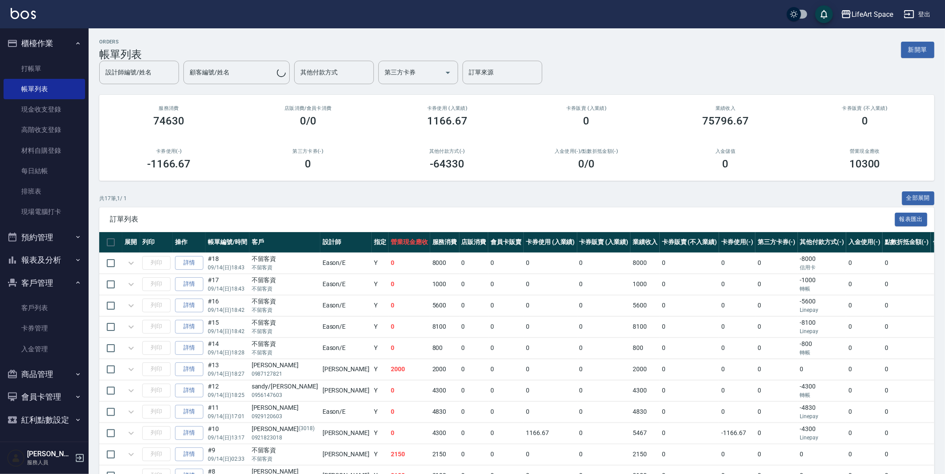
click at [906, 49] on button "新開單" at bounding box center [917, 50] width 33 height 16
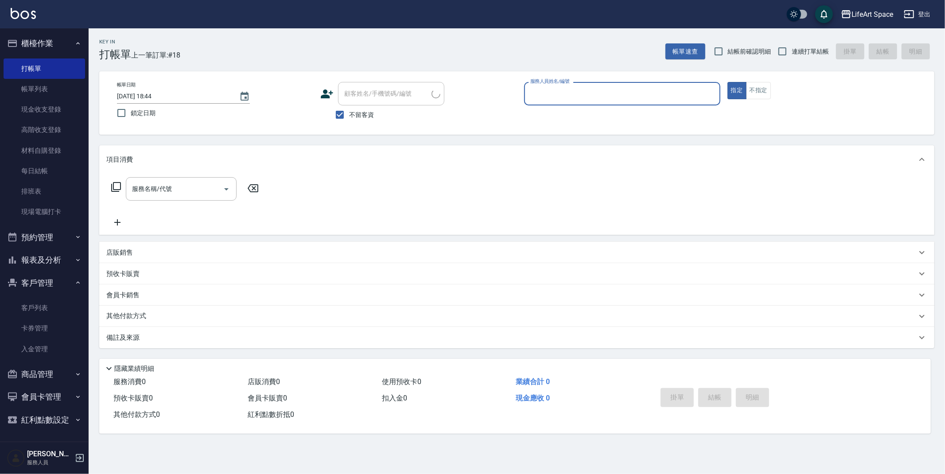
click at [557, 94] on input "服務人員姓名/編號" at bounding box center [622, 94] width 188 height 16
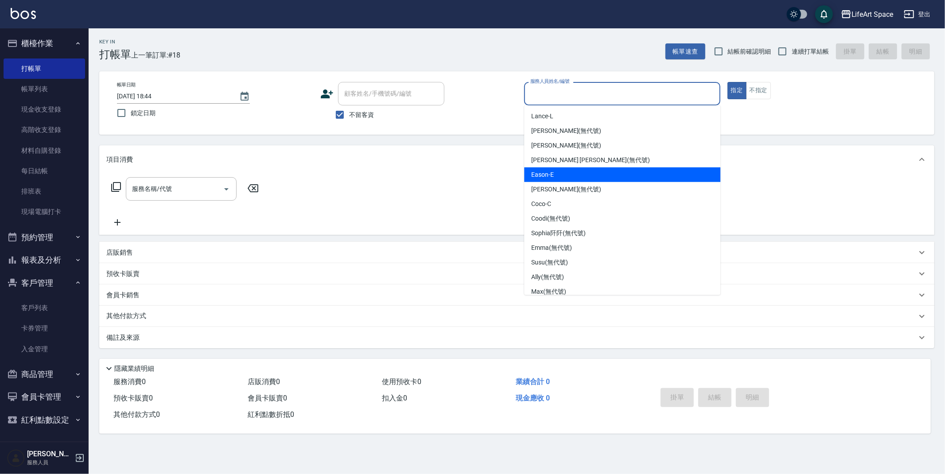
click at [566, 172] on div "Eason -E" at bounding box center [622, 174] width 196 height 15
type input "Eason-E"
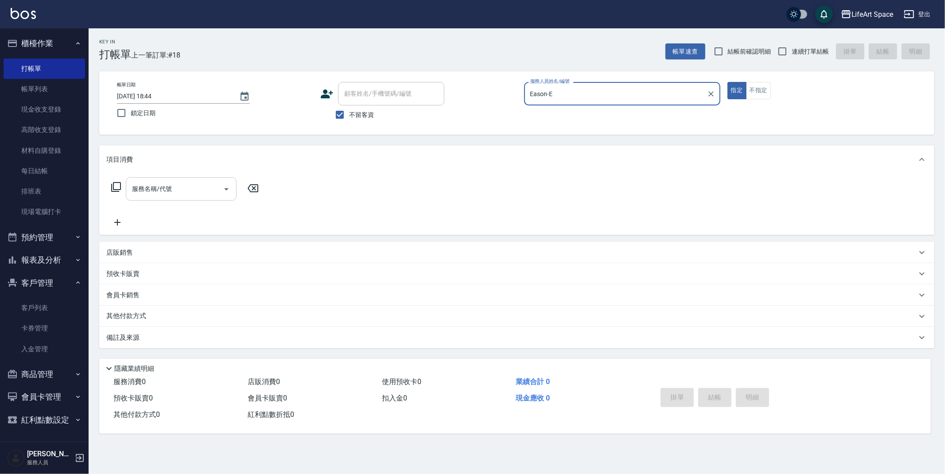
drag, startPoint x: 177, startPoint y: 187, endPoint x: 177, endPoint y: 197, distance: 10.6
click at [177, 187] on input "服務名稱/代號" at bounding box center [175, 189] width 90 height 16
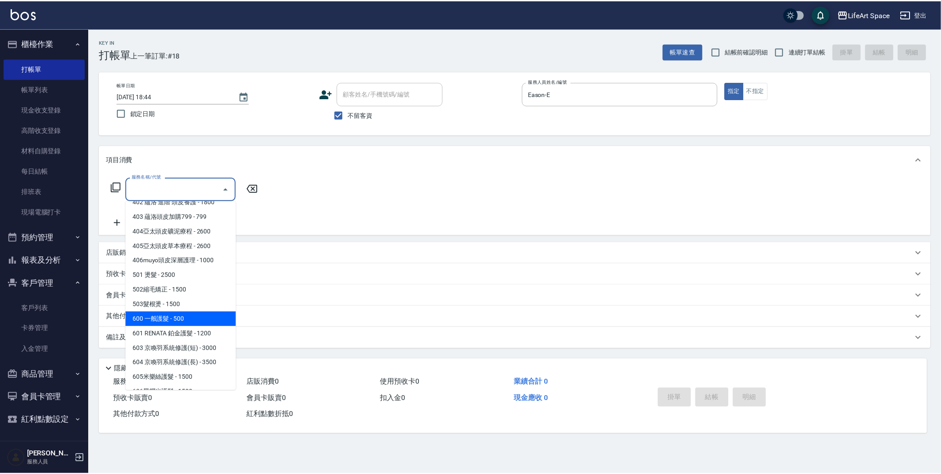
scroll to position [139, 0]
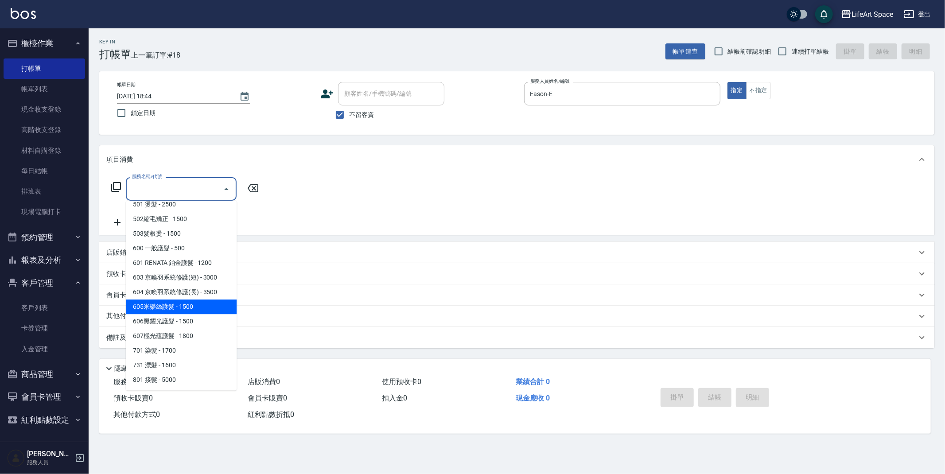
drag, startPoint x: 191, startPoint y: 301, endPoint x: 147, endPoint y: 234, distance: 80.1
click at [191, 301] on span "605米樂絲護髮 - 1500" at bounding box center [181, 307] width 111 height 15
type input "605米樂絲護髮(605)"
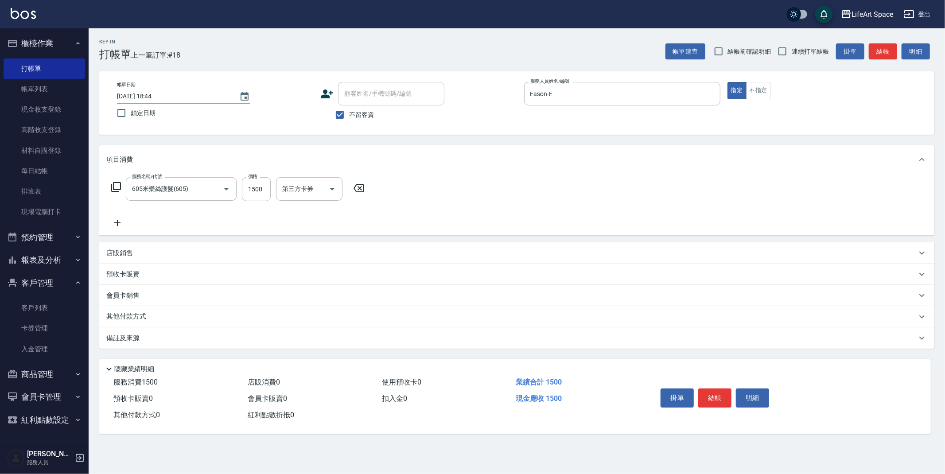
drag, startPoint x: 119, startPoint y: 214, endPoint x: 125, endPoint y: 220, distance: 7.8
click at [120, 215] on div "服務名稱/代號 605米樂絲護髮(605) 服務名稱/代號 價格 1500 價格 第三方卡券 第三方卡券" at bounding box center [238, 202] width 264 height 51
click at [123, 225] on icon at bounding box center [117, 223] width 22 height 11
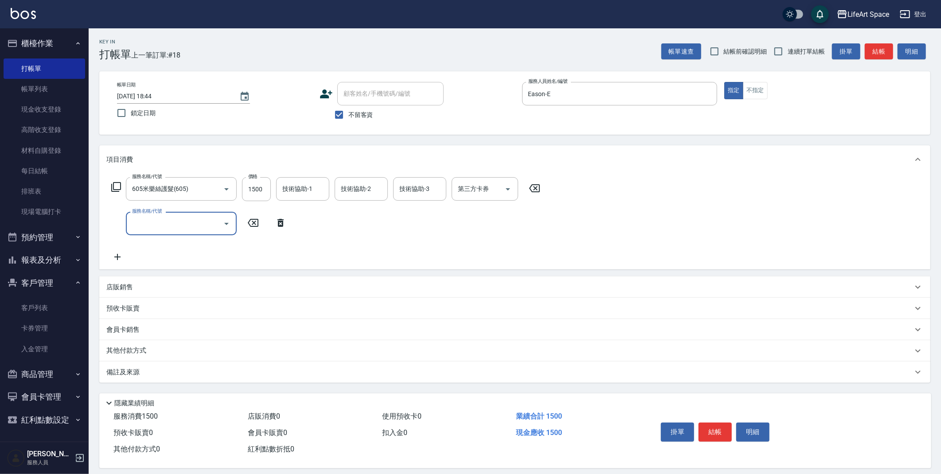
click at [177, 226] on input "服務名稱/代號" at bounding box center [175, 224] width 90 height 16
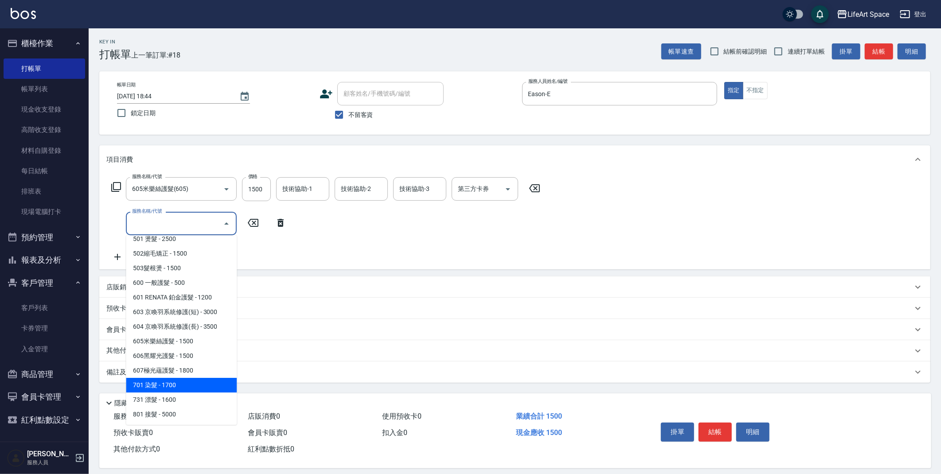
click at [183, 382] on span "701 染髮 - 1700" at bounding box center [181, 385] width 111 height 15
type input "701 染髮(701)"
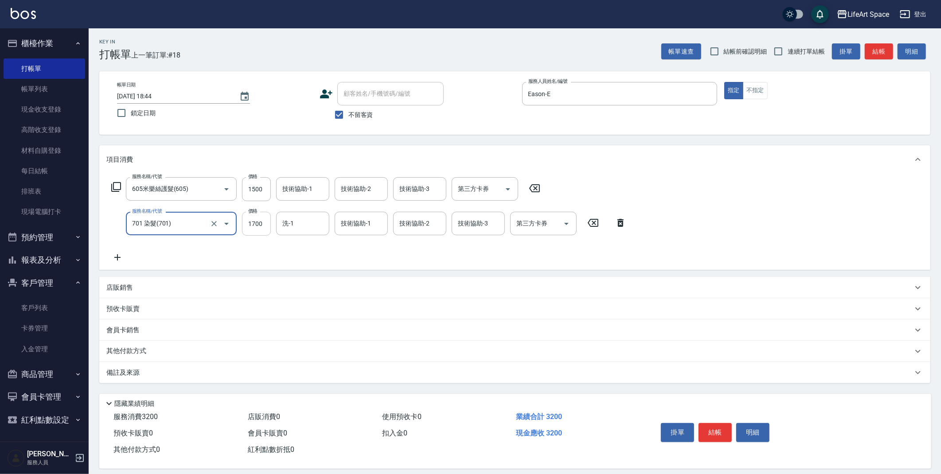
click at [261, 222] on input "1700" at bounding box center [256, 224] width 29 height 24
type input "3300"
click at [308, 226] on input "洗-1" at bounding box center [302, 224] width 45 height 16
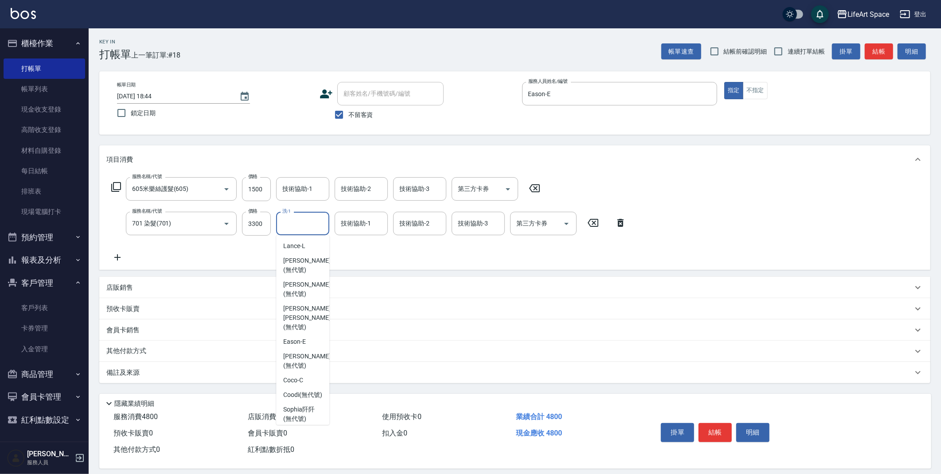
scroll to position [274, 0]
drag, startPoint x: 300, startPoint y: 269, endPoint x: 306, endPoint y: 217, distance: 52.1
click at [300, 268] on span "[PERSON_NAME] (無代號)" at bounding box center [306, 270] width 47 height 19
type input "[PERSON_NAME](無代號)"
click at [305, 195] on input "技術協助-1" at bounding box center [302, 189] width 45 height 16
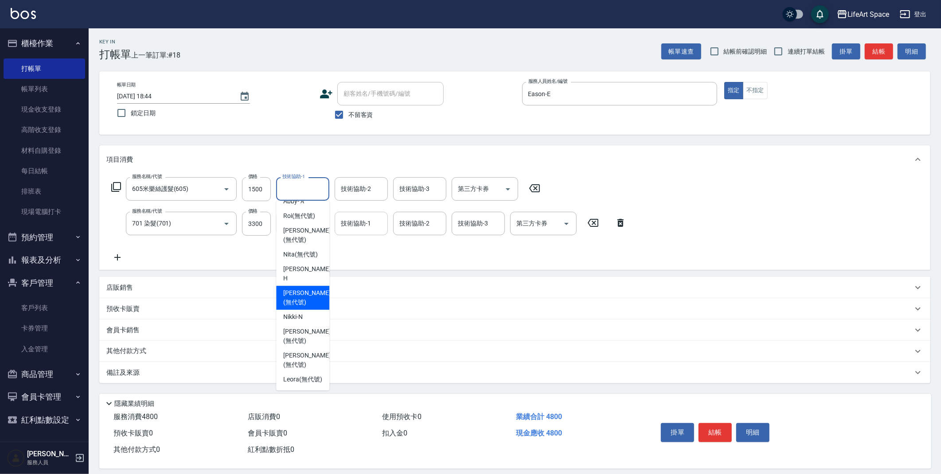
click at [309, 293] on span "[PERSON_NAME] (無代號)" at bounding box center [306, 297] width 47 height 19
type input "[PERSON_NAME](無代號)"
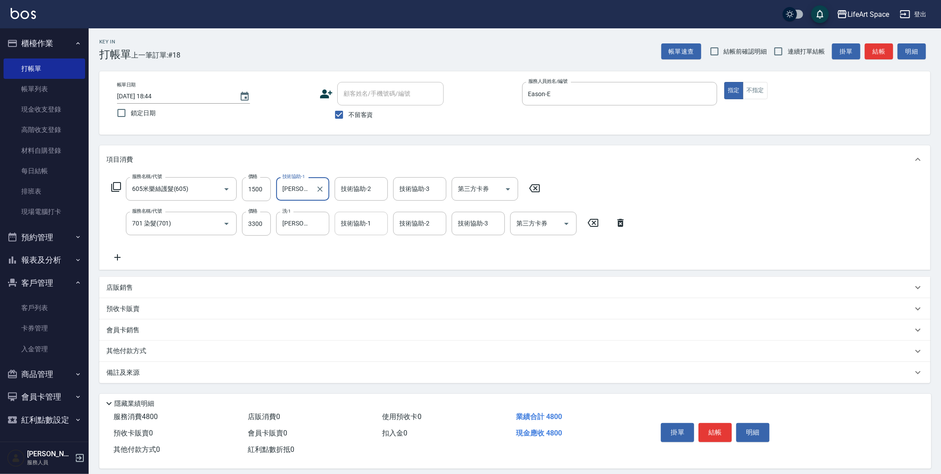
click at [366, 234] on div "技術協助-1" at bounding box center [361, 223] width 53 height 23
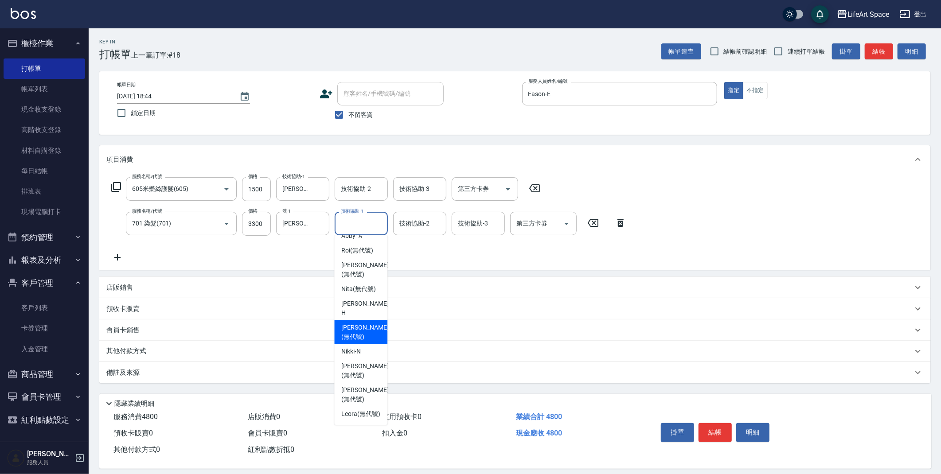
click at [369, 334] on span "[PERSON_NAME] (無代號)" at bounding box center [364, 332] width 47 height 19
type input "[PERSON_NAME](無代號)"
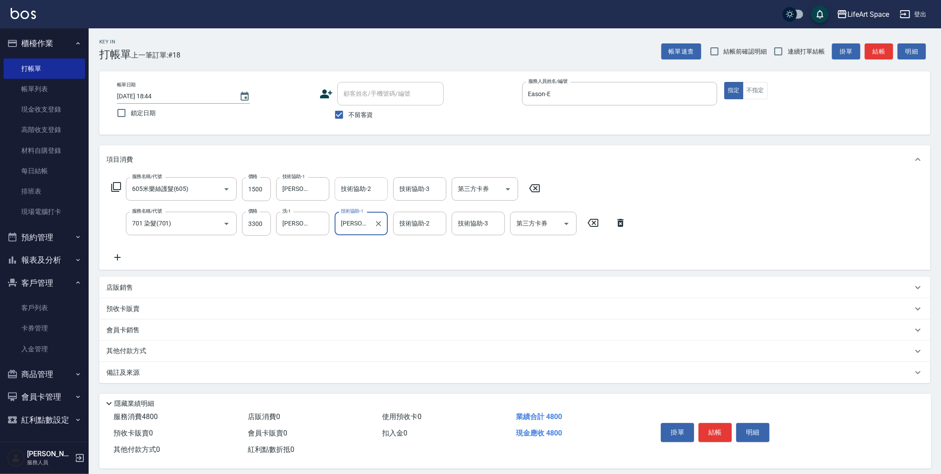
click at [366, 186] on input "技術協助-2" at bounding box center [361, 189] width 45 height 16
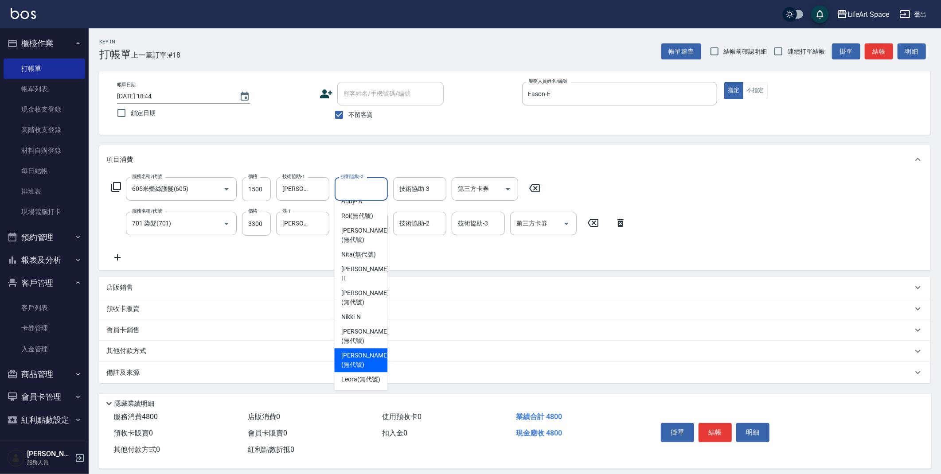
click at [372, 354] on span "[PERSON_NAME] (無代號)" at bounding box center [364, 360] width 47 height 19
type input "[PERSON_NAME](無代號)"
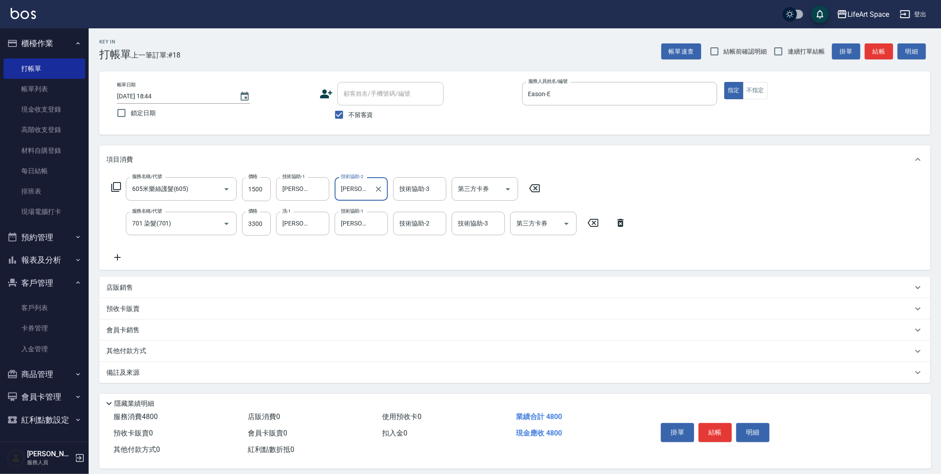
drag, startPoint x: 244, startPoint y: 374, endPoint x: 259, endPoint y: 389, distance: 21.0
click at [244, 374] on div "備註及來源" at bounding box center [509, 372] width 806 height 9
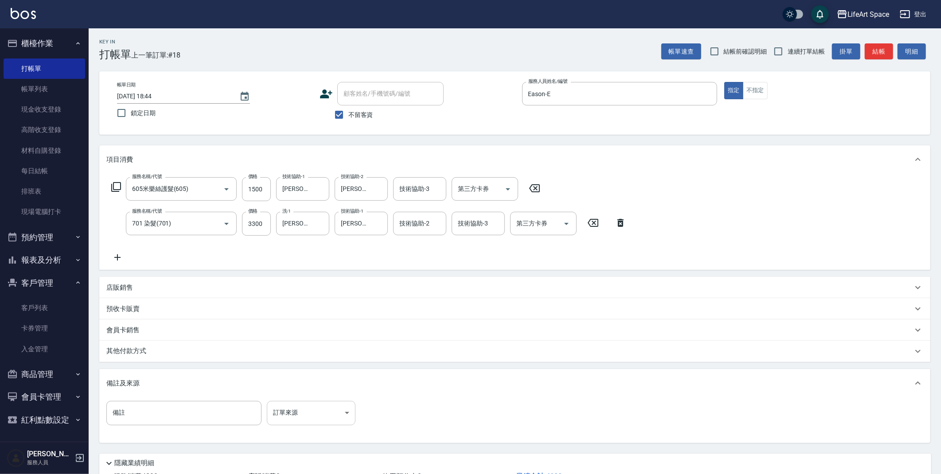
click at [312, 405] on body "LifeArt Space 登出 櫃檯作業 打帳單 帳單列表 現金收支登錄 高階收支登錄 材料自購登錄 每日結帳 排班表 現場電腦打卡 預約管理 預約管理 單…" at bounding box center [470, 269] width 941 height 539
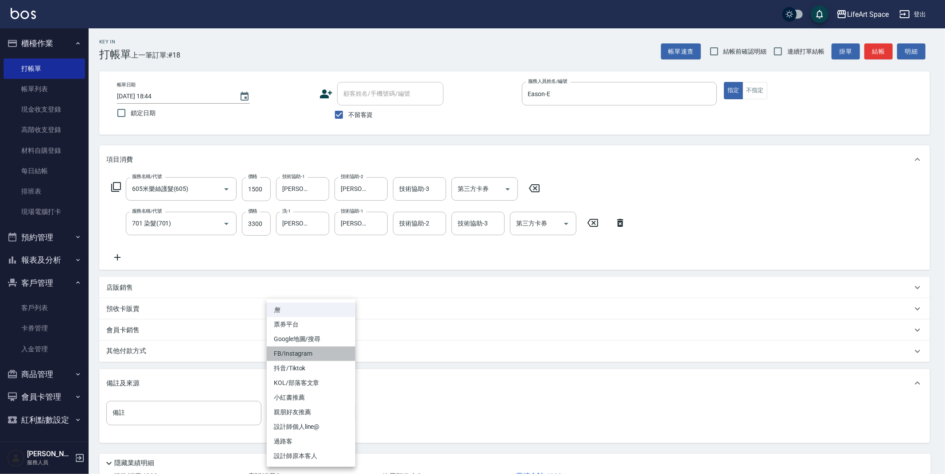
click at [305, 355] on li "FB/Instagram" at bounding box center [311, 354] width 89 height 15
type input "FB/Instagram"
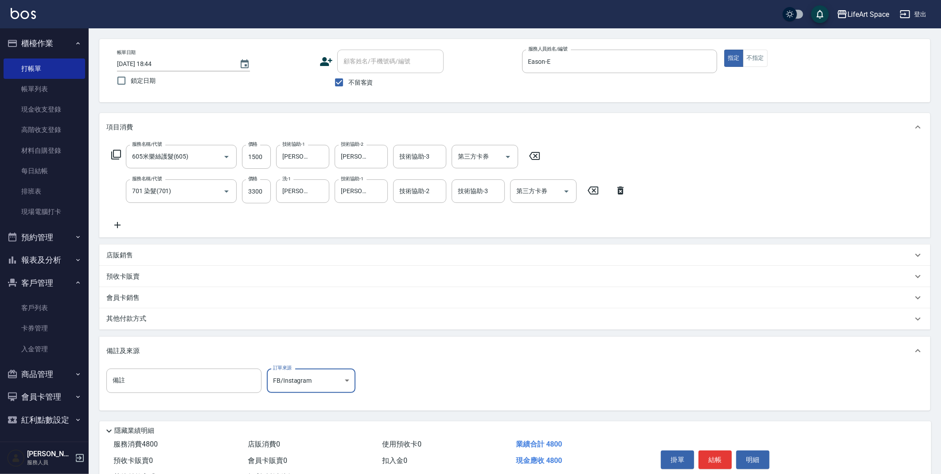
scroll to position [68, 0]
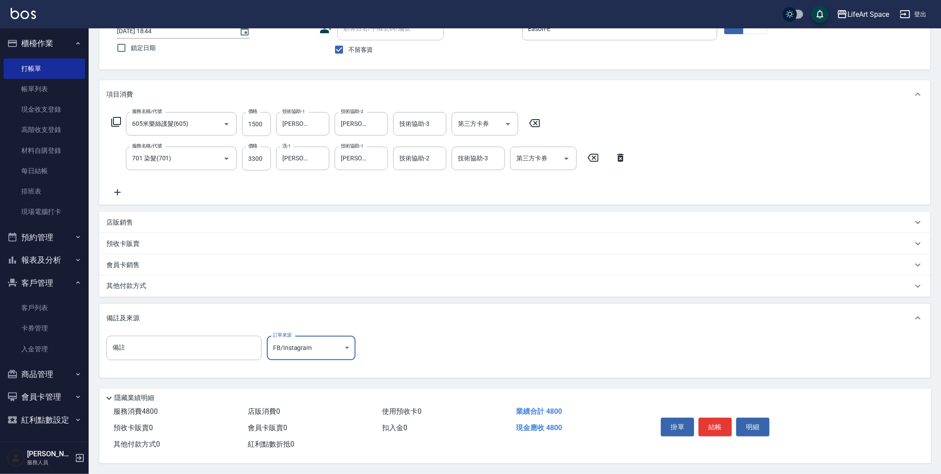
click at [175, 290] on div "其他付款方式" at bounding box center [514, 286] width 831 height 21
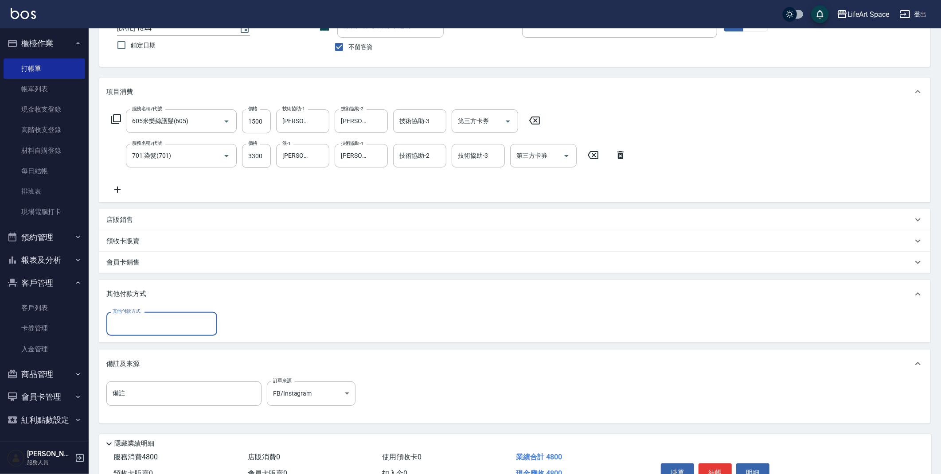
scroll to position [0, 0]
click at [159, 321] on input "其他付款方式" at bounding box center [161, 324] width 103 height 16
click at [148, 363] on span "Linepay" at bounding box center [161, 361] width 111 height 15
type input "Linepay"
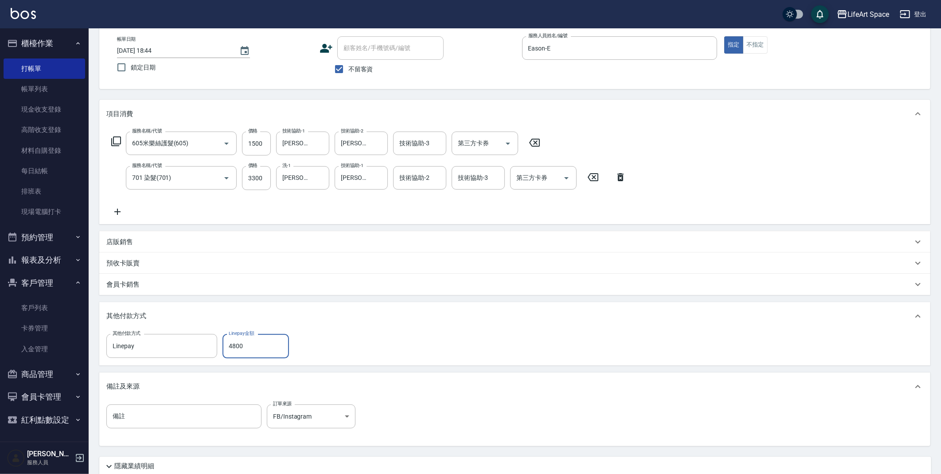
scroll to position [117, 0]
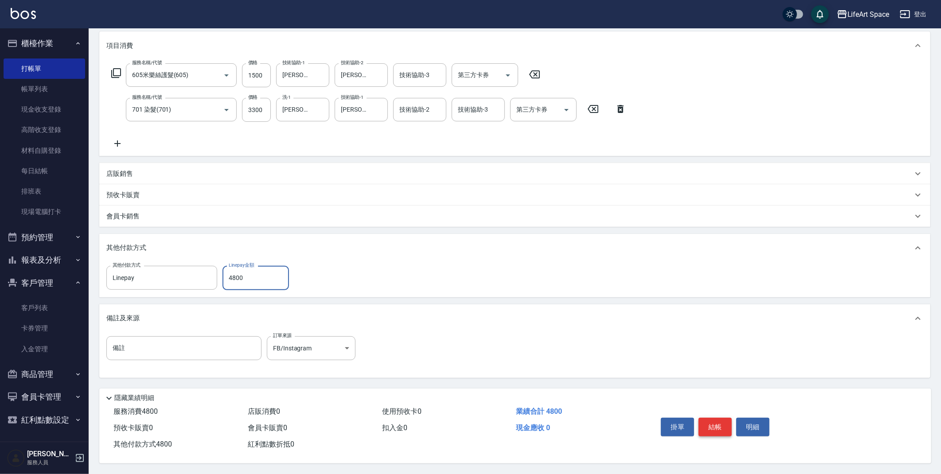
type input "4800"
click at [715, 424] on button "結帳" at bounding box center [714, 427] width 33 height 19
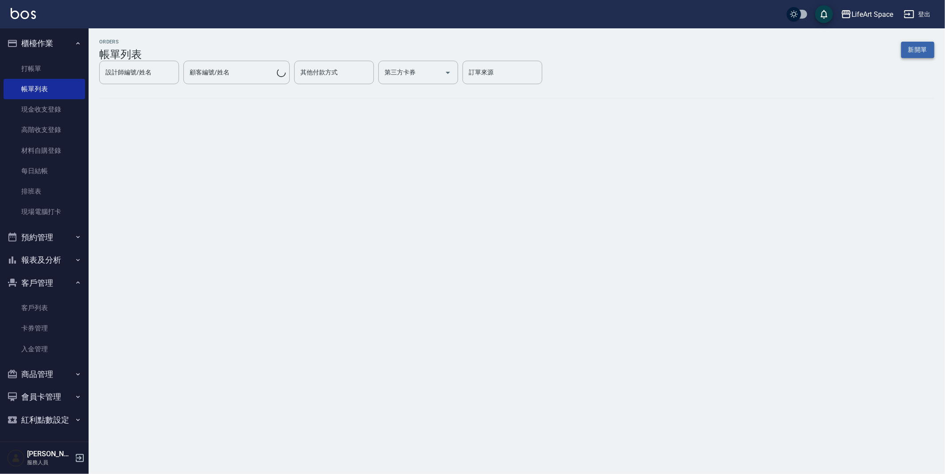
click at [916, 45] on button "新開單" at bounding box center [917, 50] width 33 height 16
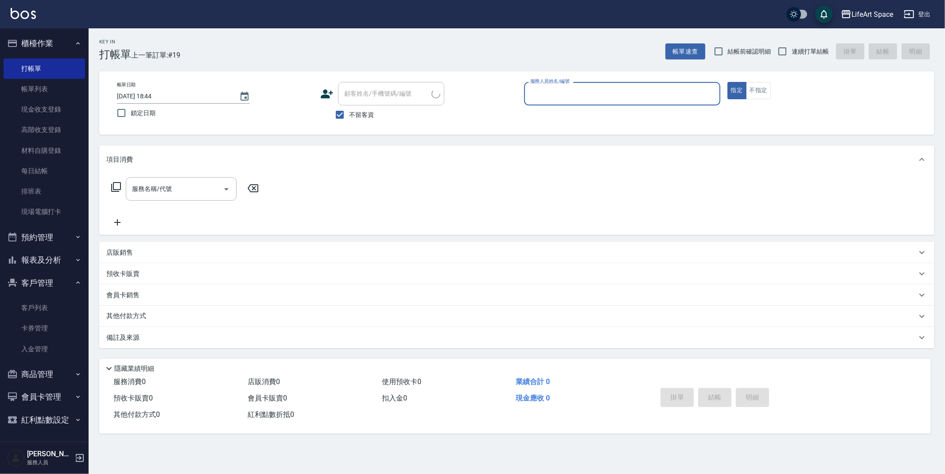
click at [587, 96] on input "服務人員姓名/編號" at bounding box center [622, 94] width 188 height 16
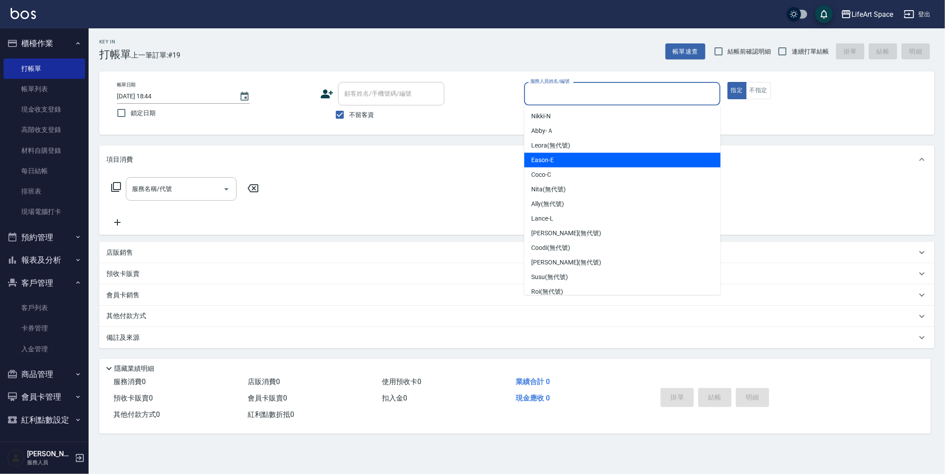
click at [565, 158] on div "Eason -E" at bounding box center [622, 160] width 196 height 15
type input "Eason-E"
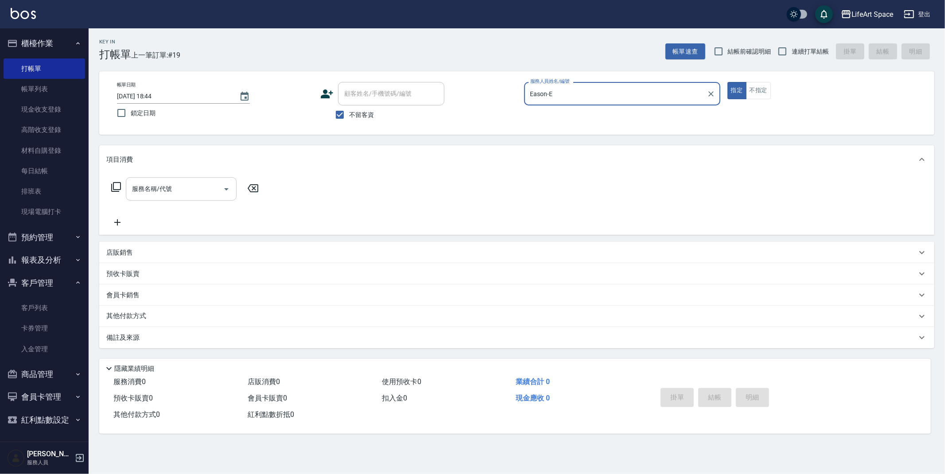
click at [148, 193] on input "服務名稱/代號" at bounding box center [175, 189] width 90 height 16
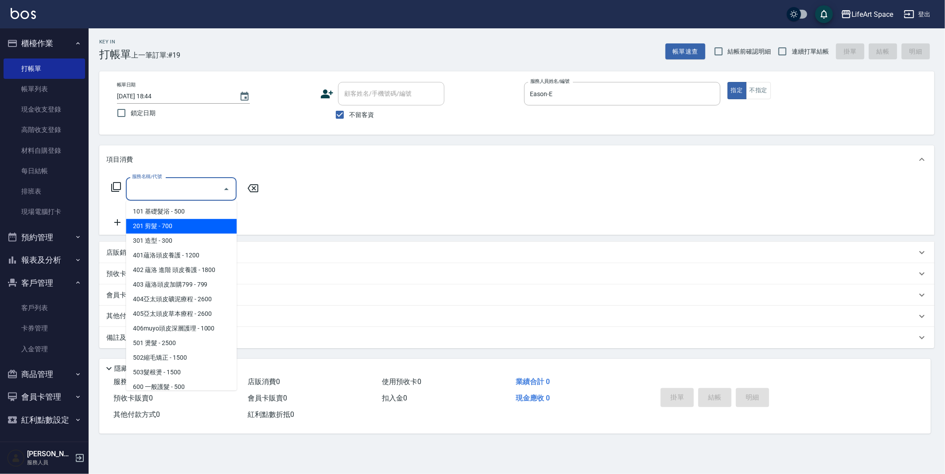
click at [175, 228] on span "201 剪髮 - 700" at bounding box center [181, 226] width 111 height 15
type input "201 剪髮(201)"
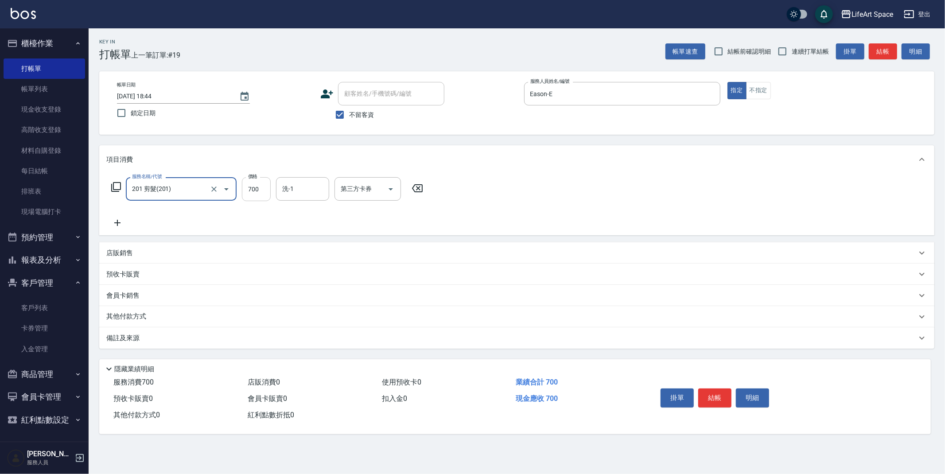
click at [255, 193] on input "700" at bounding box center [256, 189] width 29 height 24
type input "900"
click at [197, 321] on div "其他付款方式" at bounding box center [511, 317] width 810 height 10
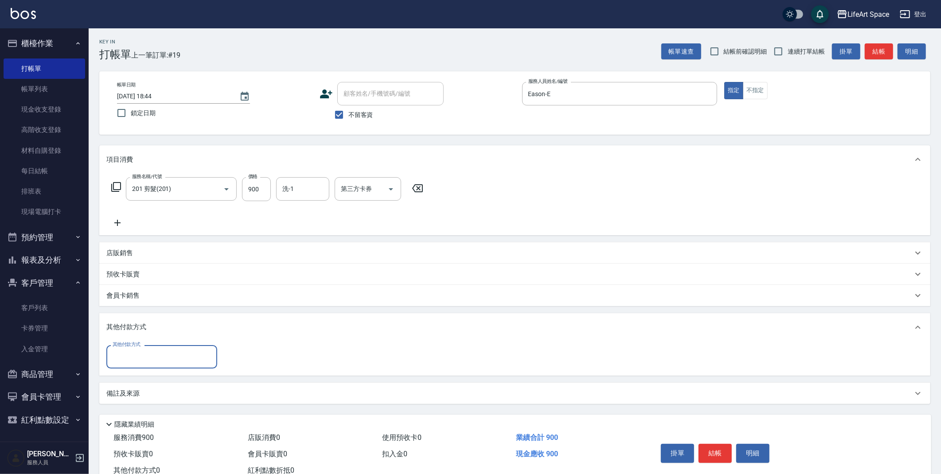
click at [168, 355] on input "其他付款方式" at bounding box center [161, 357] width 103 height 16
click at [148, 378] on span "轉帳" at bounding box center [161, 379] width 111 height 15
type input "轉帳"
type input "900"
drag, startPoint x: 129, startPoint y: 389, endPoint x: 126, endPoint y: 396, distance: 7.3
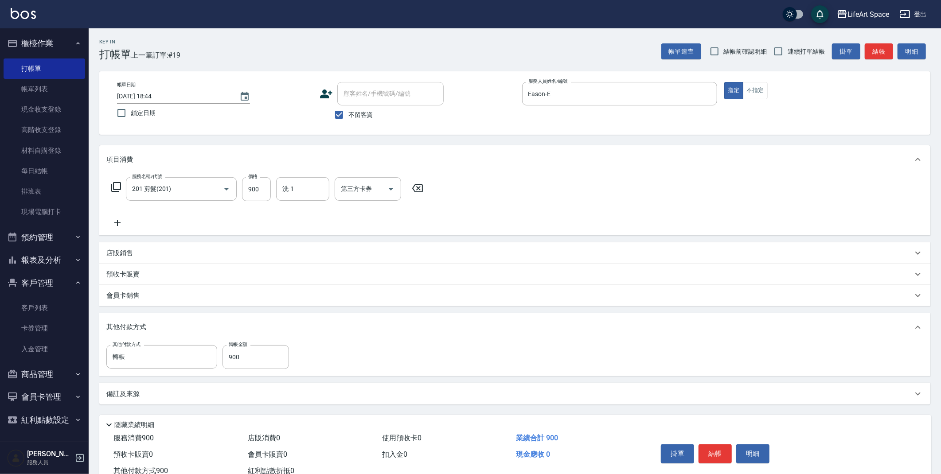
click at [131, 389] on p "備註及來源" at bounding box center [122, 393] width 33 height 9
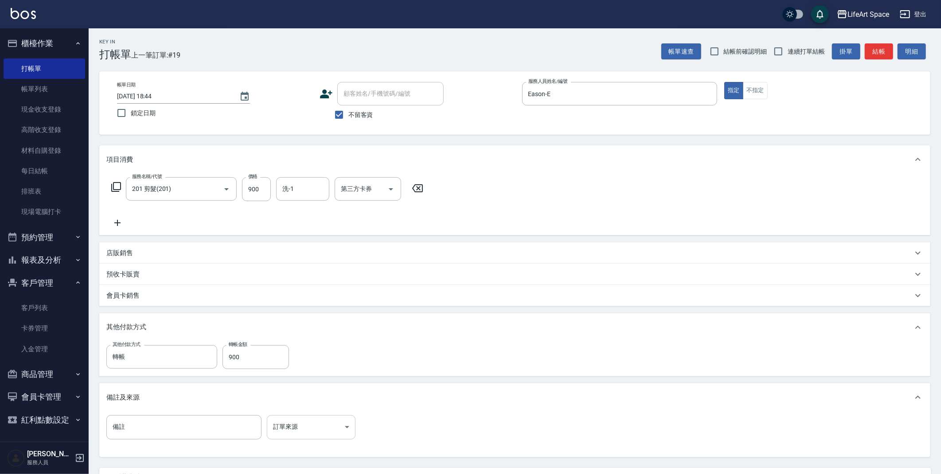
click at [292, 417] on body "LifeArt Space 登出 櫃檯作業 打帳單 帳單列表 現金收支登錄 高階收支登錄 材料自購登錄 每日結帳 排班表 現場電腦打卡 預約管理 預約管理 單…" at bounding box center [470, 276] width 941 height 553
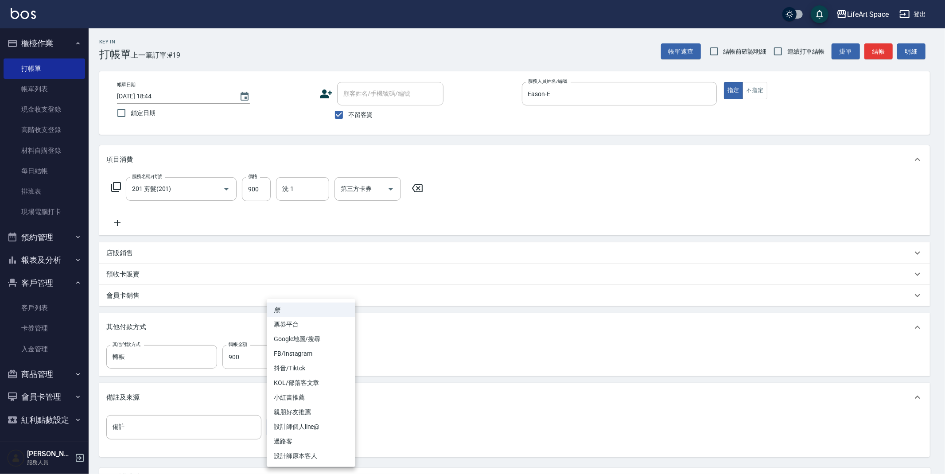
click at [308, 452] on li "設計師原本客人" at bounding box center [311, 456] width 89 height 15
type input "設計師原本客人"
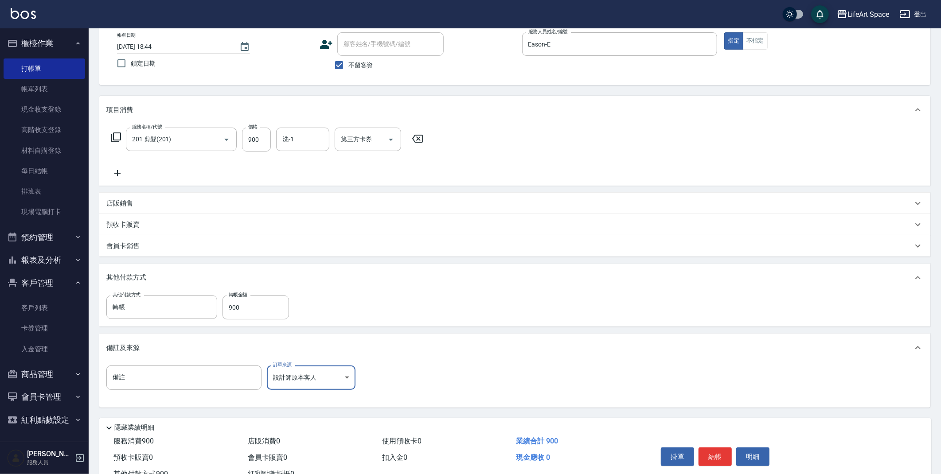
scroll to position [82, 0]
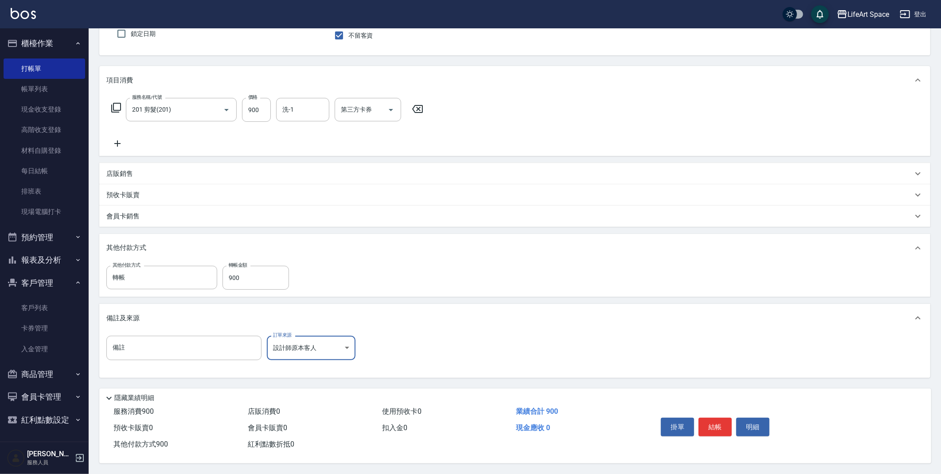
click at [721, 414] on div "掛單 結帳 明細" at bounding box center [715, 428] width 116 height 28
click at [721, 419] on button "結帳" at bounding box center [714, 427] width 33 height 19
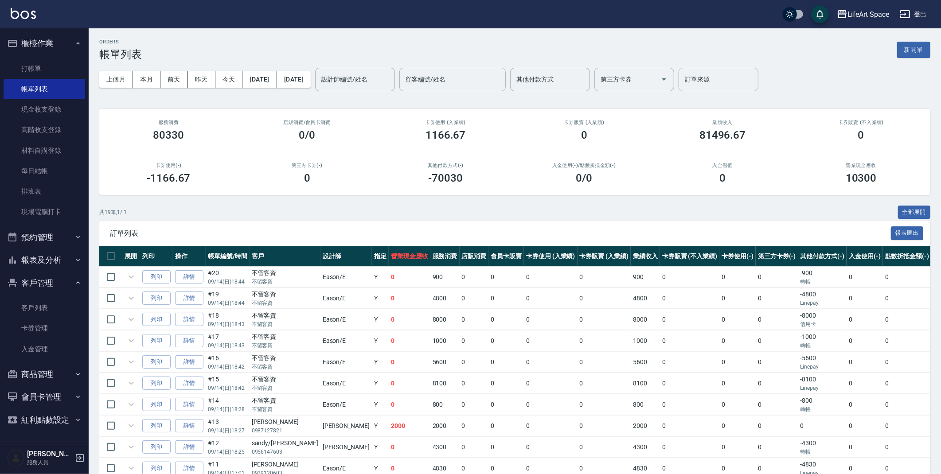
click at [925, 43] on button "新開單" at bounding box center [913, 50] width 33 height 16
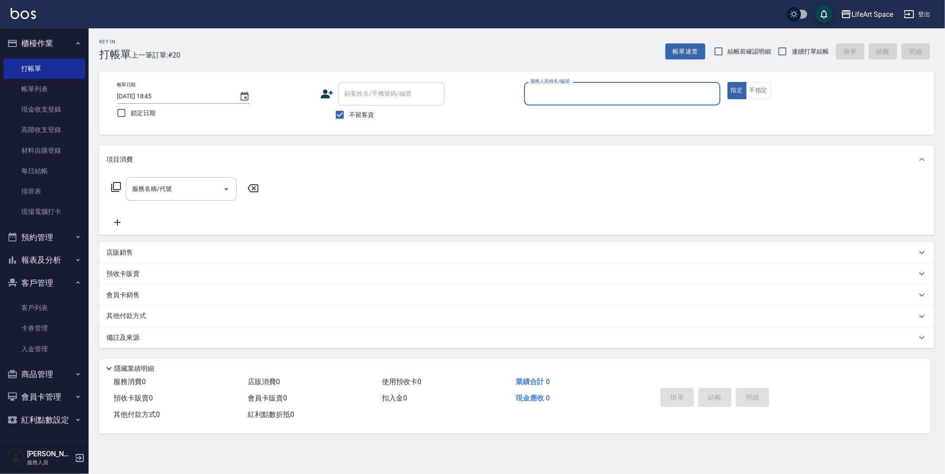
click at [584, 93] on input "服務人員姓名/編號" at bounding box center [622, 94] width 188 height 16
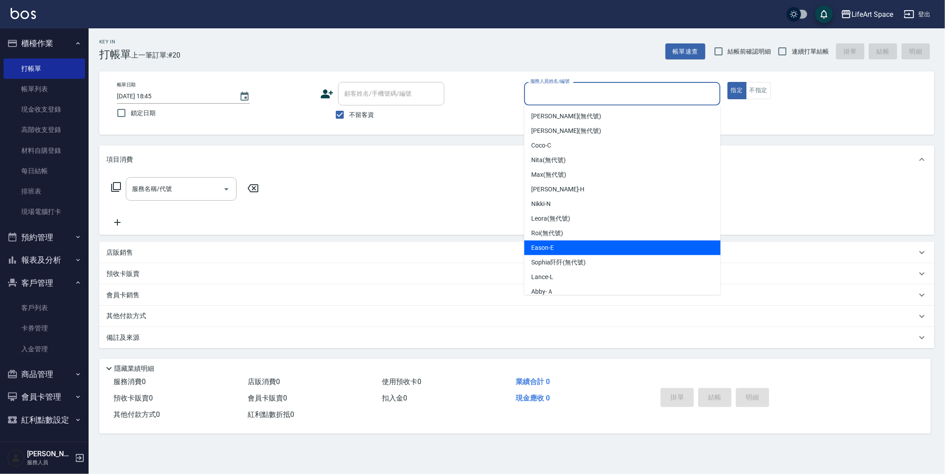
click at [553, 251] on span "Eason -E" at bounding box center [542, 247] width 23 height 9
type input "Eason-E"
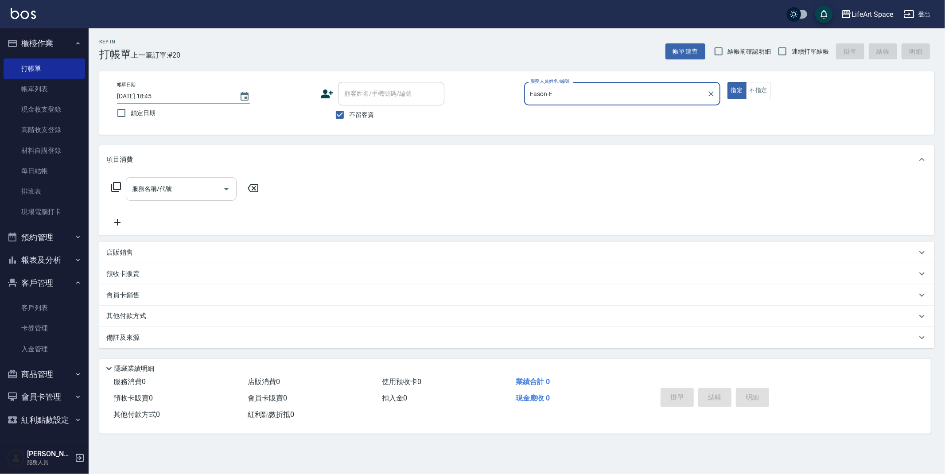
click at [193, 190] on input "服務名稱/代號" at bounding box center [175, 189] width 90 height 16
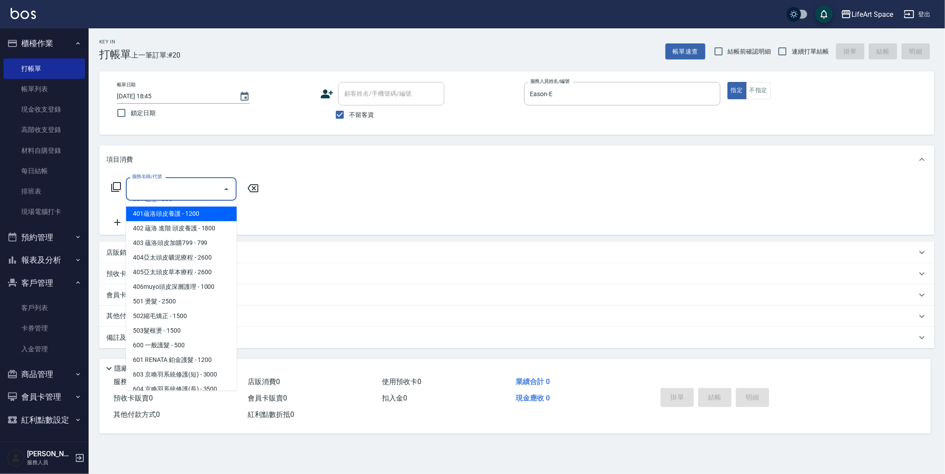
scroll to position [139, 0]
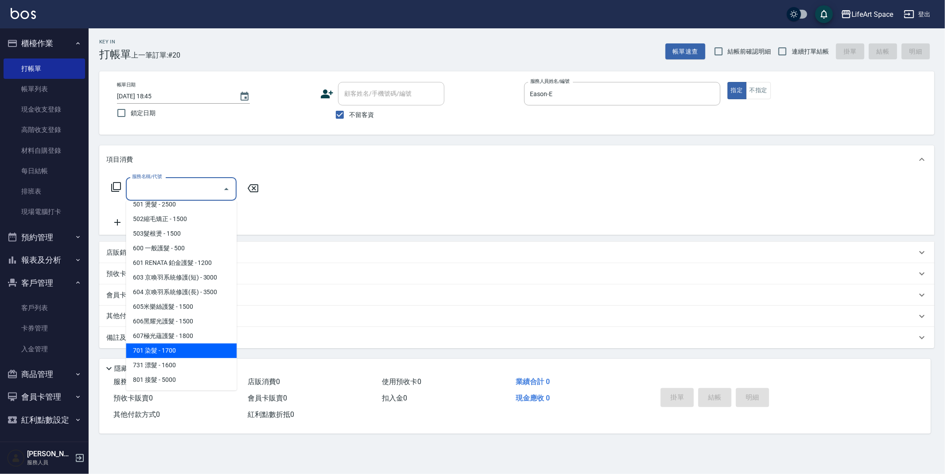
drag, startPoint x: 178, startPoint y: 352, endPoint x: 215, endPoint y: 249, distance: 108.8
click at [178, 351] on span "701 染髮 - 1700" at bounding box center [181, 350] width 111 height 15
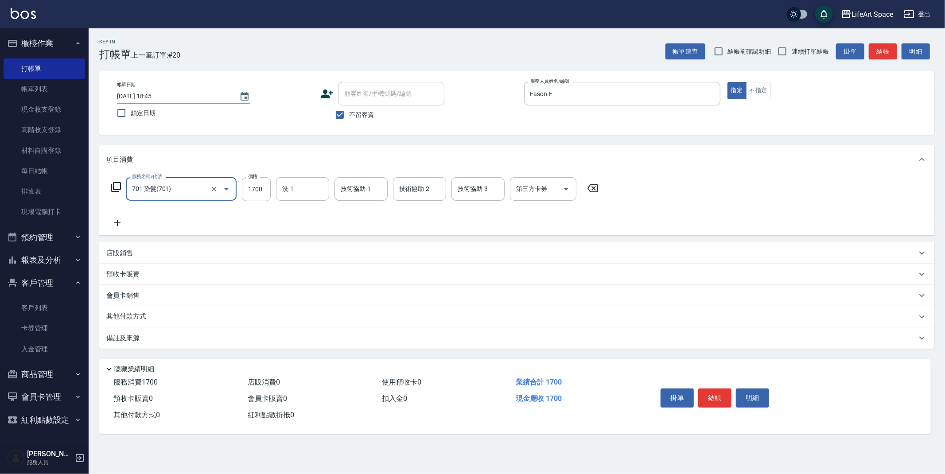
drag, startPoint x: 205, startPoint y: 187, endPoint x: 200, endPoint y: 191, distance: 6.3
click at [205, 187] on input "701 染髮(701)" at bounding box center [169, 189] width 78 height 16
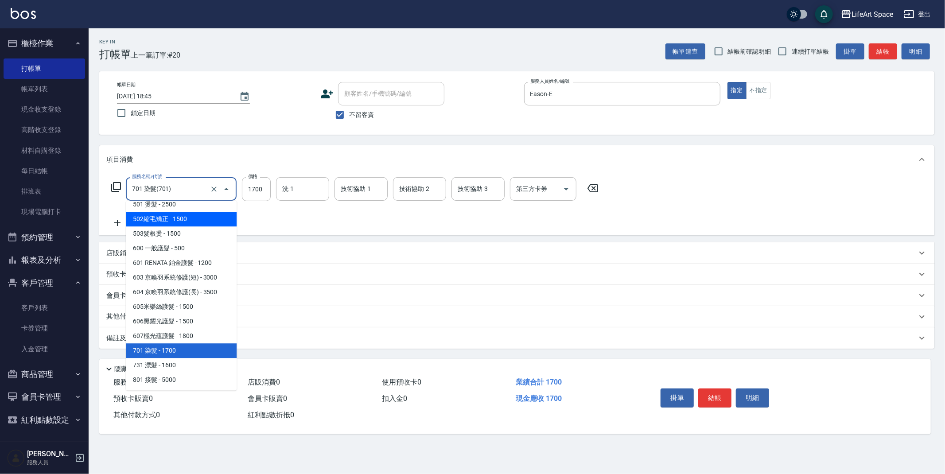
click at [185, 219] on span "502縮毛矯正 - 1500" at bounding box center [181, 219] width 111 height 15
type input "502縮毛矯正 (502)"
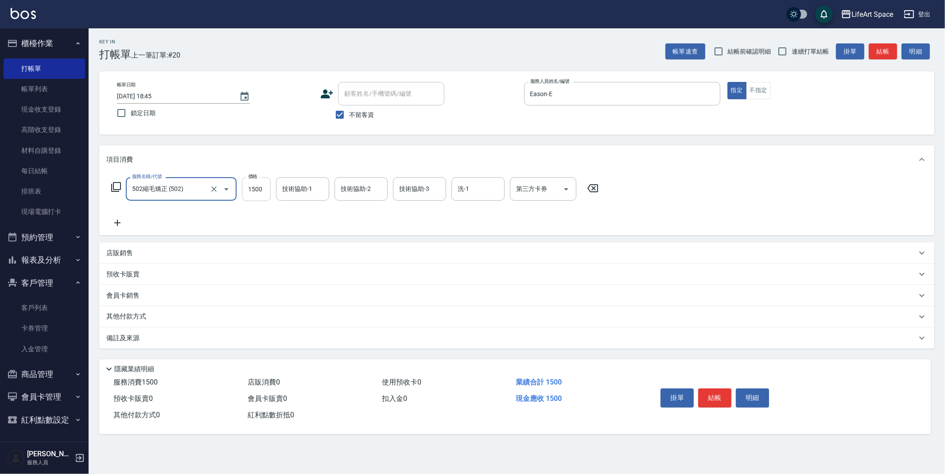
click at [266, 192] on input "1500" at bounding box center [256, 189] width 29 height 24
type input "3500"
click at [315, 195] on input "技術協助-1" at bounding box center [302, 189] width 45 height 16
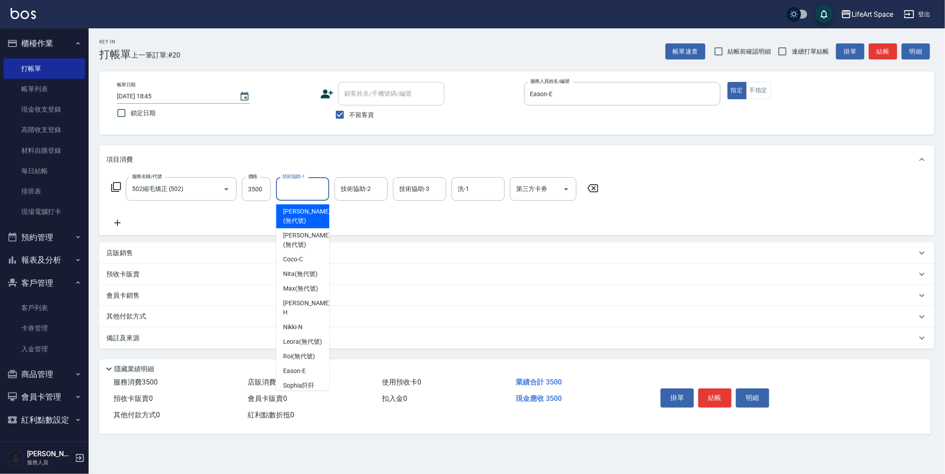
click at [304, 214] on span "[PERSON_NAME] (無代號)" at bounding box center [306, 216] width 47 height 19
type input "[PERSON_NAME](無代號)"
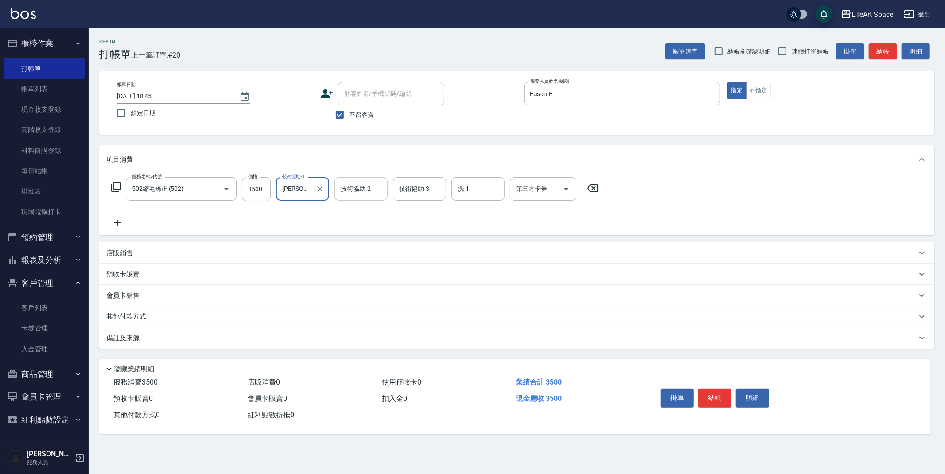
click at [363, 187] on div "技術協助-2 技術協助-2" at bounding box center [361, 188] width 53 height 23
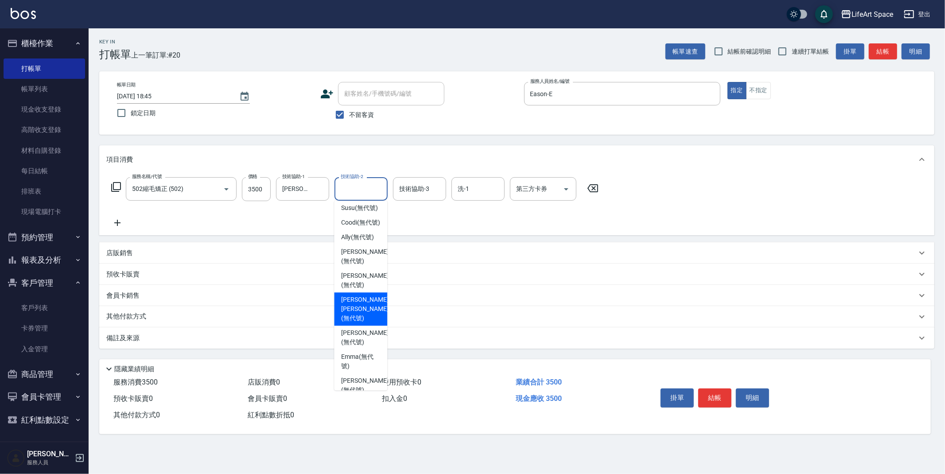
scroll to position [274, 0]
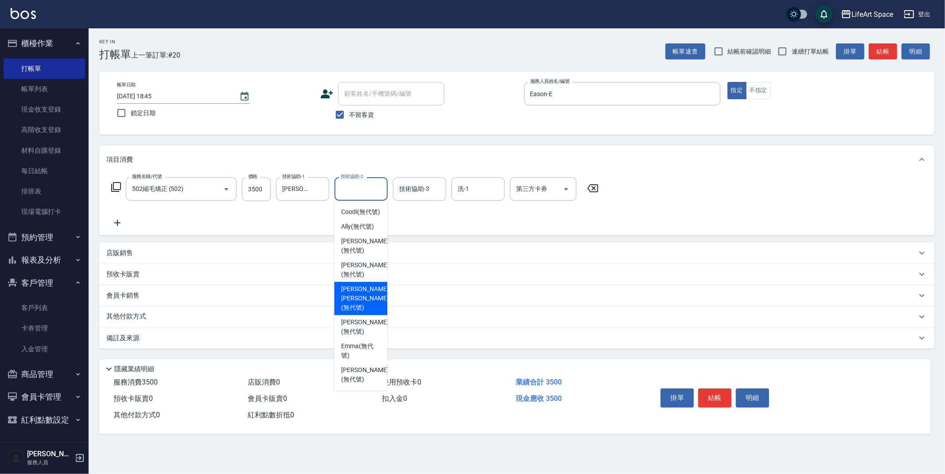
click at [361, 279] on span "[PERSON_NAME] (無代號)" at bounding box center [364, 270] width 47 height 19
type input "[PERSON_NAME](無代號)"
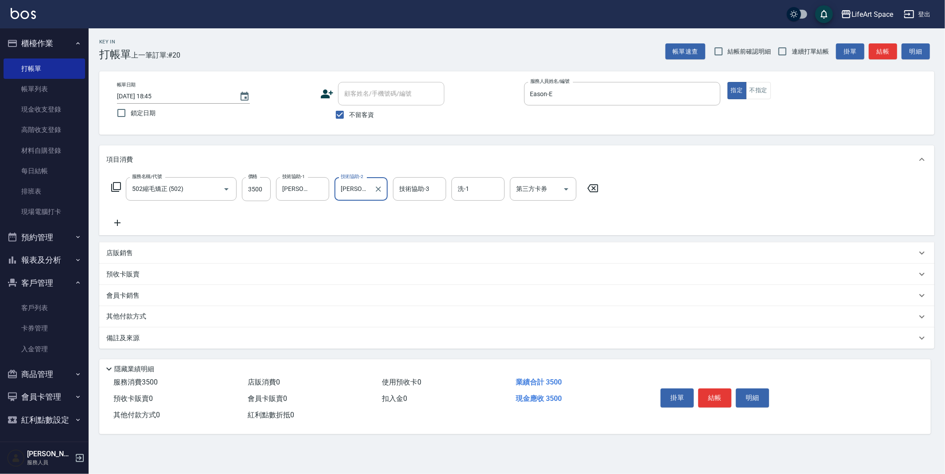
click at [423, 188] on div "技術協助-3 技術協助-3" at bounding box center [419, 188] width 53 height 23
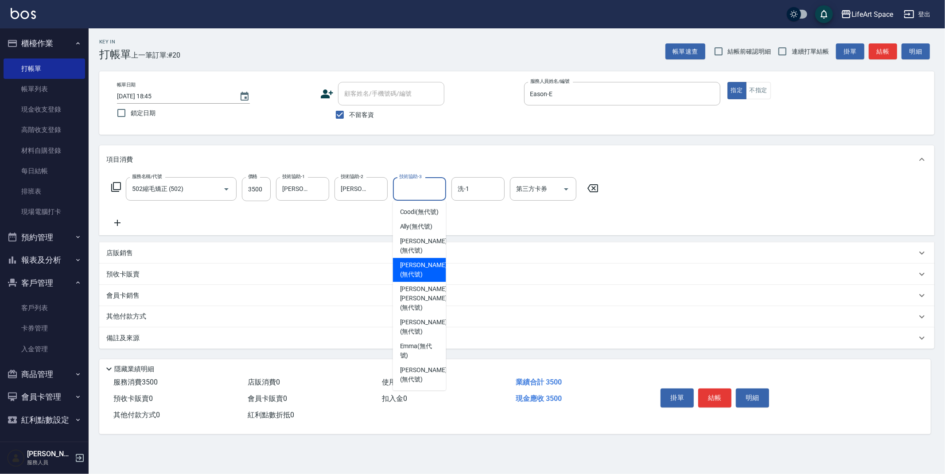
click at [421, 282] on div "[PERSON_NAME] (無代號)" at bounding box center [419, 270] width 53 height 24
type input "[PERSON_NAME](無代號)"
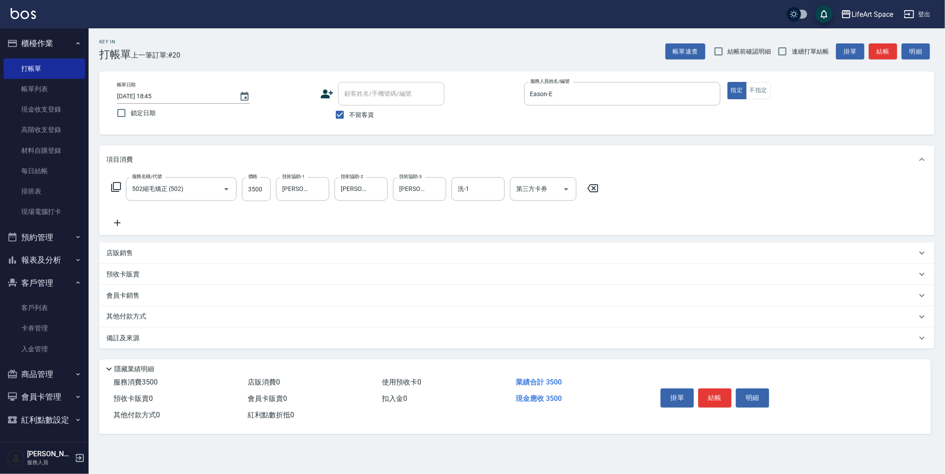
click at [237, 343] on div "備註及來源" at bounding box center [511, 338] width 810 height 9
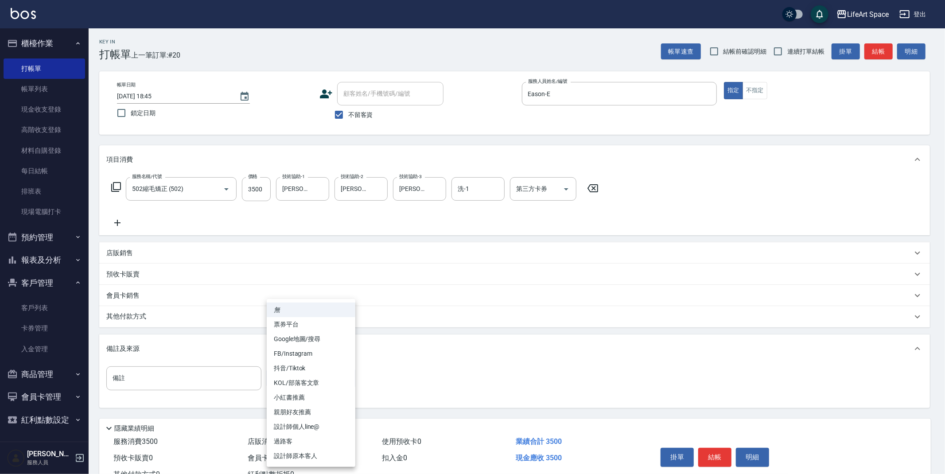
click at [288, 380] on body "LifeArt Space 登出 櫃檯作業 打帳單 帳單列表 現金收支登錄 高階收支登錄 材料自購登錄 每日結帳 排班表 現場電腦打卡 預約管理 預約管理 單…" at bounding box center [472, 252] width 945 height 504
click at [308, 351] on li "FB/Instagram" at bounding box center [311, 354] width 89 height 15
type input "FB/Instagram"
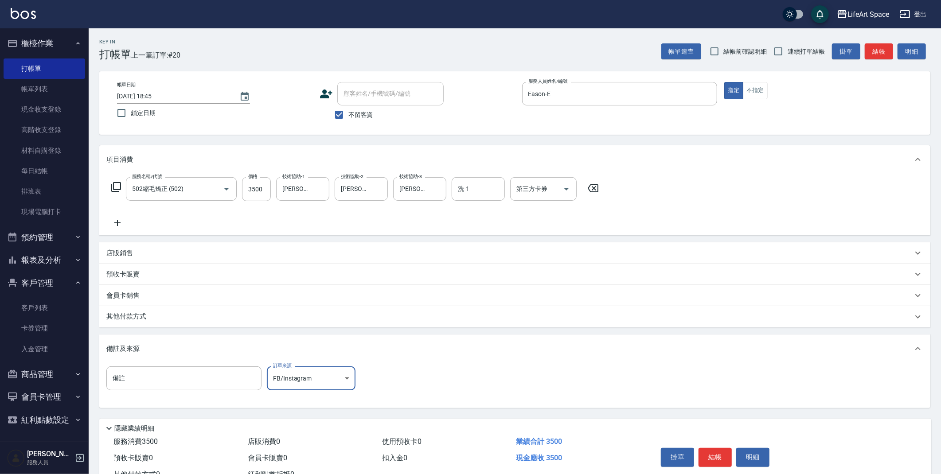
click at [157, 316] on div "其他付款方式" at bounding box center [509, 317] width 806 height 10
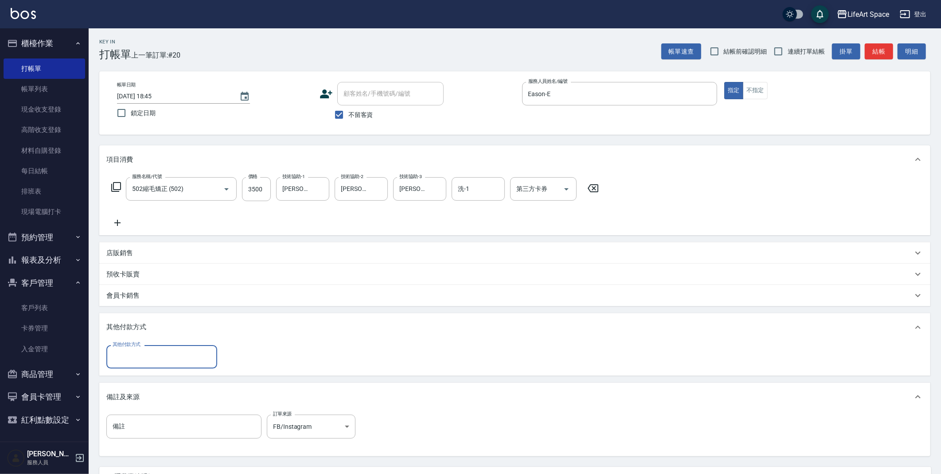
scroll to position [0, 0]
click at [137, 363] on input "其他付款方式" at bounding box center [161, 357] width 103 height 16
drag, startPoint x: 136, startPoint y: 398, endPoint x: 129, endPoint y: 392, distance: 9.5
click at [136, 398] on span "Linepay" at bounding box center [161, 394] width 111 height 15
type input "Linepay"
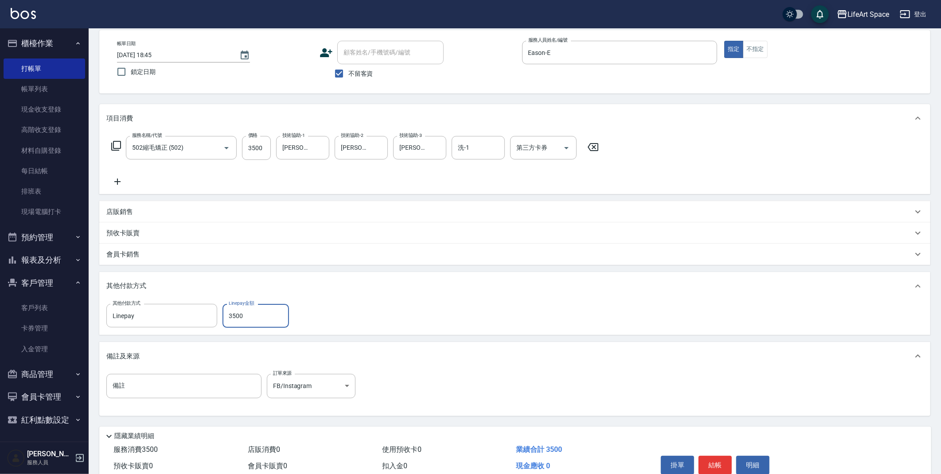
scroll to position [82, 0]
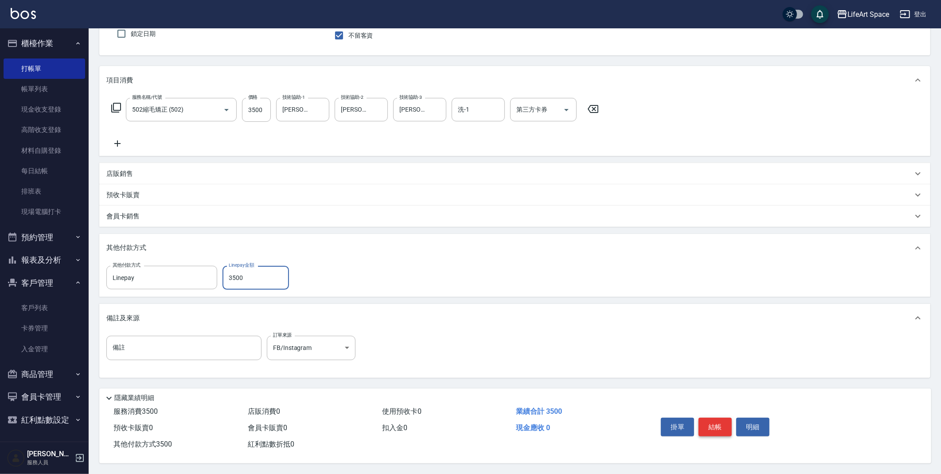
type input "3500"
click at [714, 420] on button "結帳" at bounding box center [714, 427] width 33 height 19
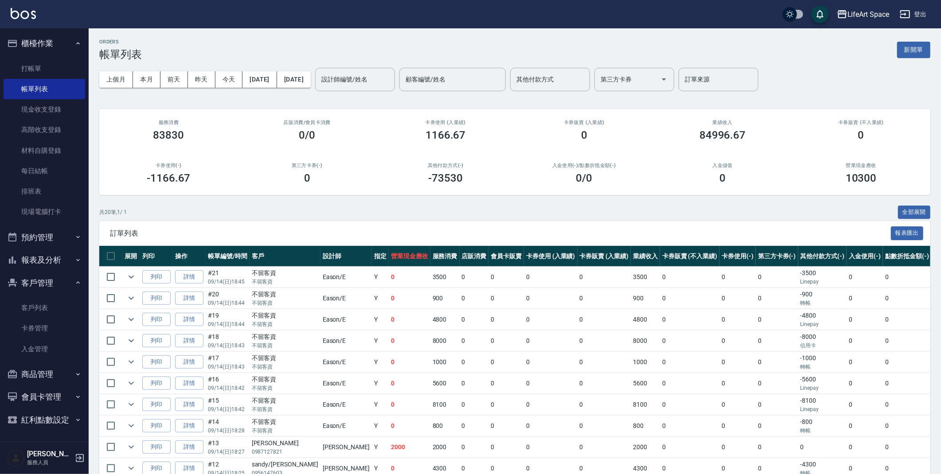
click at [920, 51] on button "新開單" at bounding box center [913, 50] width 33 height 16
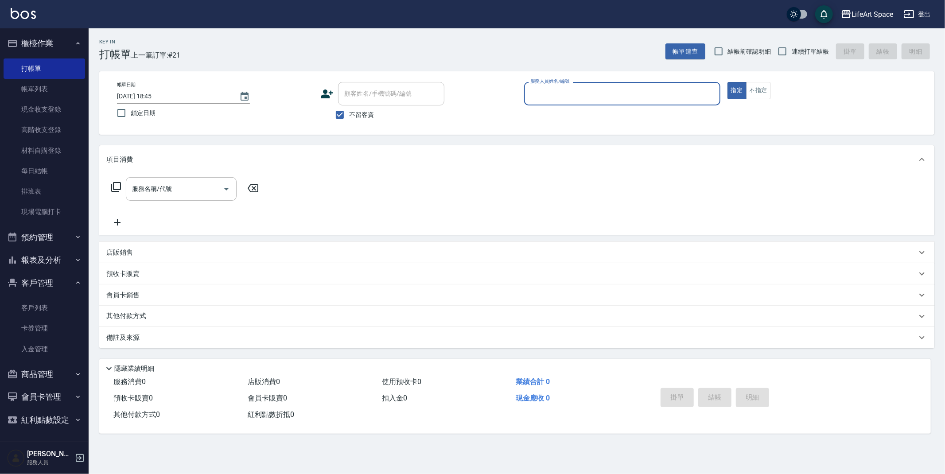
click at [367, 115] on span "不留客資" at bounding box center [361, 114] width 25 height 9
click at [349, 115] on input "不留客資" at bounding box center [340, 114] width 19 height 19
checkbox input "false"
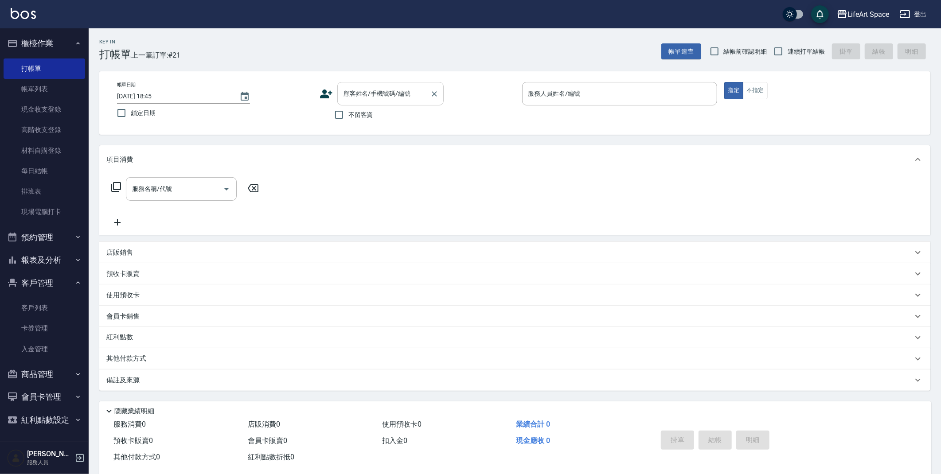
click at [378, 90] on div "顧客姓名/手機號碼/編號 顧客姓名/手機號碼/編號" at bounding box center [390, 93] width 106 height 23
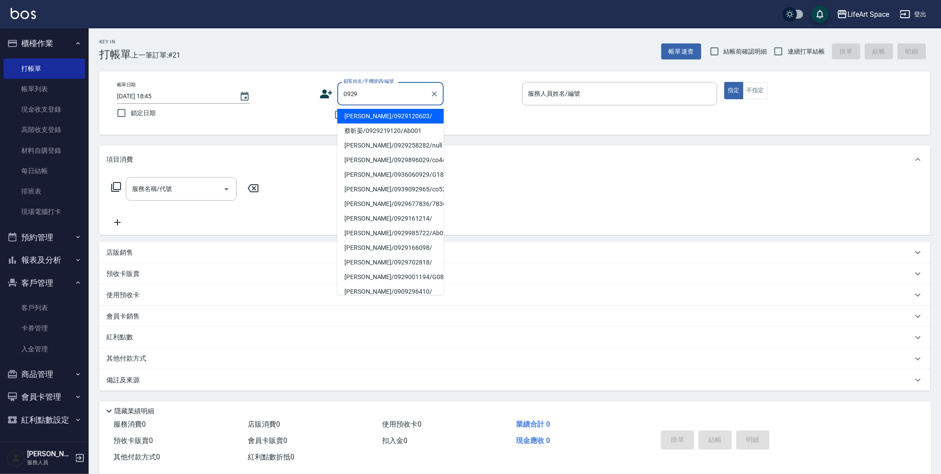
drag, startPoint x: 393, startPoint y: 114, endPoint x: 388, endPoint y: 123, distance: 10.1
click at [393, 114] on li "[PERSON_NAME]/0929120603/" at bounding box center [390, 116] width 106 height 15
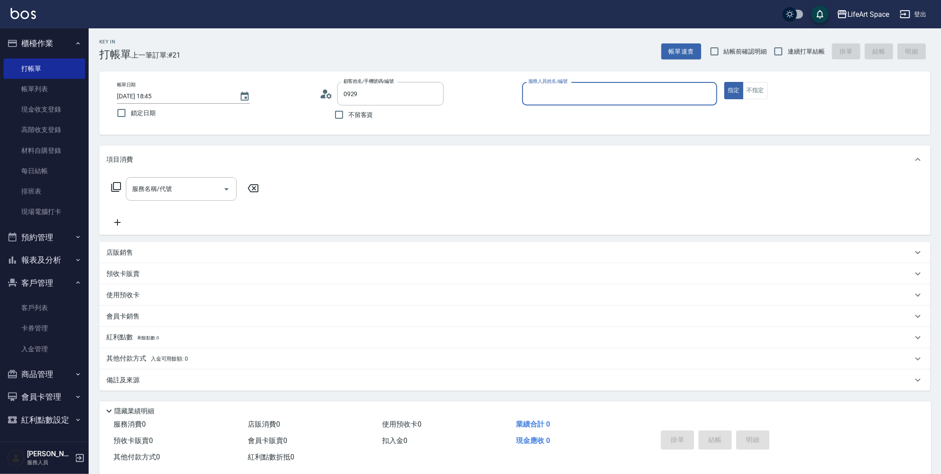
type input "[PERSON_NAME]/0929120603/"
type input "Eason-E"
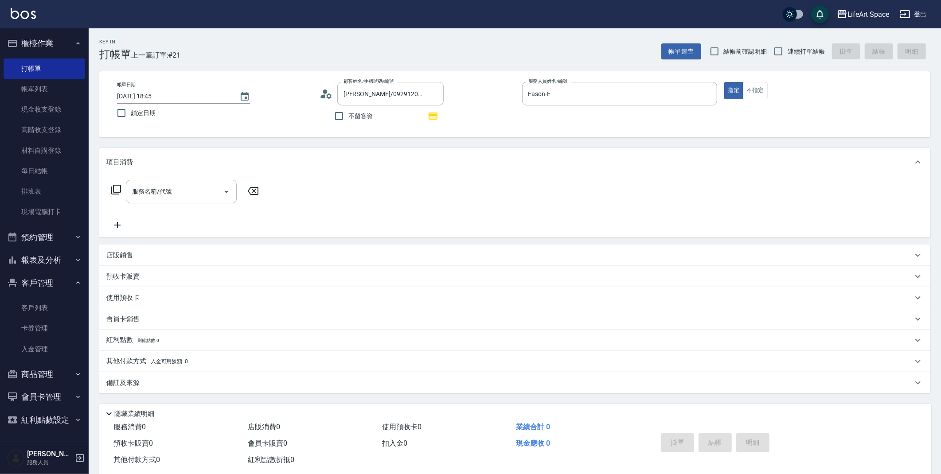
click at [167, 239] on div "項目消費 服務名稱/代號 服務名稱/代號 店販銷售 服務人員姓名/編號 服務人員姓名/編號 商品代號/名稱 商品代號/名稱 預收卡販賣 卡券名稱/代號 卡券名…" at bounding box center [514, 270] width 831 height 245
click at [389, 99] on input "[PERSON_NAME]/0929120603/" at bounding box center [383, 94] width 85 height 16
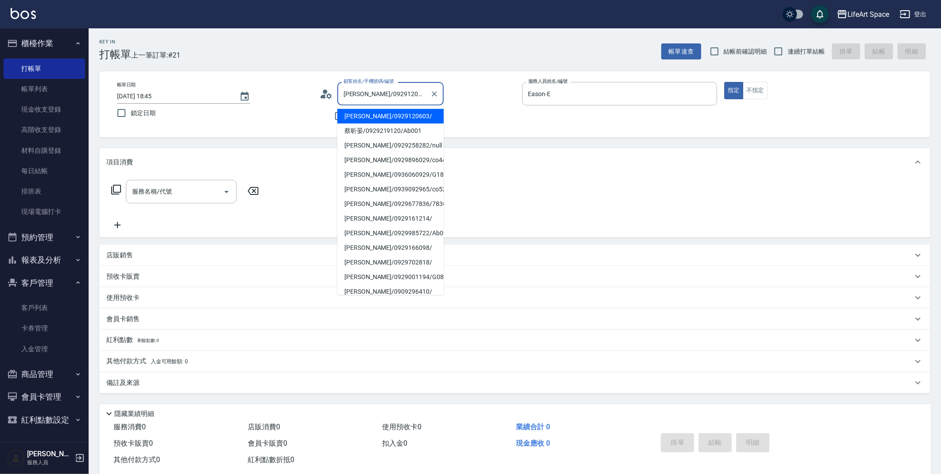
drag, startPoint x: 328, startPoint y: 57, endPoint x: 369, endPoint y: 125, distance: 80.1
click at [328, 57] on div "Key In 打帳單 上一筆訂單:#21 帳單速查 結帳前確認明細 連續打單結帳 掛單 結帳 明細" at bounding box center [509, 44] width 841 height 32
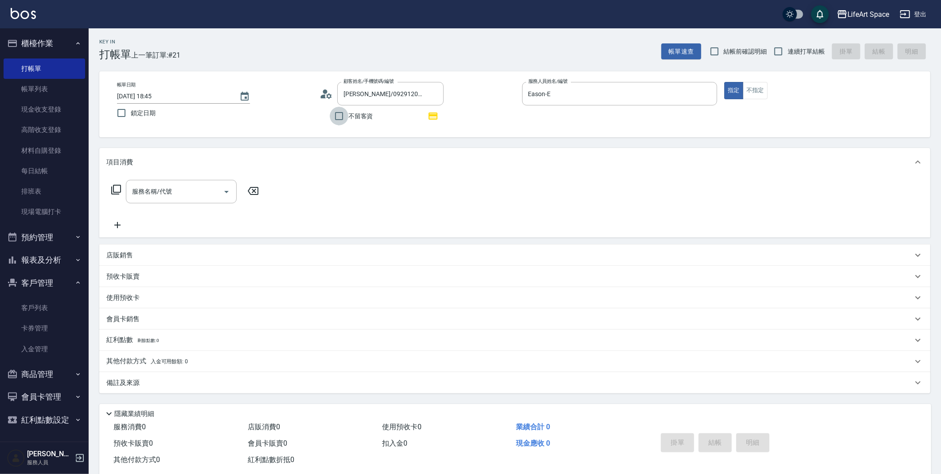
drag, startPoint x: 343, startPoint y: 120, endPoint x: 343, endPoint y: 126, distance: 6.2
click at [344, 120] on input "不留客資" at bounding box center [339, 116] width 19 height 19
checkbox input "true"
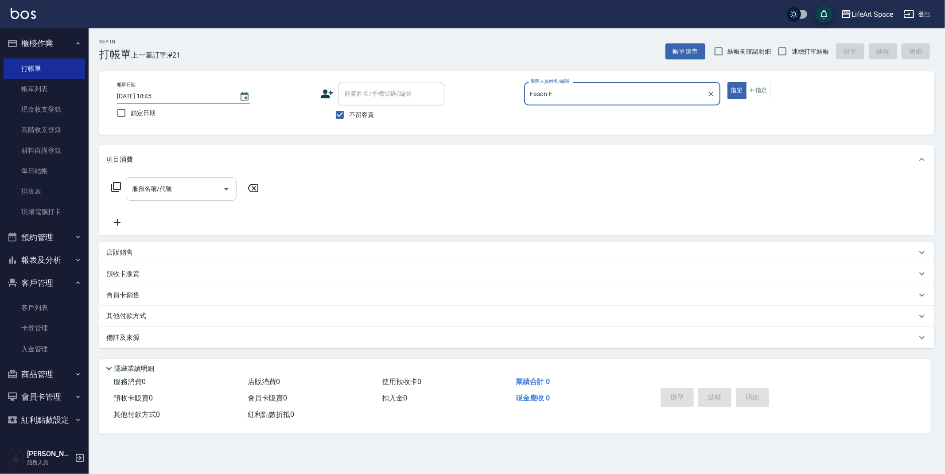
click at [204, 188] on input "服務名稱/代號" at bounding box center [175, 189] width 90 height 16
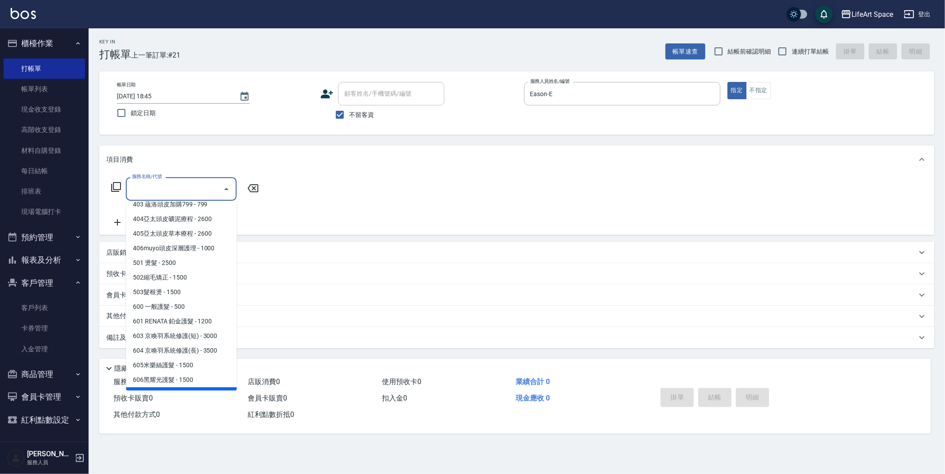
scroll to position [139, 0]
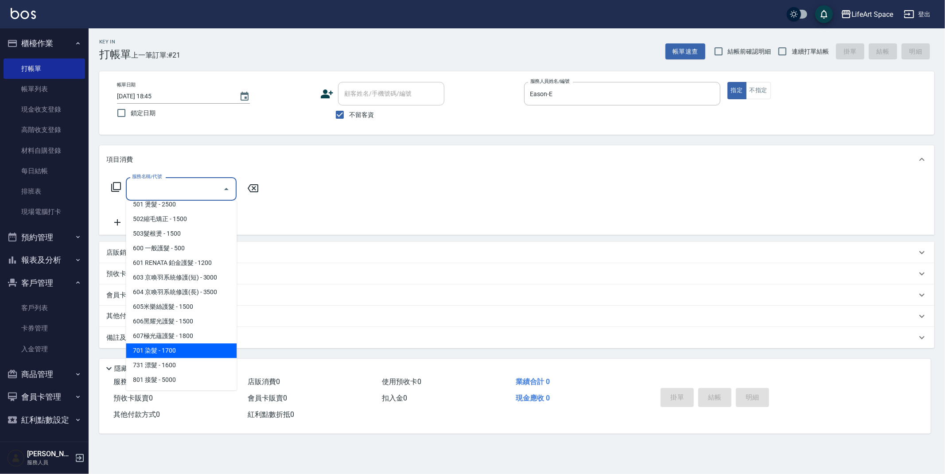
click at [173, 344] on span "701 染髮 - 1700" at bounding box center [181, 350] width 111 height 15
type input "701 染髮(701)"
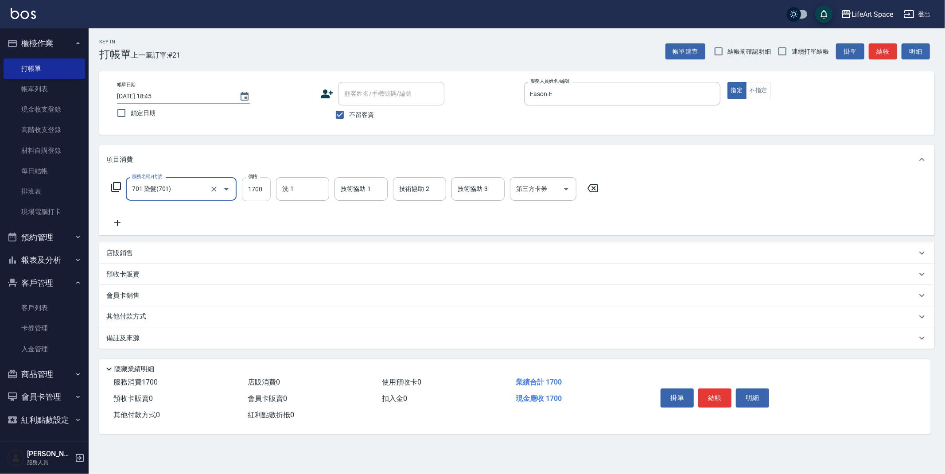
click at [263, 192] on input "1700" at bounding box center [256, 189] width 29 height 24
type input "2130"
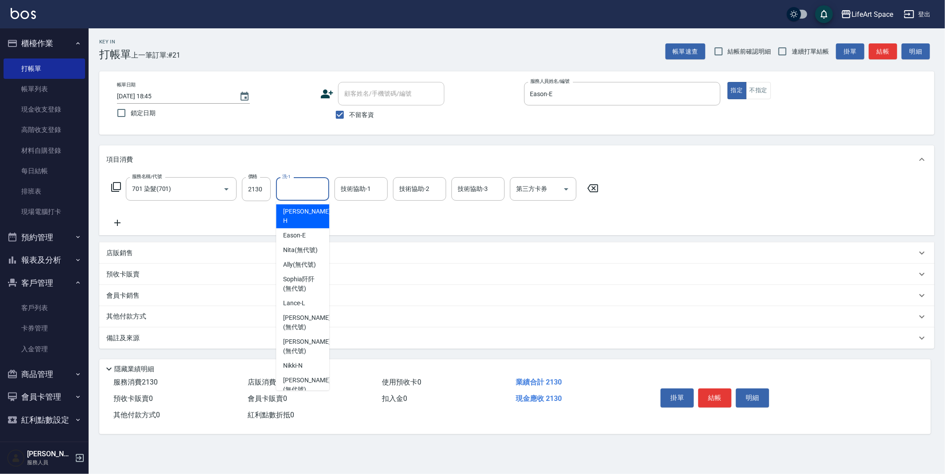
click at [295, 193] on input "洗-1" at bounding box center [302, 189] width 45 height 16
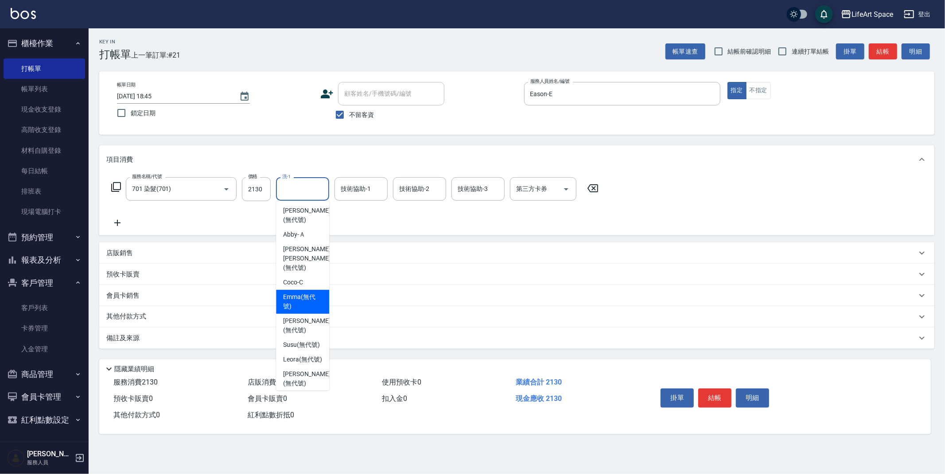
scroll to position [274, 0]
click at [301, 312] on span "[PERSON_NAME] (無代號)" at bounding box center [306, 321] width 47 height 19
type input "[PERSON_NAME](無代號)"
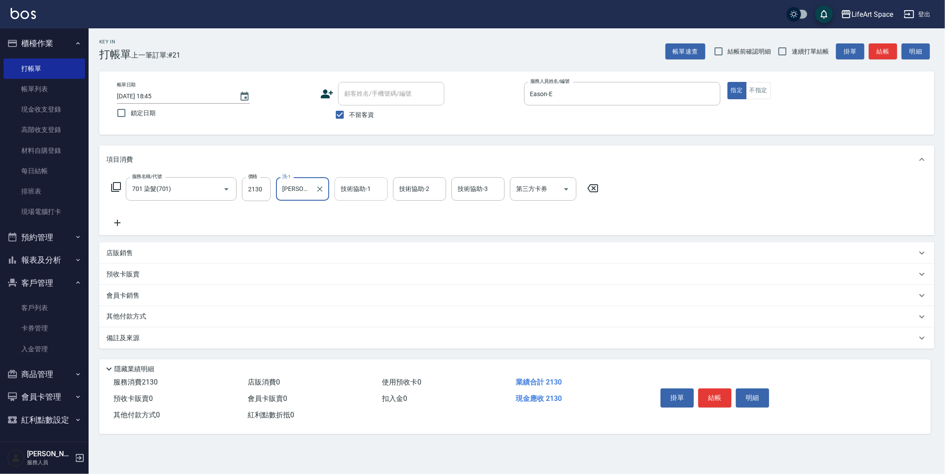
click at [358, 196] on div "技術協助-1" at bounding box center [361, 188] width 53 height 23
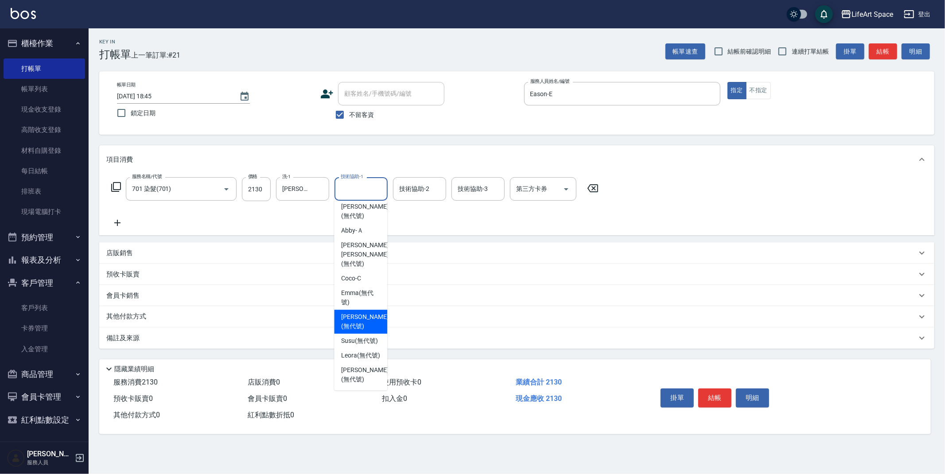
drag, startPoint x: 358, startPoint y: 304, endPoint x: 282, endPoint y: 329, distance: 79.9
click at [358, 312] on span "[PERSON_NAME] (無代號)" at bounding box center [364, 321] width 47 height 19
type input "[PERSON_NAME](無代號)"
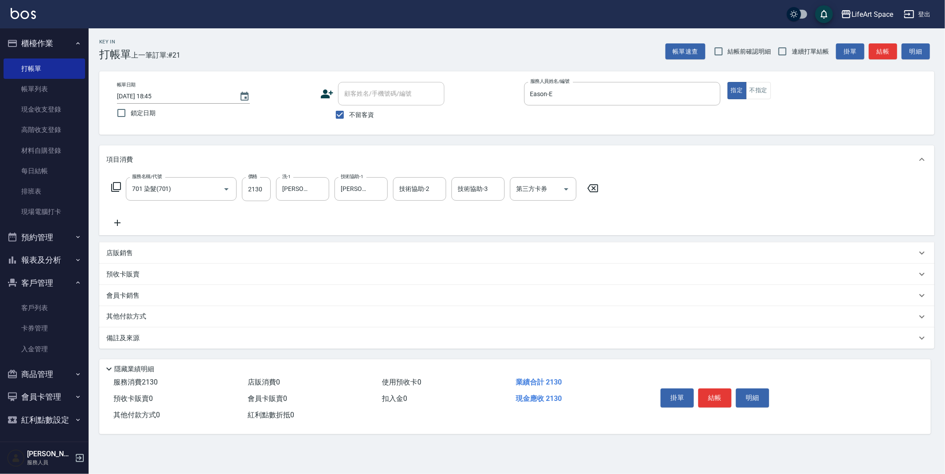
click at [247, 339] on div "備註及來源" at bounding box center [511, 338] width 810 height 9
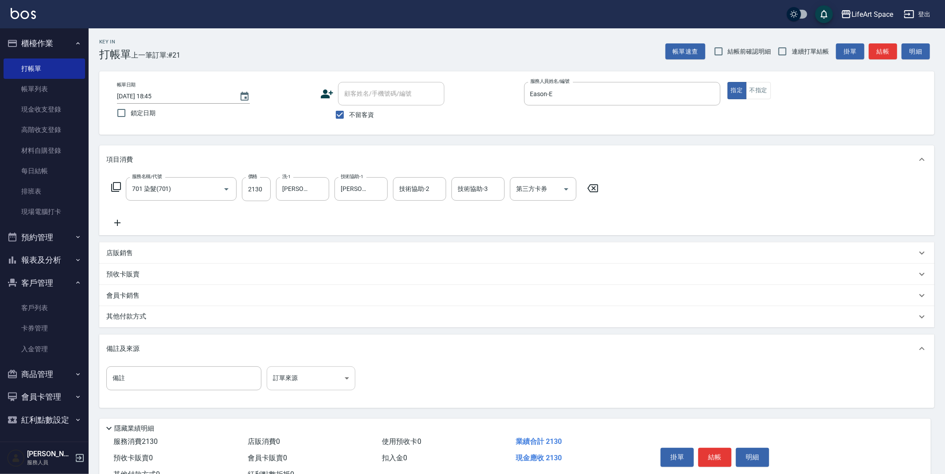
click at [304, 379] on body "LifeArt Space 登出 櫃檯作業 打帳單 帳單列表 現金收支登錄 高階收支登錄 材料自購登錄 每日結帳 排班表 現場電腦打卡 預約管理 預約管理 單…" at bounding box center [472, 252] width 945 height 504
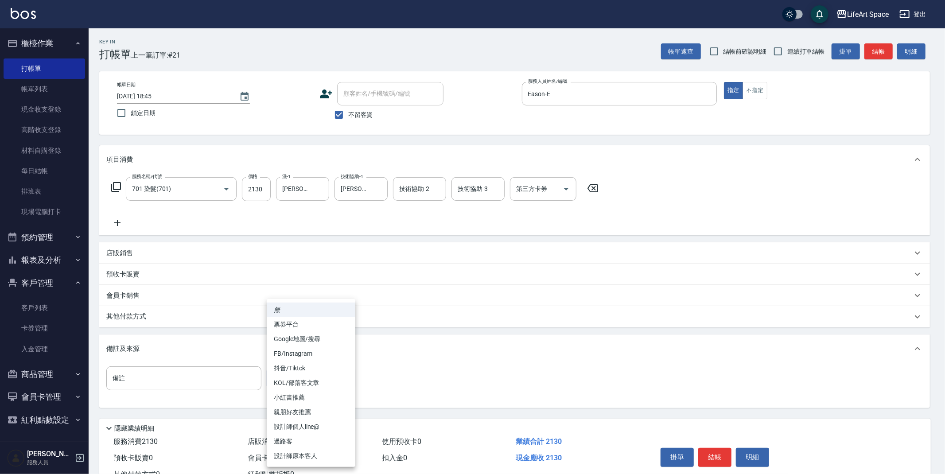
click at [319, 450] on li "設計師原本客人" at bounding box center [311, 456] width 89 height 15
type input "設計師原本客人"
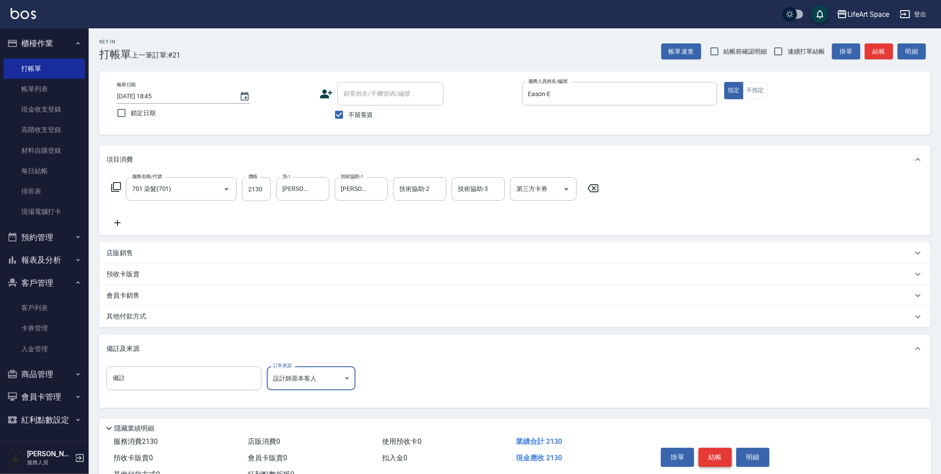
click at [718, 461] on button "結帳" at bounding box center [714, 457] width 33 height 19
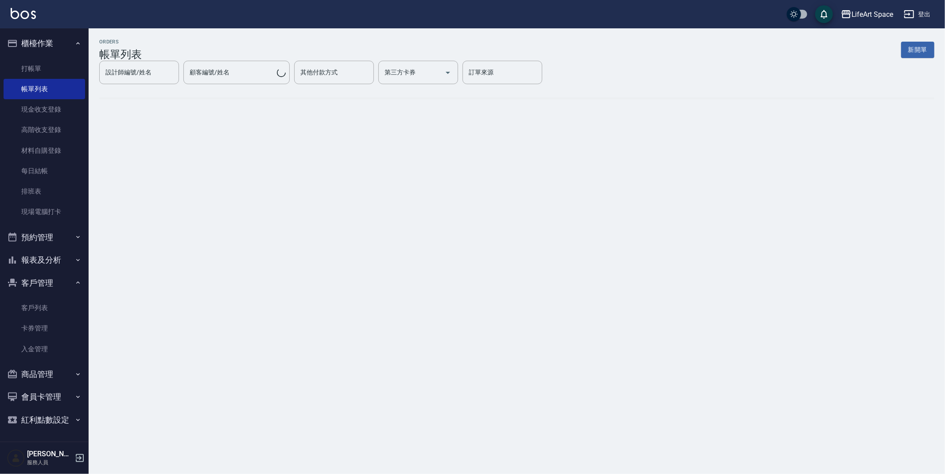
click at [913, 52] on button "新開單" at bounding box center [917, 50] width 33 height 16
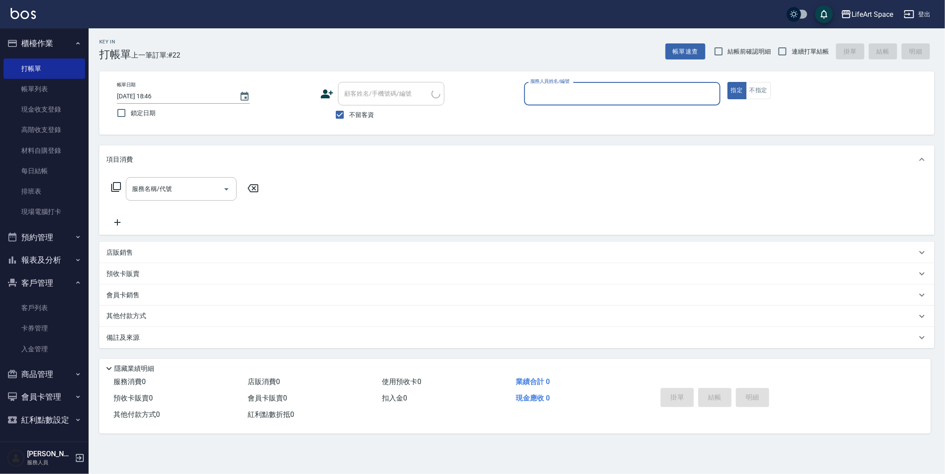
click at [587, 87] on input "服務人員姓名/編號" at bounding box center [622, 94] width 188 height 16
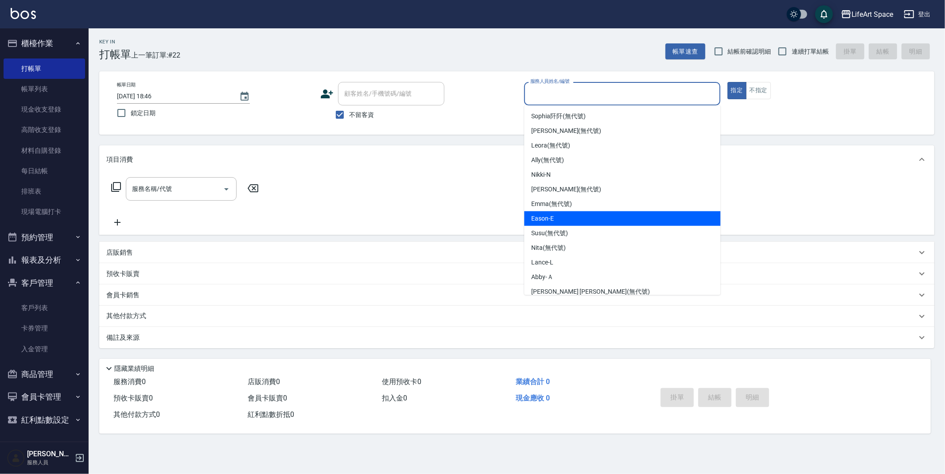
click at [546, 219] on span "Eason -E" at bounding box center [542, 218] width 23 height 9
type input "Eason-E"
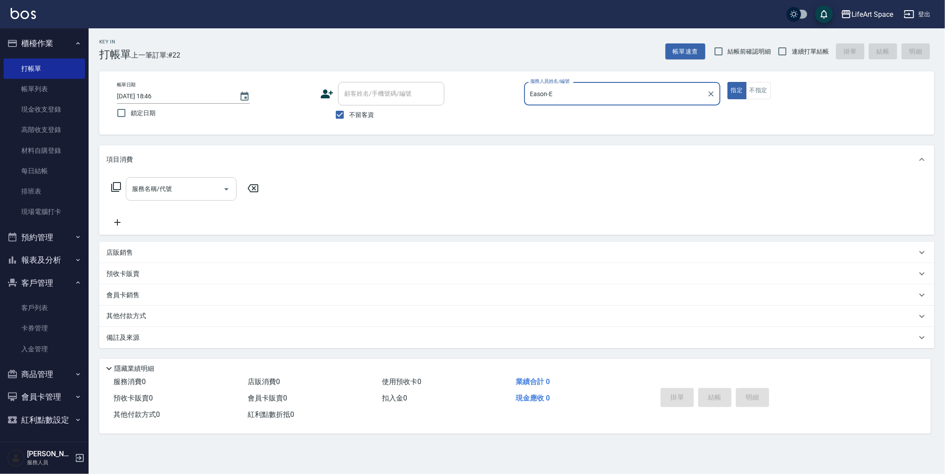
click at [177, 180] on div "服務名稱/代號" at bounding box center [181, 188] width 111 height 23
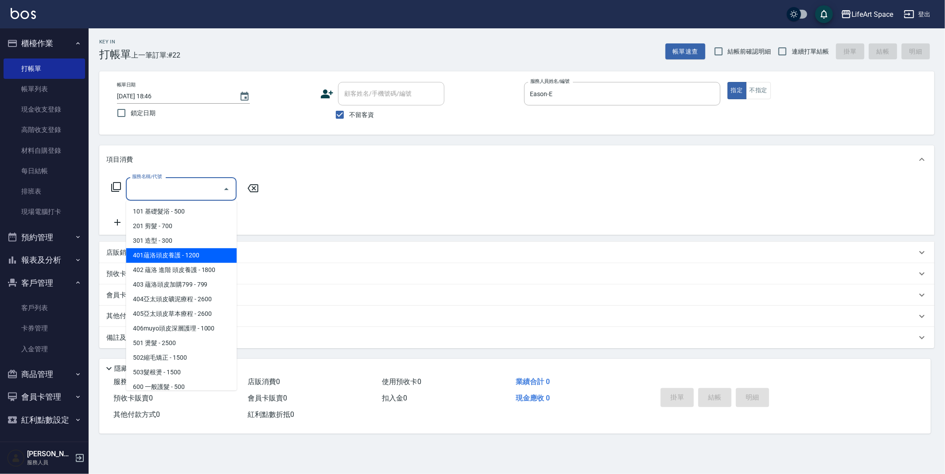
scroll to position [139, 0]
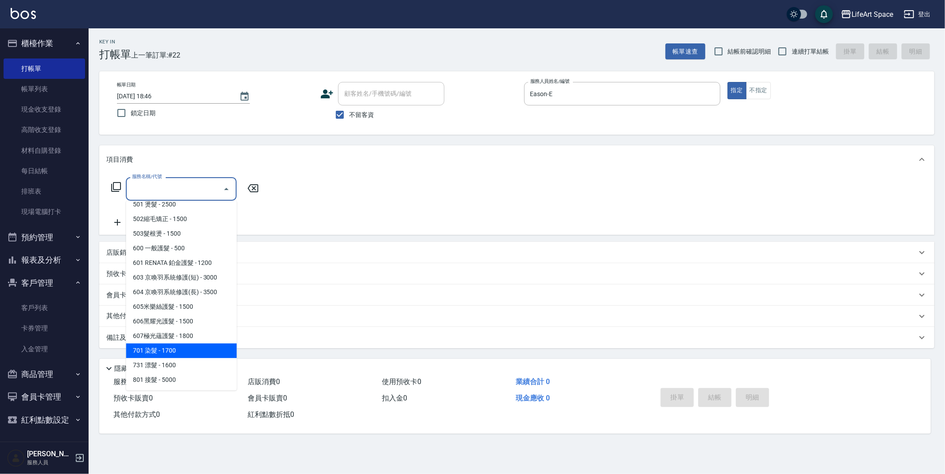
drag, startPoint x: 169, startPoint y: 343, endPoint x: 219, endPoint y: 238, distance: 117.1
click at [169, 343] on span "701 染髮 - 1700" at bounding box center [181, 350] width 111 height 15
type input "701 染髮(701)"
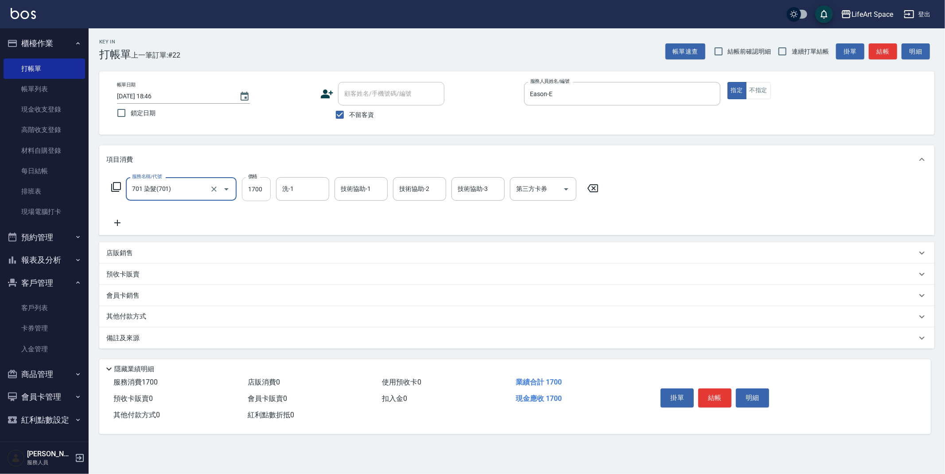
click at [270, 192] on div "服務名稱/代號 701 染髮(701) 服務名稱/代號 價格 1700 價格 洗-1 洗-1 技術協助-1 技術協助-1 技術協助-2 技術協助-2 技術協助…" at bounding box center [355, 189] width 498 height 24
type input "7300"
click at [312, 194] on input "洗-1" at bounding box center [302, 189] width 45 height 16
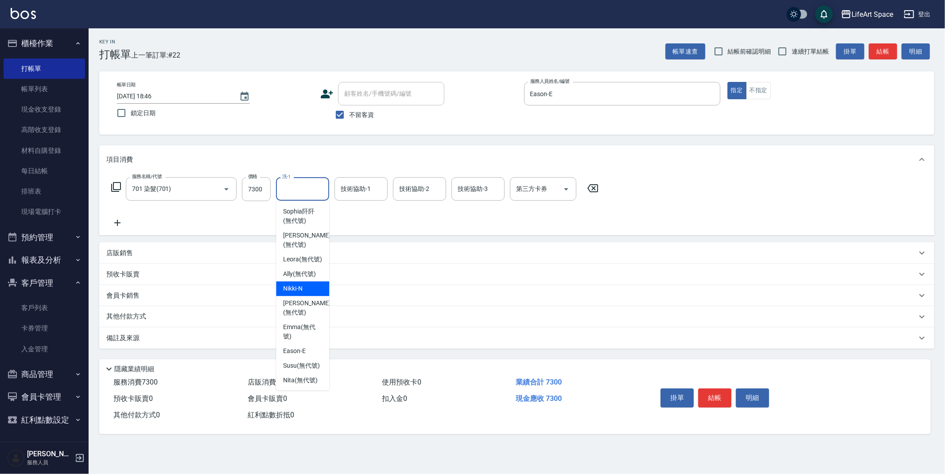
scroll to position [274, 0]
click at [295, 304] on span "[PERSON_NAME] (無代號)" at bounding box center [306, 307] width 47 height 19
type input "[PERSON_NAME](無代號)"
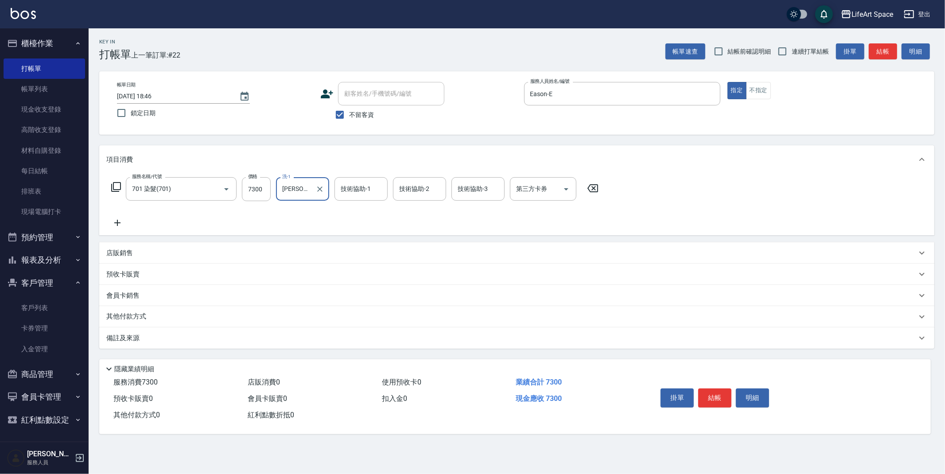
click at [360, 193] on div "技術協助-1 技術協助-1" at bounding box center [361, 188] width 53 height 23
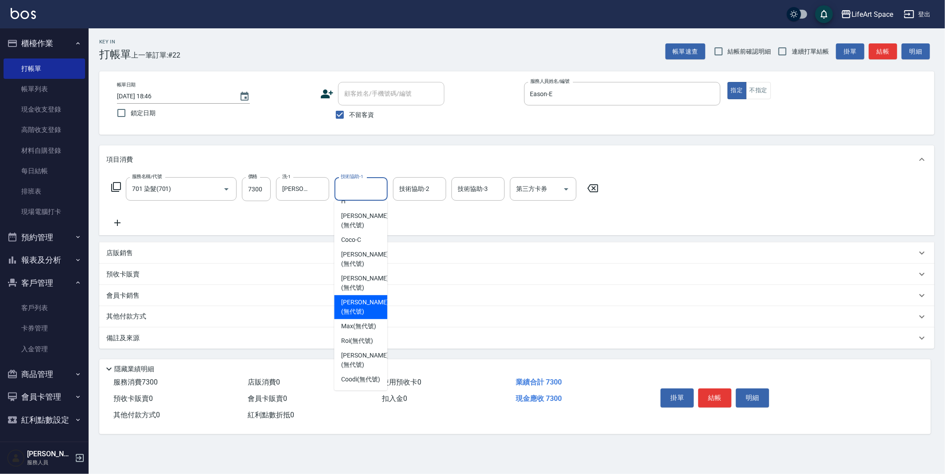
drag, startPoint x: 361, startPoint y: 296, endPoint x: 205, endPoint y: 347, distance: 164.4
click at [361, 298] on span "[PERSON_NAME] (無代號)" at bounding box center [364, 307] width 47 height 19
type input "[PERSON_NAME](無代號)"
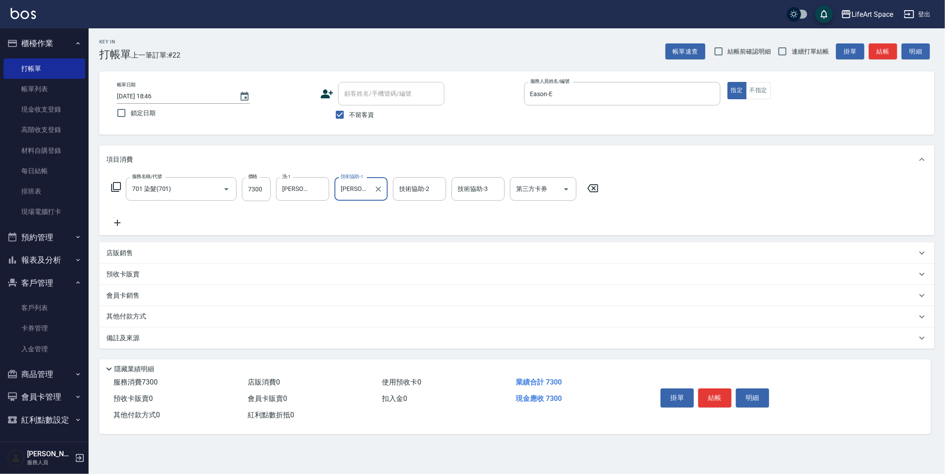
click at [193, 343] on div "備註及來源" at bounding box center [516, 337] width 835 height 21
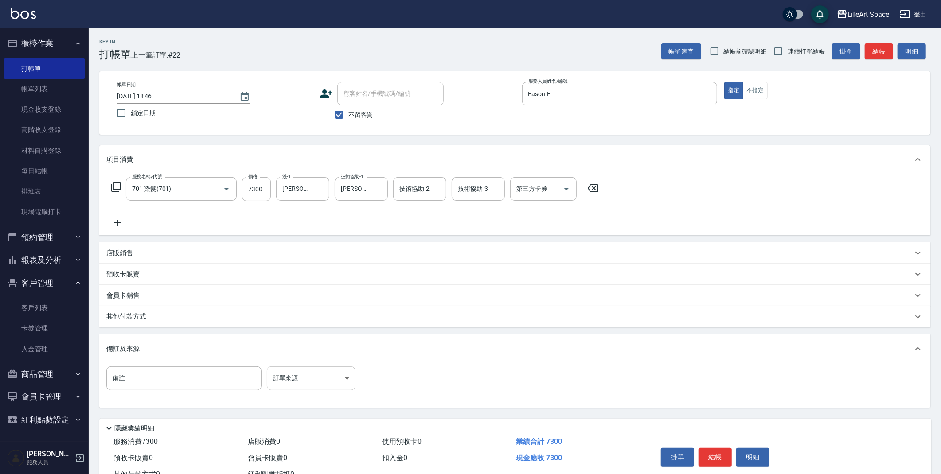
click at [295, 382] on body "LifeArt Space 登出 櫃檯作業 打帳單 帳單列表 現金收支登錄 高階收支登錄 材料自購登錄 每日結帳 排班表 現場電腦打卡 預約管理 預約管理 單…" at bounding box center [470, 252] width 941 height 504
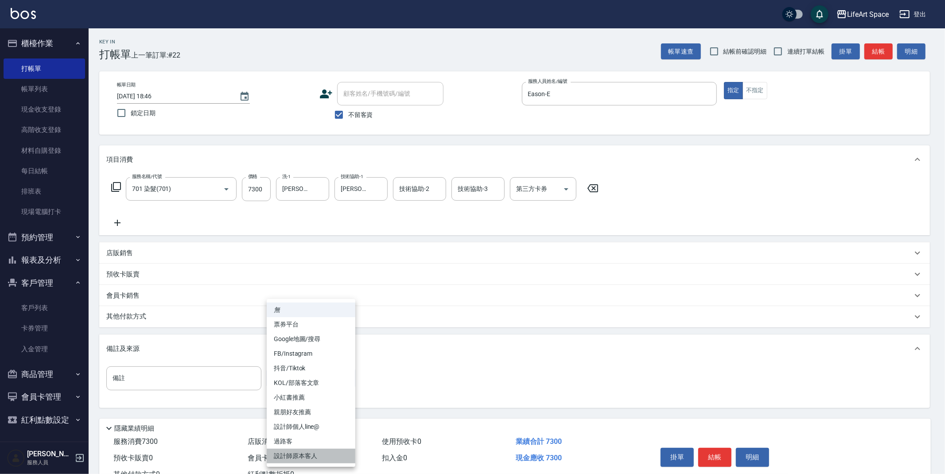
click at [311, 450] on li "設計師原本客人" at bounding box center [311, 456] width 89 height 15
type input "設計師原本客人"
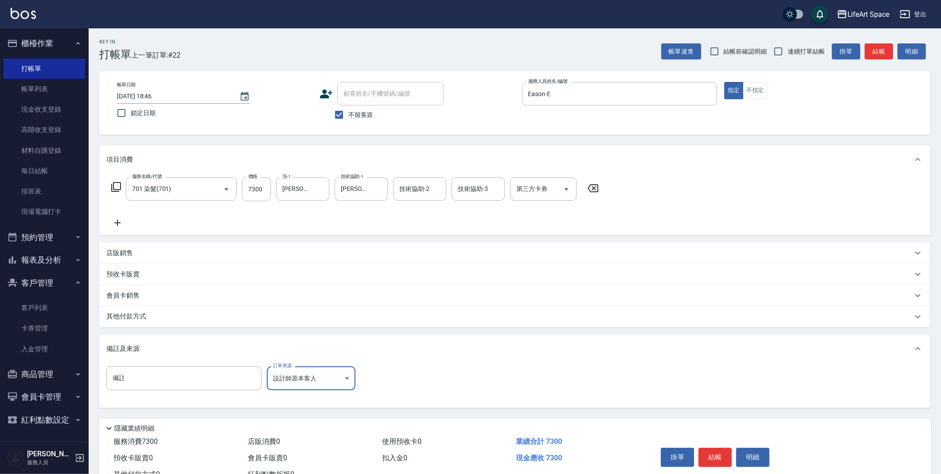
click at [156, 315] on div "其他付款方式" at bounding box center [509, 317] width 806 height 10
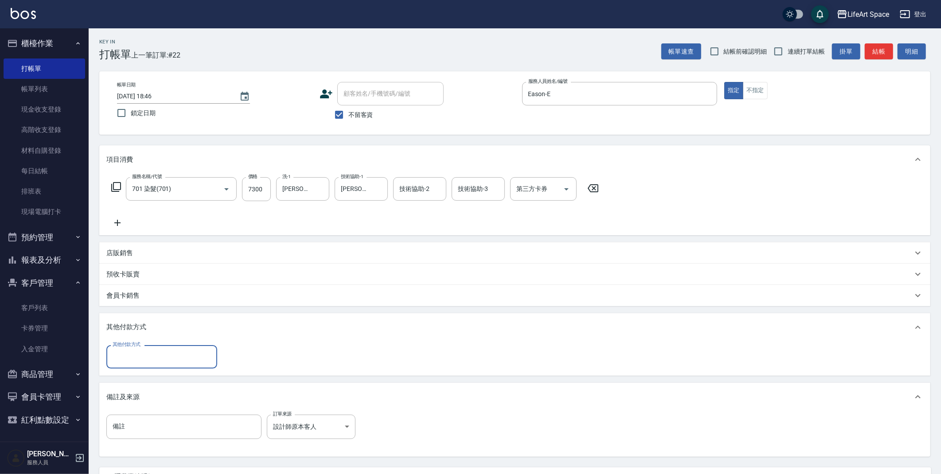
scroll to position [0, 0]
click at [133, 357] on input "其他付款方式" at bounding box center [161, 357] width 103 height 16
click at [134, 406] on span "信用卡" at bounding box center [161, 408] width 111 height 15
type input "信用卡"
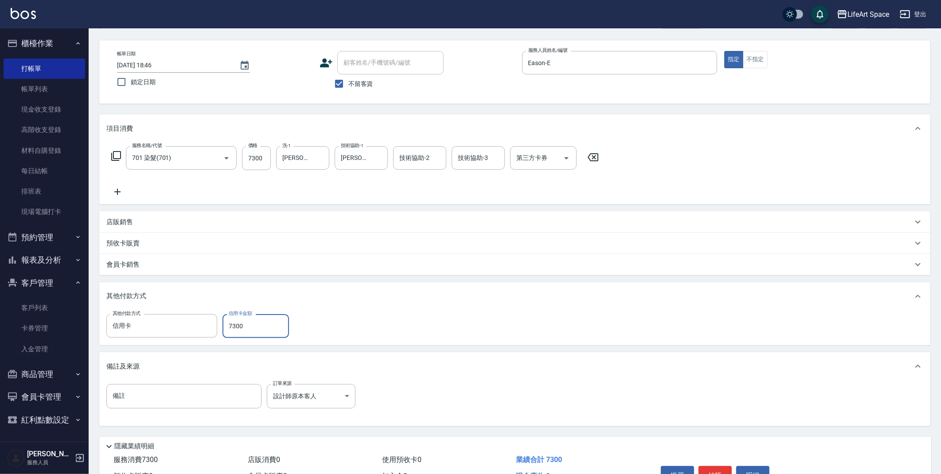
scroll to position [82, 0]
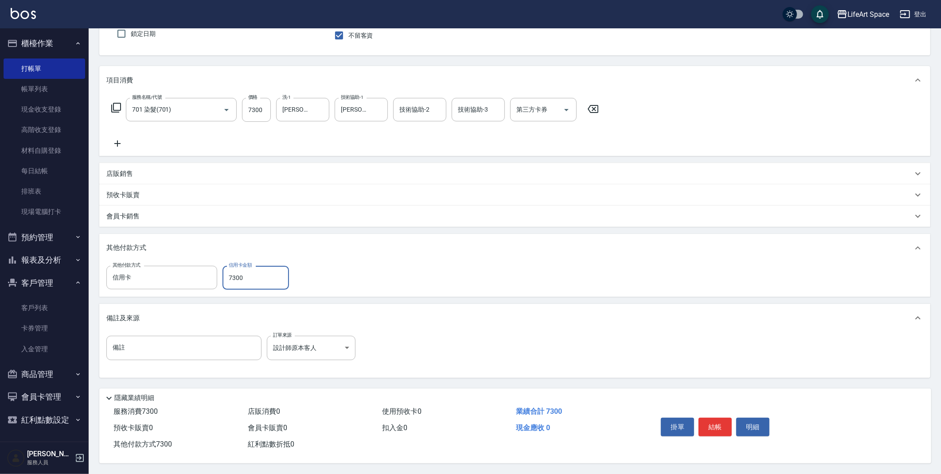
type input "7300"
click at [720, 420] on button "結帳" at bounding box center [714, 427] width 33 height 19
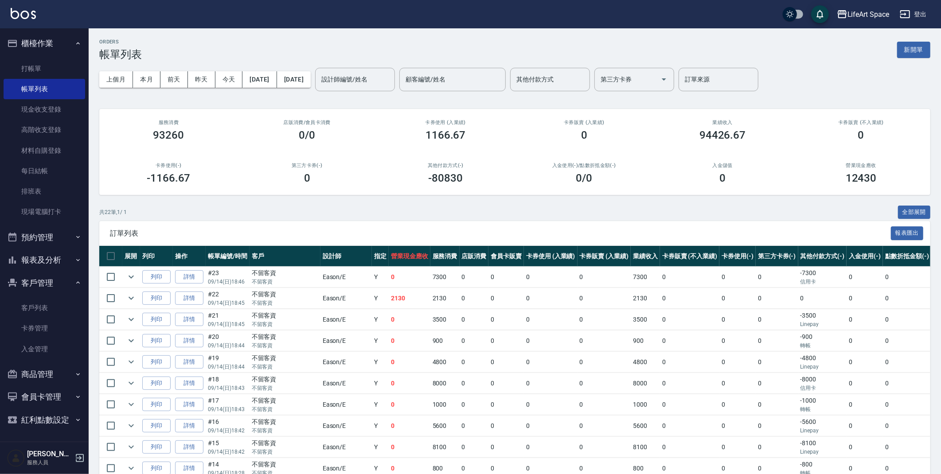
click at [385, 77] on input "設計師編號/姓名" at bounding box center [355, 80] width 72 height 16
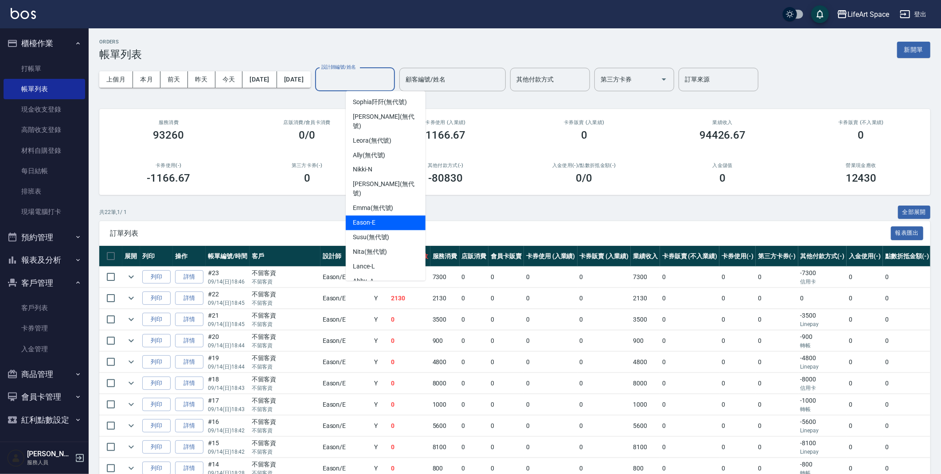
click at [376, 216] on div "Eason -E" at bounding box center [386, 223] width 80 height 15
type input "Eason-E"
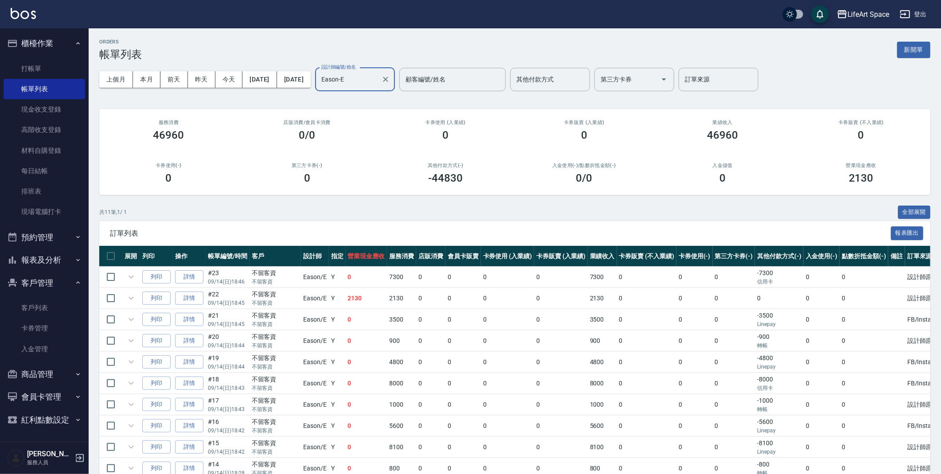
click at [354, 41] on div "ORDERS 帳單列表 新開單" at bounding box center [514, 50] width 831 height 22
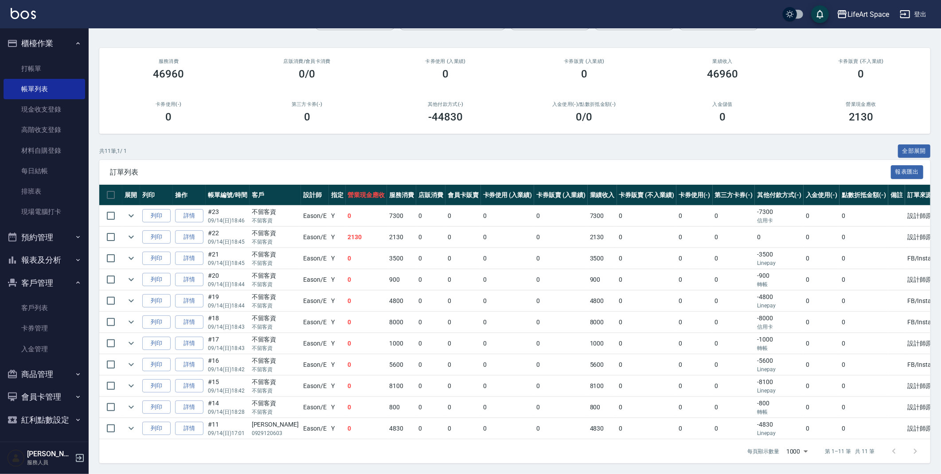
click at [48, 257] on button "報表及分析" at bounding box center [45, 260] width 82 height 23
click at [65, 363] on link "全店業績分析表" at bounding box center [45, 367] width 82 height 20
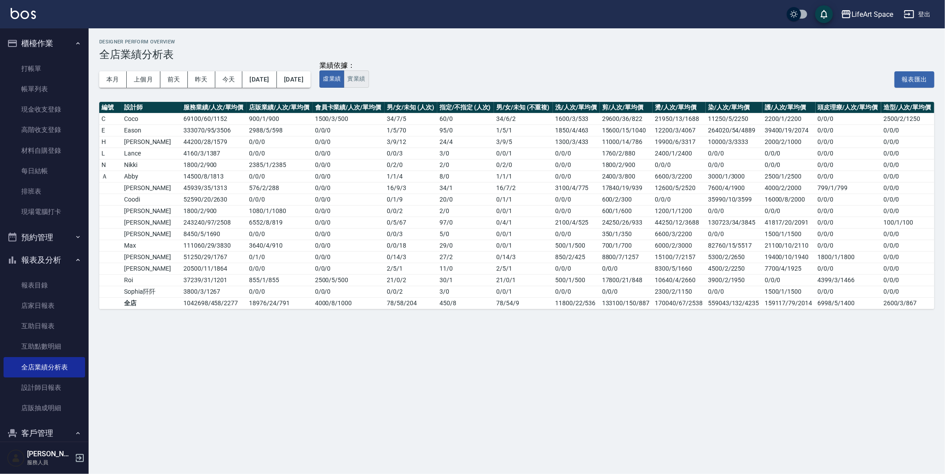
click at [369, 80] on button "實業績" at bounding box center [356, 78] width 25 height 17
drag, startPoint x: 357, startPoint y: 76, endPoint x: 305, endPoint y: 118, distance: 66.4
click at [344, 76] on button "虛業績" at bounding box center [331, 78] width 25 height 17
click at [56, 386] on link "設計師日報表" at bounding box center [45, 388] width 82 height 20
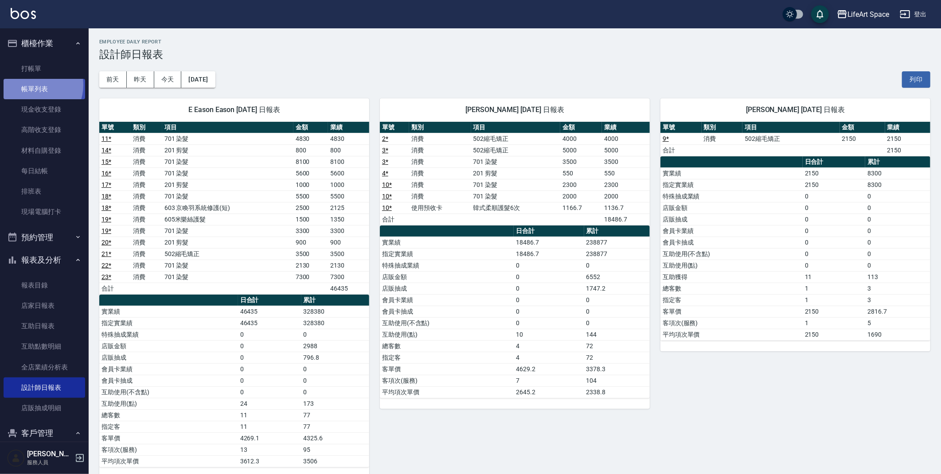
click at [34, 85] on link "帳單列表" at bounding box center [45, 89] width 82 height 20
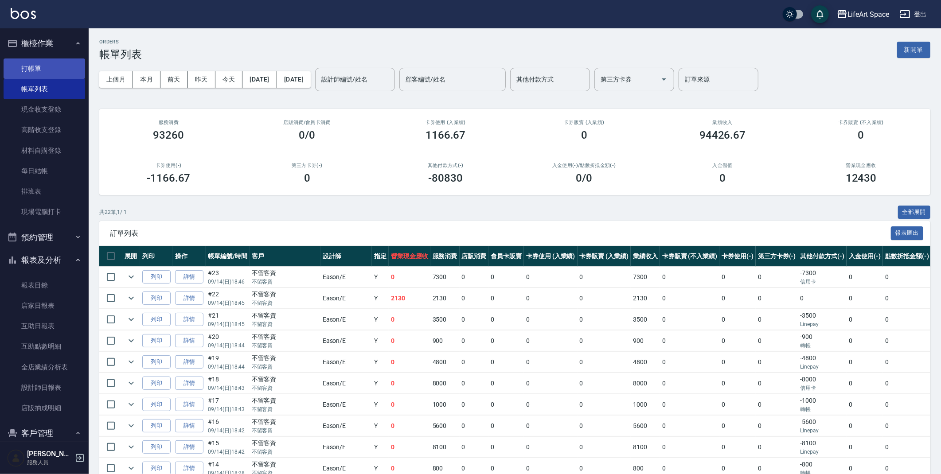
click at [50, 66] on link "打帳單" at bounding box center [45, 68] width 82 height 20
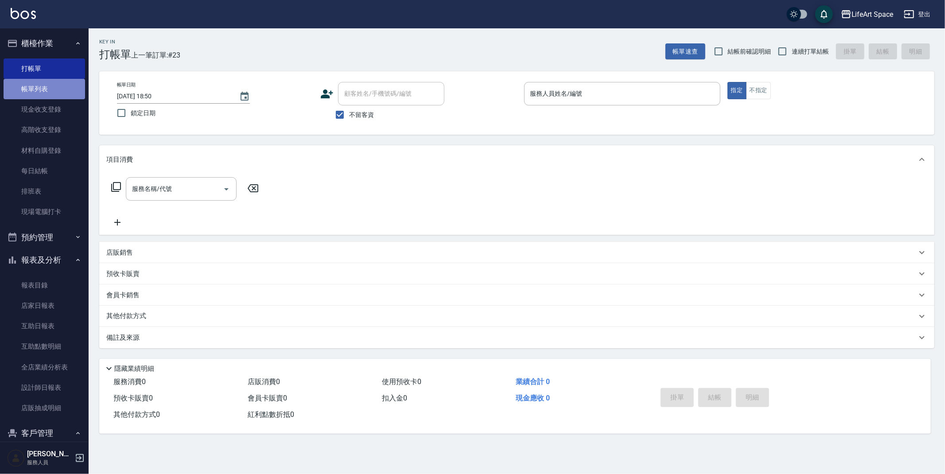
click at [51, 89] on link "帳單列表" at bounding box center [45, 89] width 82 height 20
click at [36, 90] on link "帳單列表" at bounding box center [45, 89] width 82 height 20
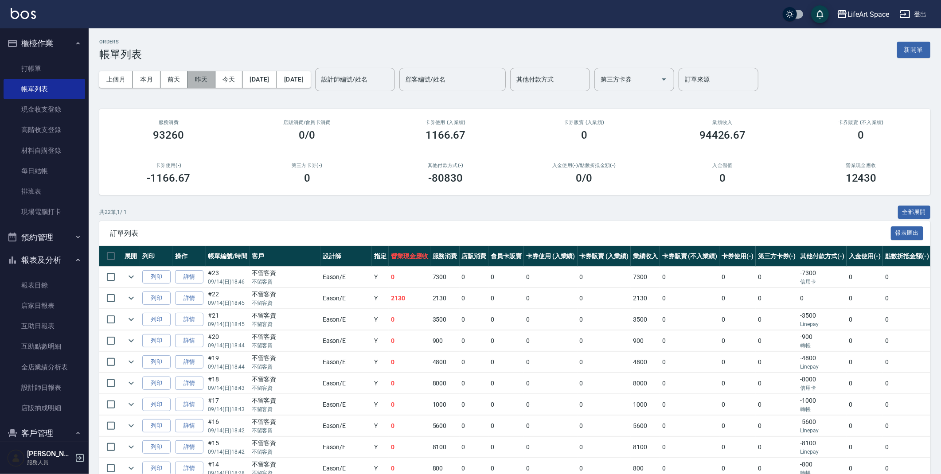
click at [198, 80] on button "昨天" at bounding box center [201, 79] width 27 height 16
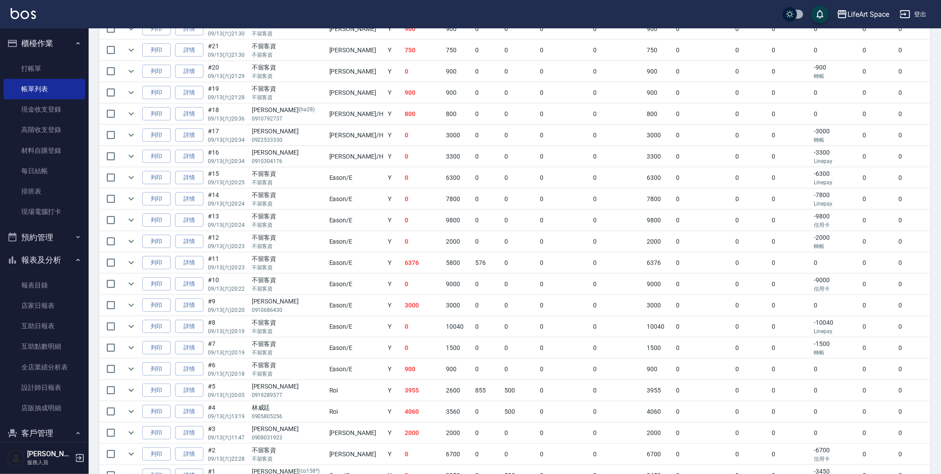
scroll to position [494, 0]
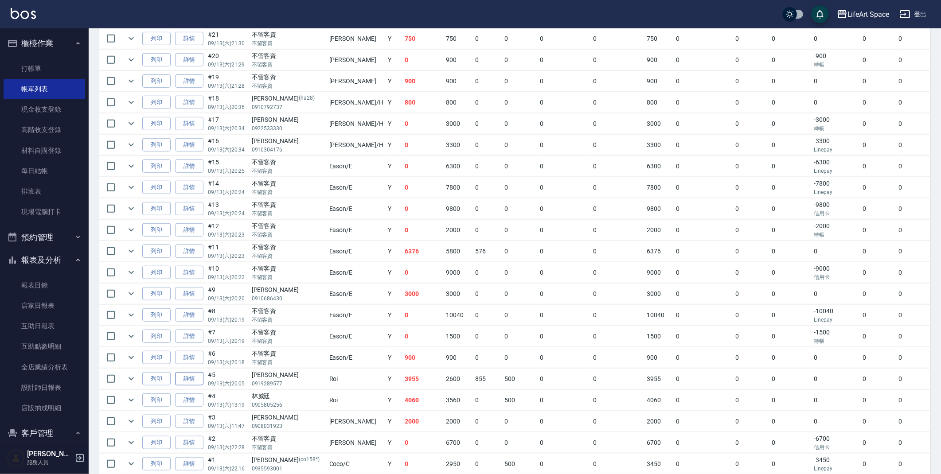
click at [191, 382] on link "詳情" at bounding box center [189, 379] width 28 height 14
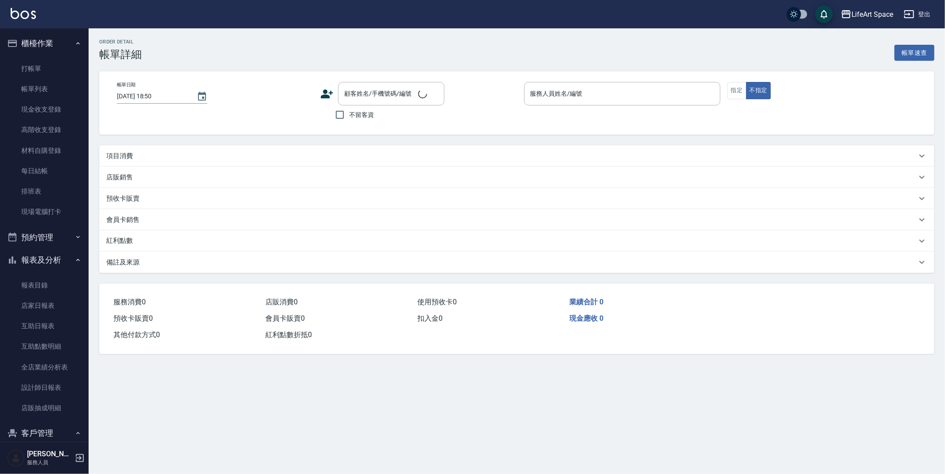
type input "[DATE] 20:05"
type input "Roi(無代號)"
type input ":5"
type input "設計師原本客人"
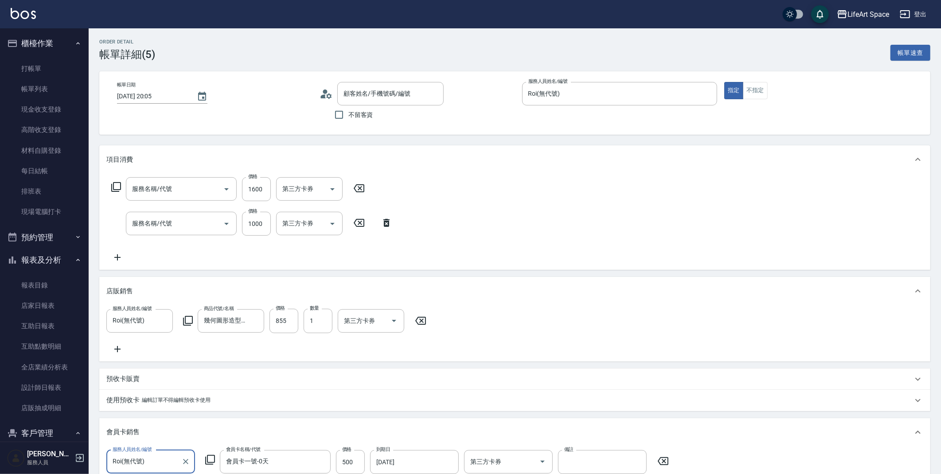
type input "[PERSON_NAME]/0919289577/null"
type input "701 染髮(701)"
type input "201 剪髮(201)"
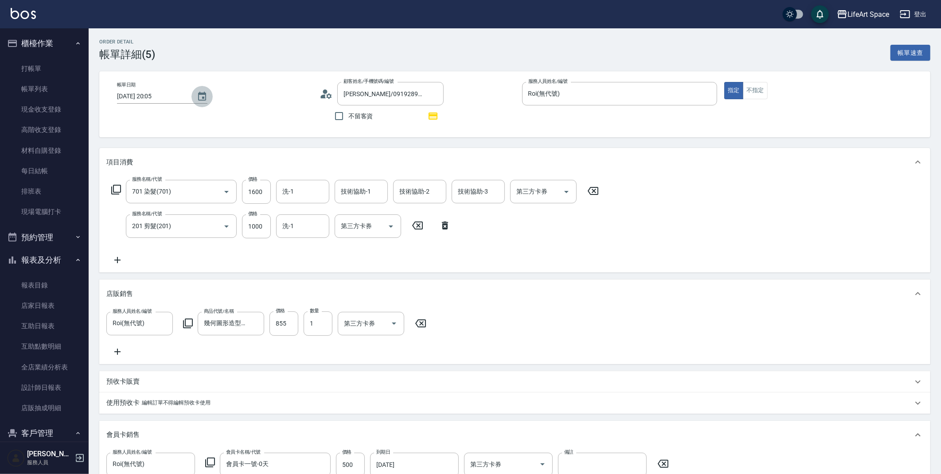
click at [200, 98] on icon "Choose date, selected date is 2025-09-13" at bounding box center [202, 96] width 8 height 9
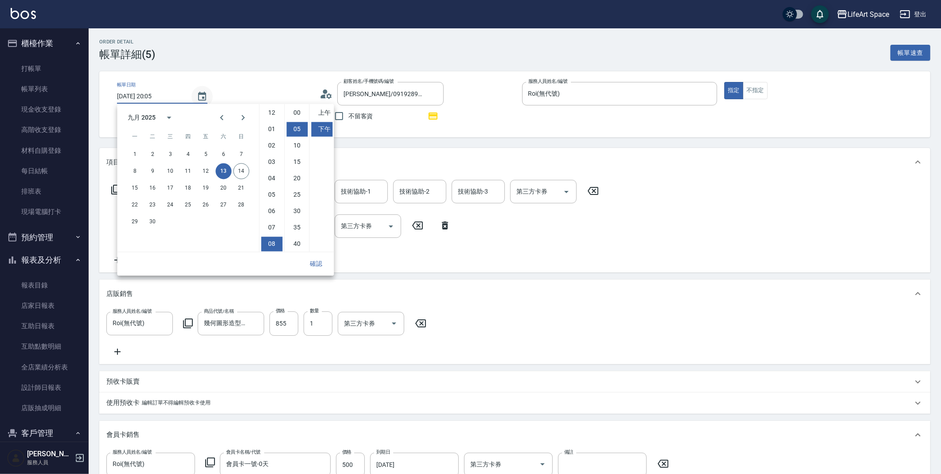
scroll to position [16, 0]
click at [241, 169] on button "14" at bounding box center [241, 171] width 16 height 16
type input "[DATE] 20:05"
click at [315, 263] on button "確認" at bounding box center [316, 264] width 28 height 16
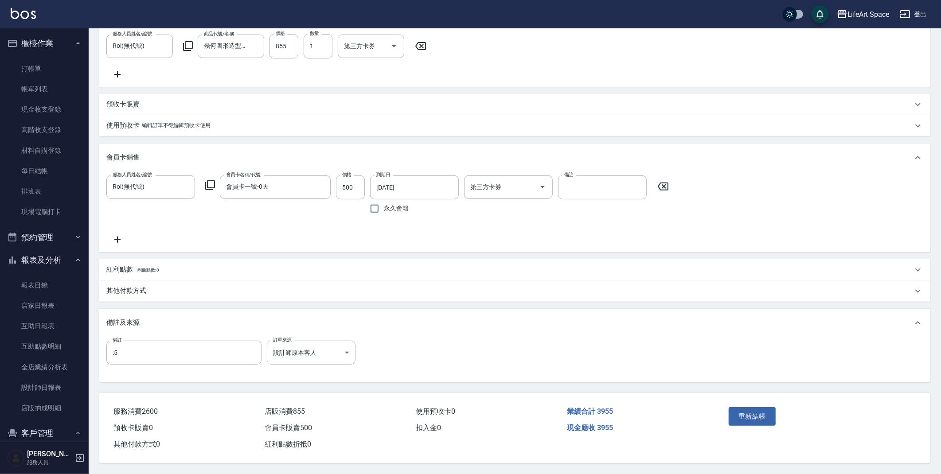
scroll to position [295, 0]
click at [759, 419] on button "重新結帳" at bounding box center [751, 416] width 47 height 19
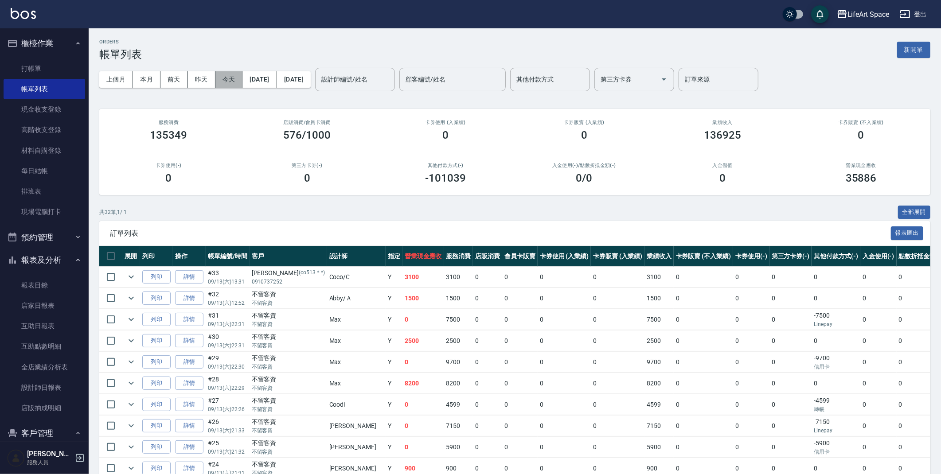
click at [236, 76] on button "今天" at bounding box center [228, 79] width 27 height 16
